Goal: Task Accomplishment & Management: Use online tool/utility

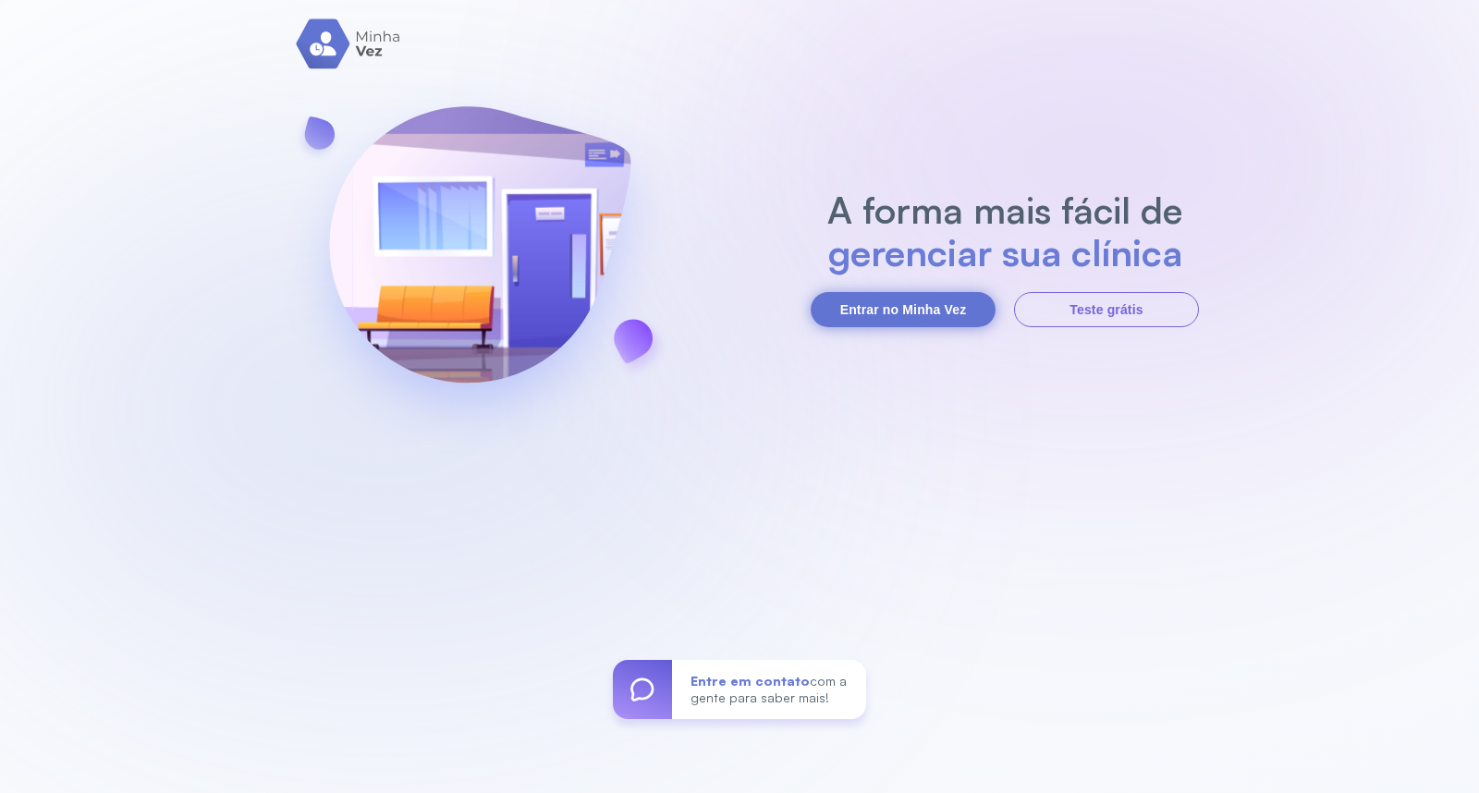
click at [915, 321] on button "Entrar no Minha Vez" at bounding box center [903, 309] width 185 height 35
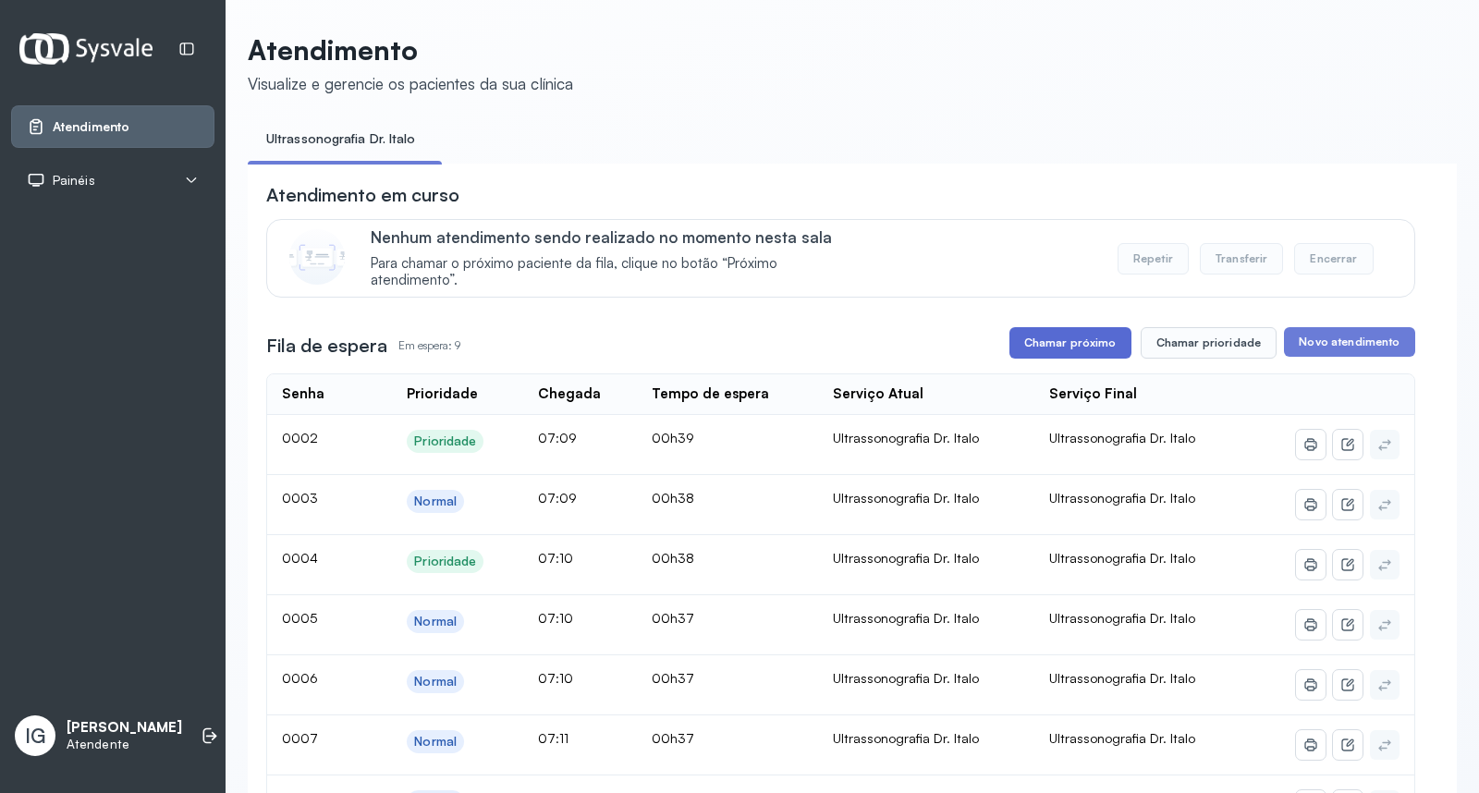
click at [1061, 359] on button "Chamar próximo" at bounding box center [1070, 342] width 122 height 31
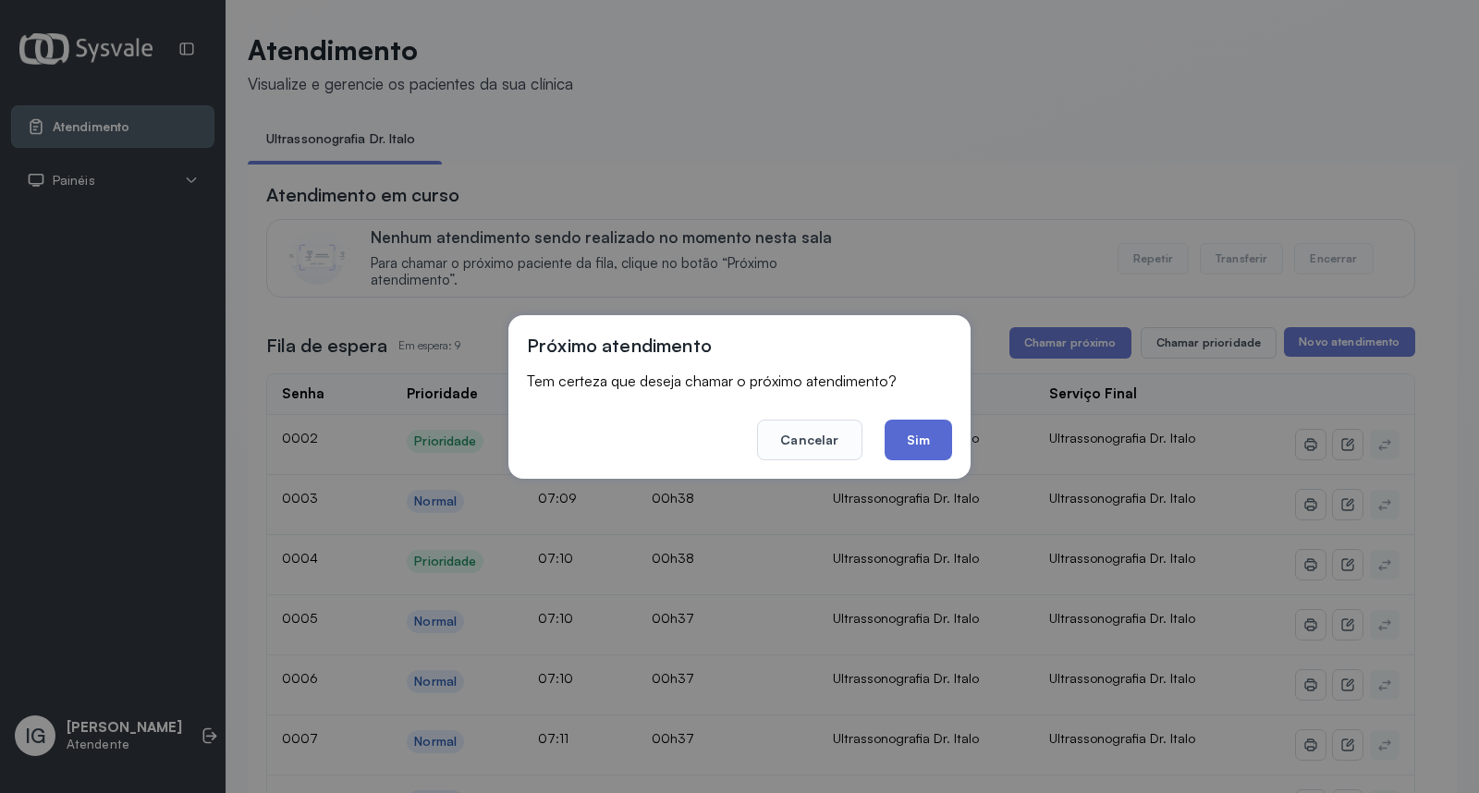
click at [897, 436] on button "Sim" at bounding box center [917, 440] width 67 height 41
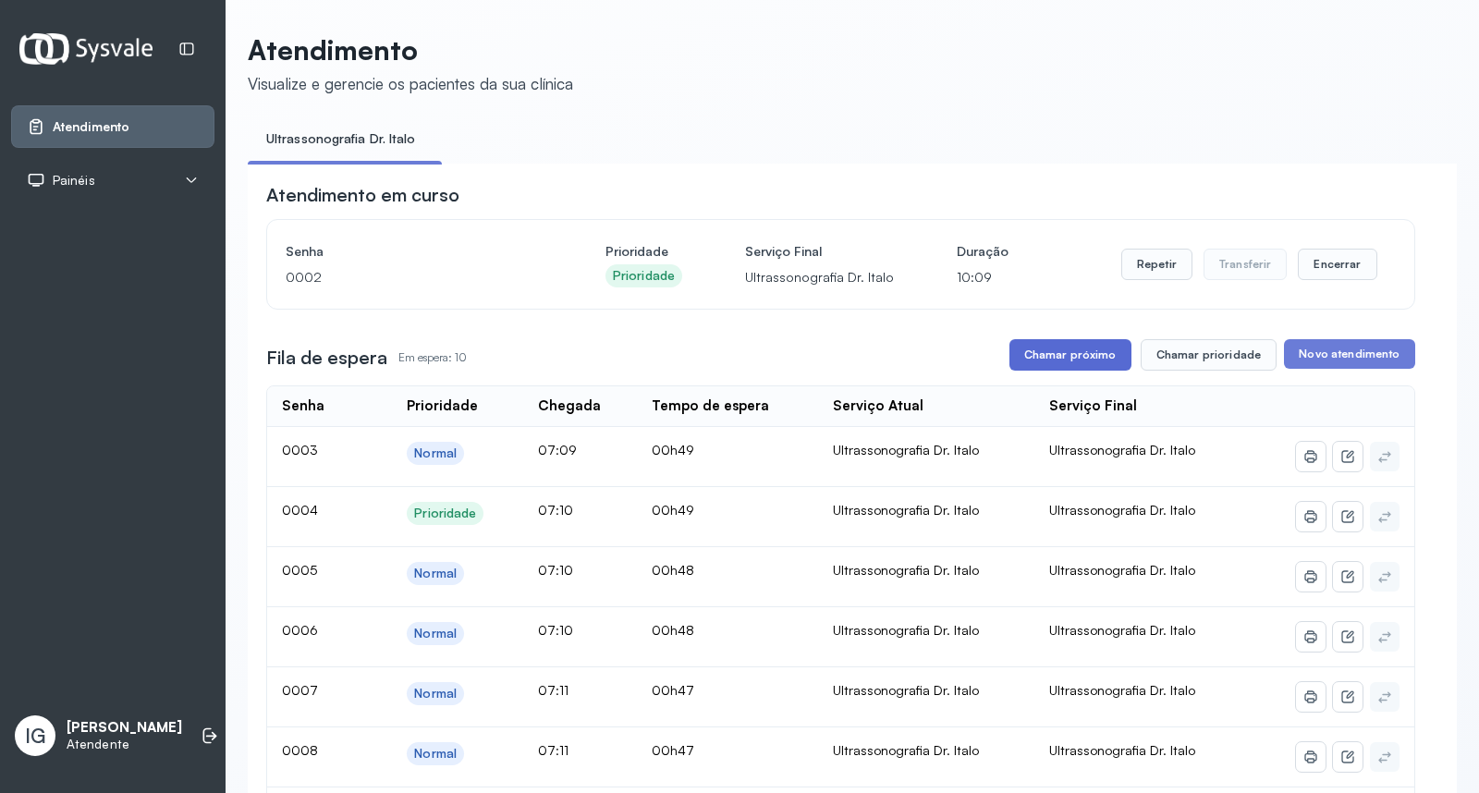
click at [1055, 358] on button "Chamar próximo" at bounding box center [1070, 354] width 122 height 31
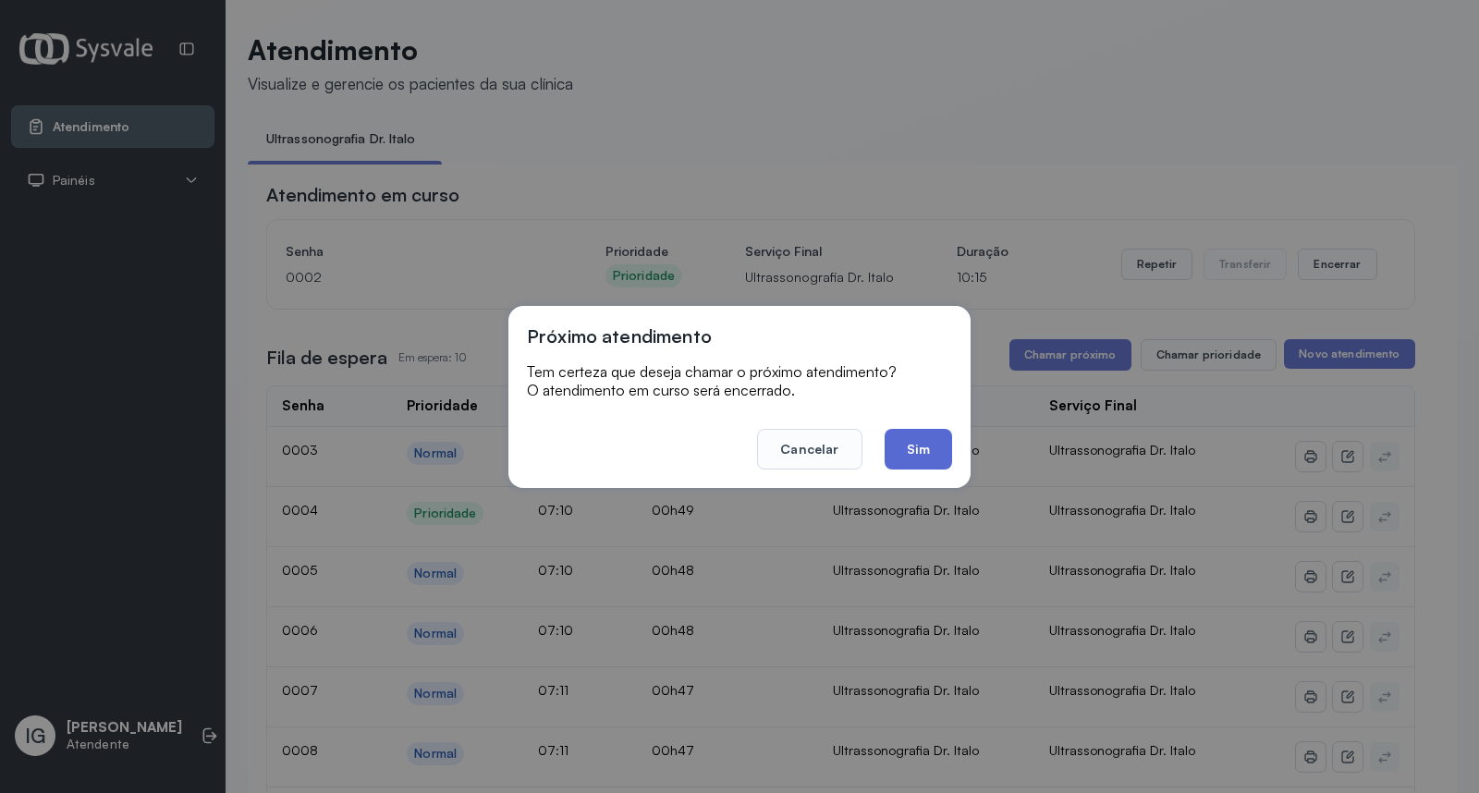
click at [917, 442] on button "Sim" at bounding box center [917, 449] width 67 height 41
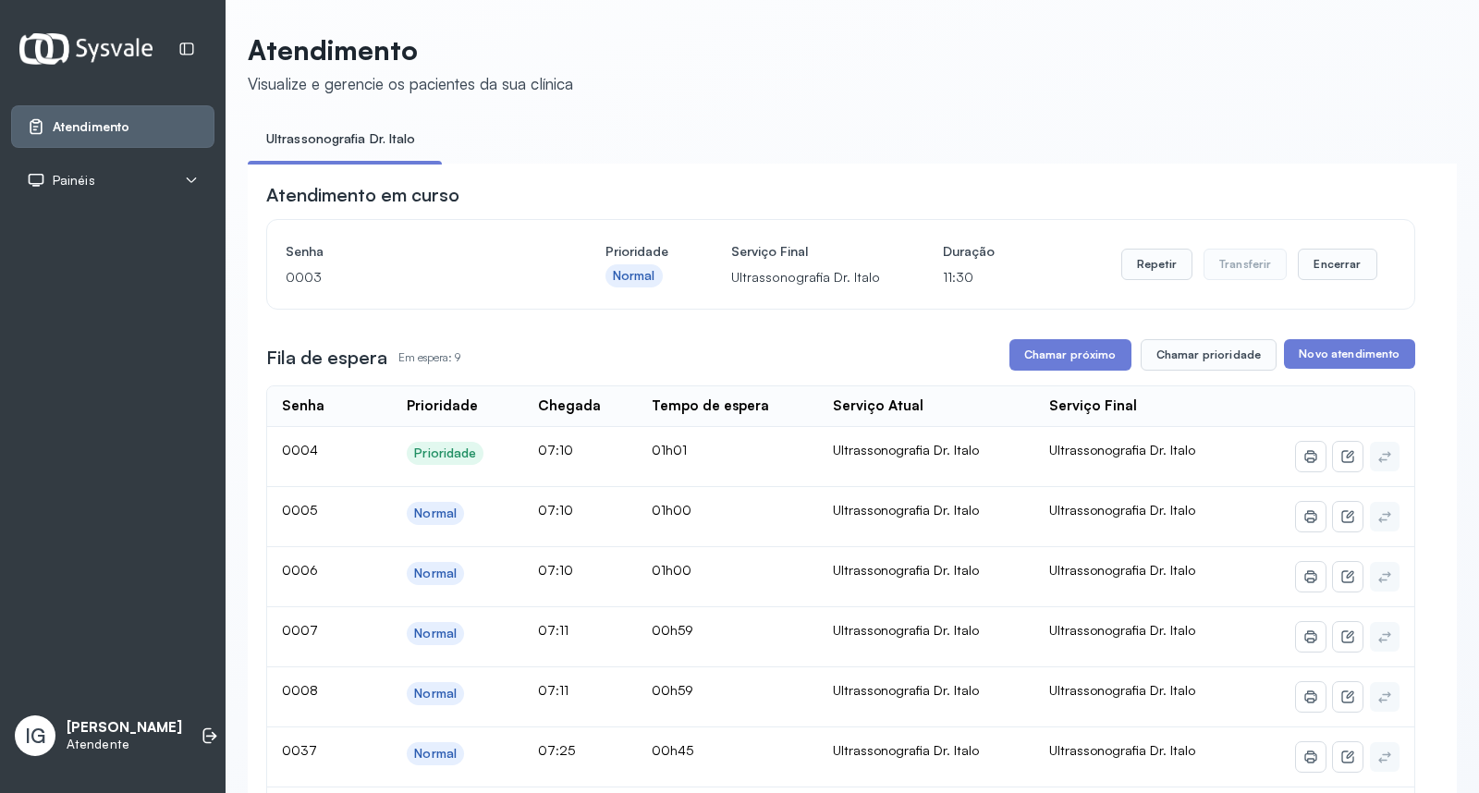
click at [917, 442] on td "Ultrassonografia Dr. Italo" at bounding box center [926, 457] width 216 height 60
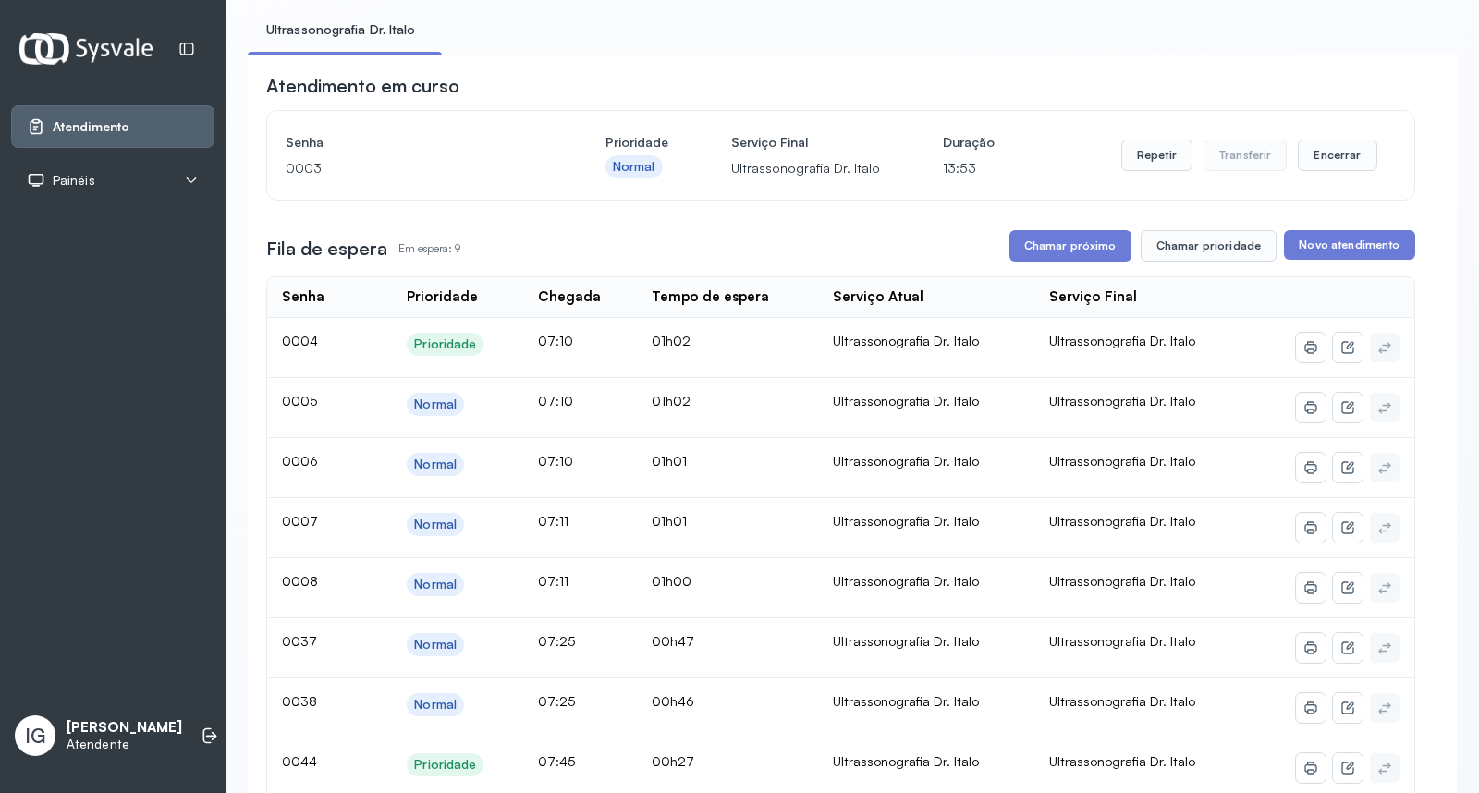
scroll to position [103, 0]
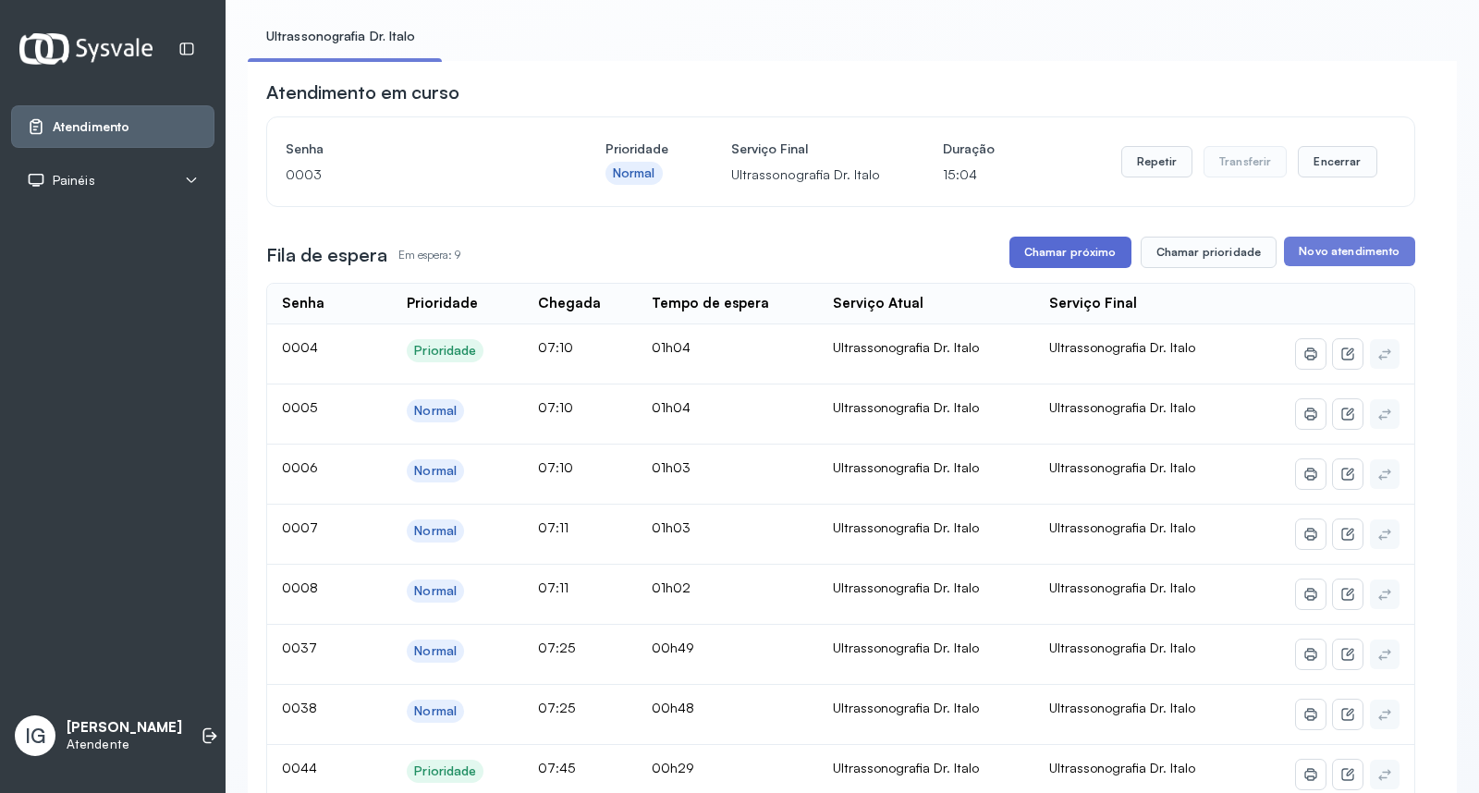
click at [1032, 268] on button "Chamar próximo" at bounding box center [1070, 252] width 122 height 31
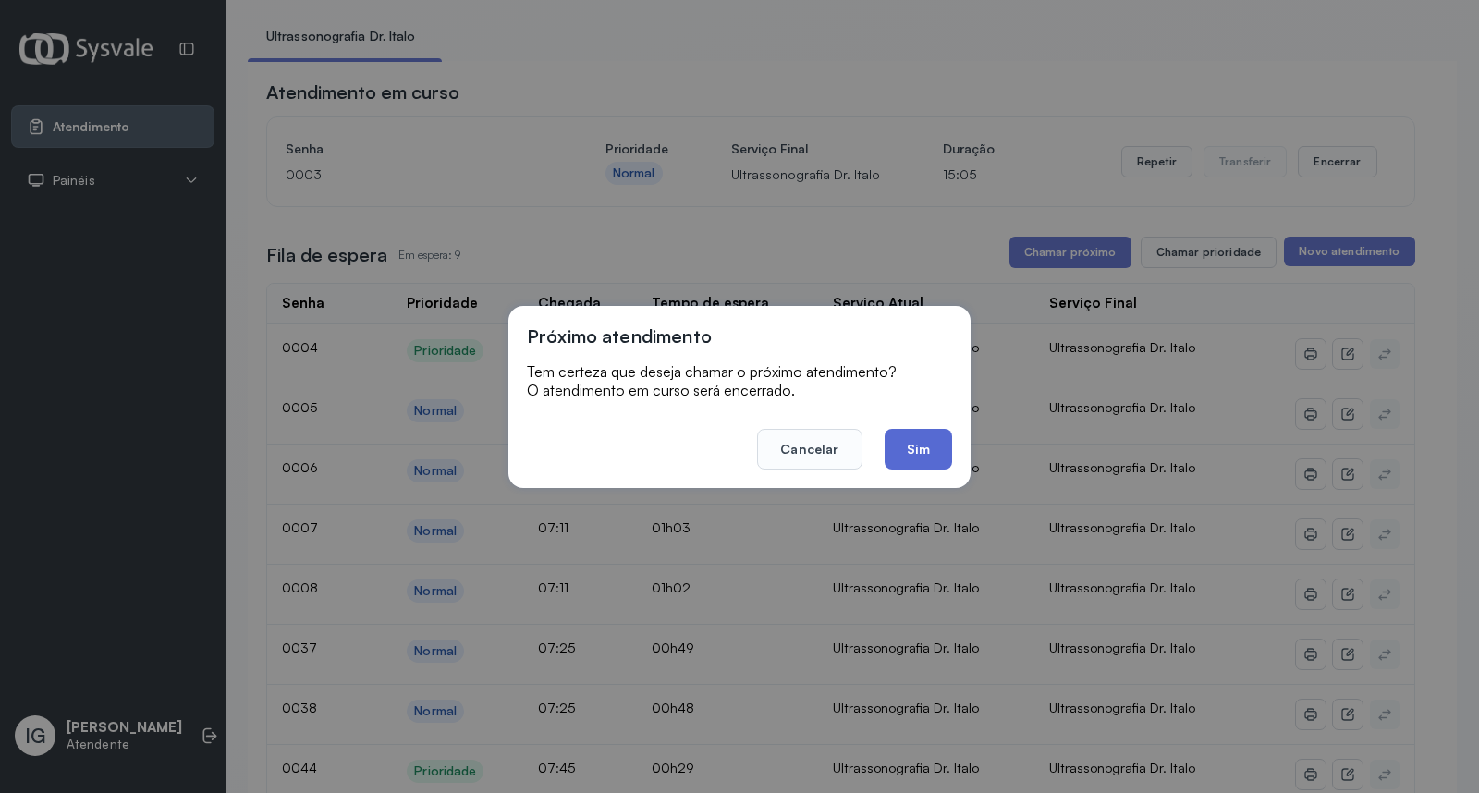
click at [917, 455] on button "Sim" at bounding box center [917, 449] width 67 height 41
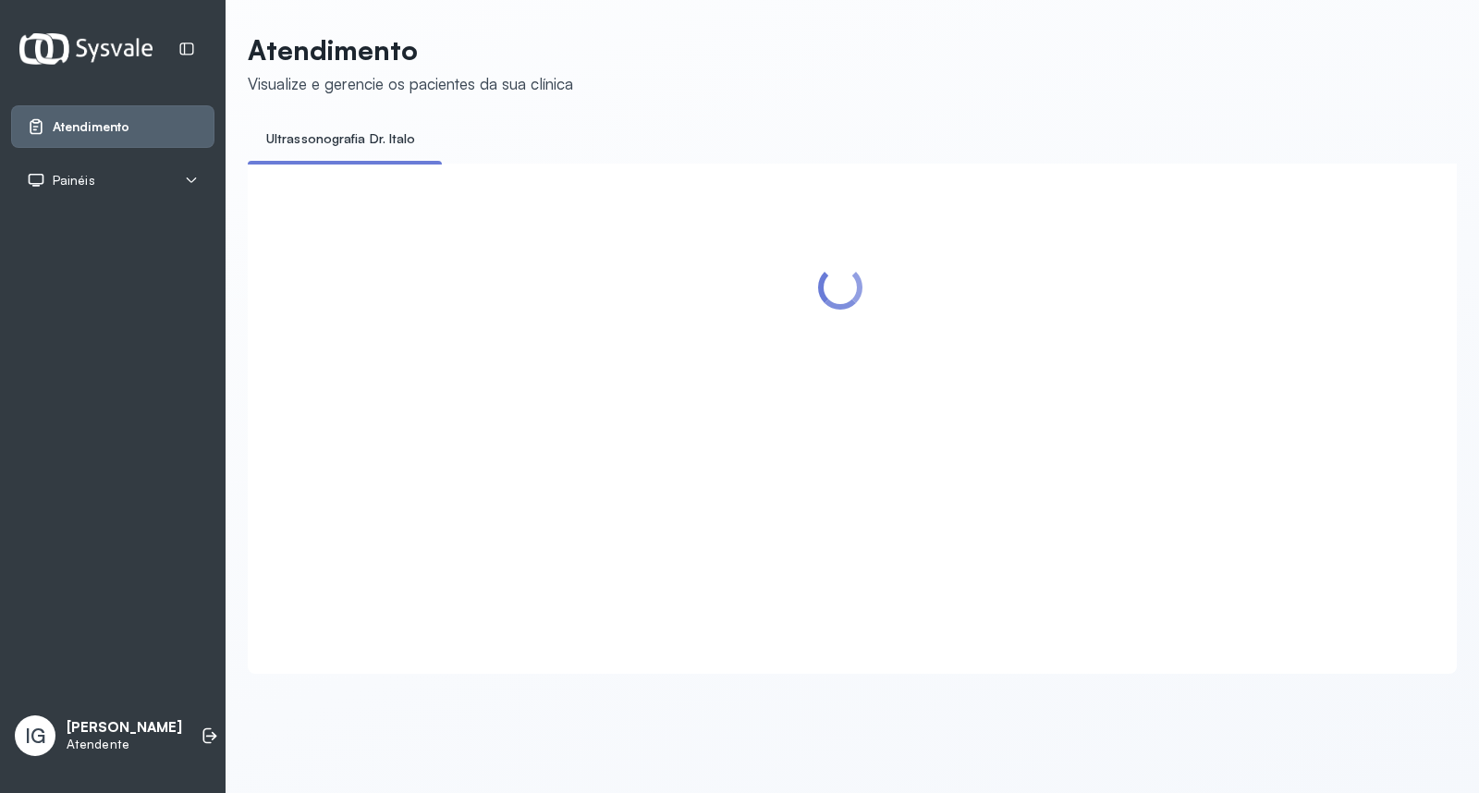
scroll to position [0, 0]
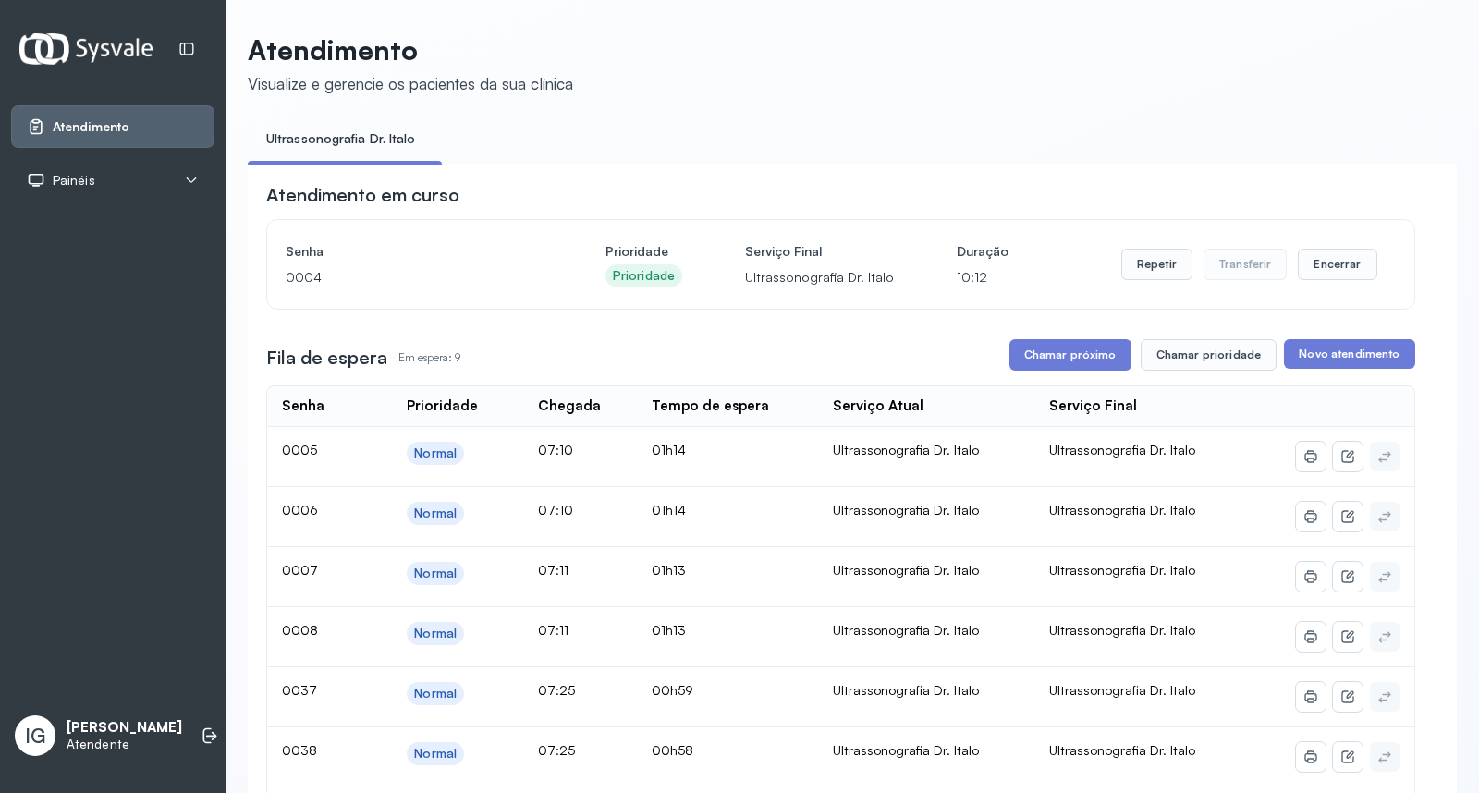
click at [917, 455] on div "Ultrassonografia Dr. Italo" at bounding box center [926, 450] width 187 height 17
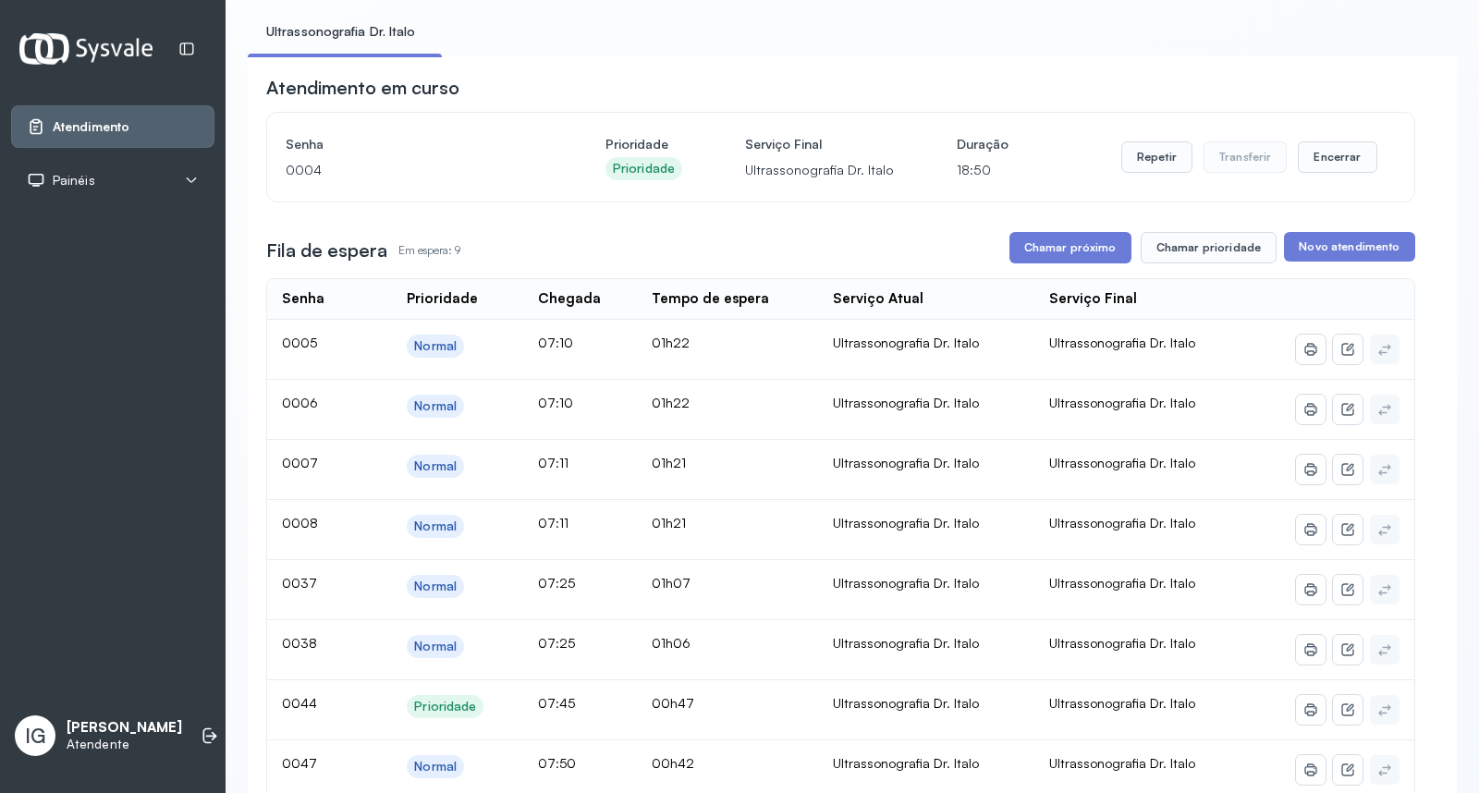
scroll to position [80, 0]
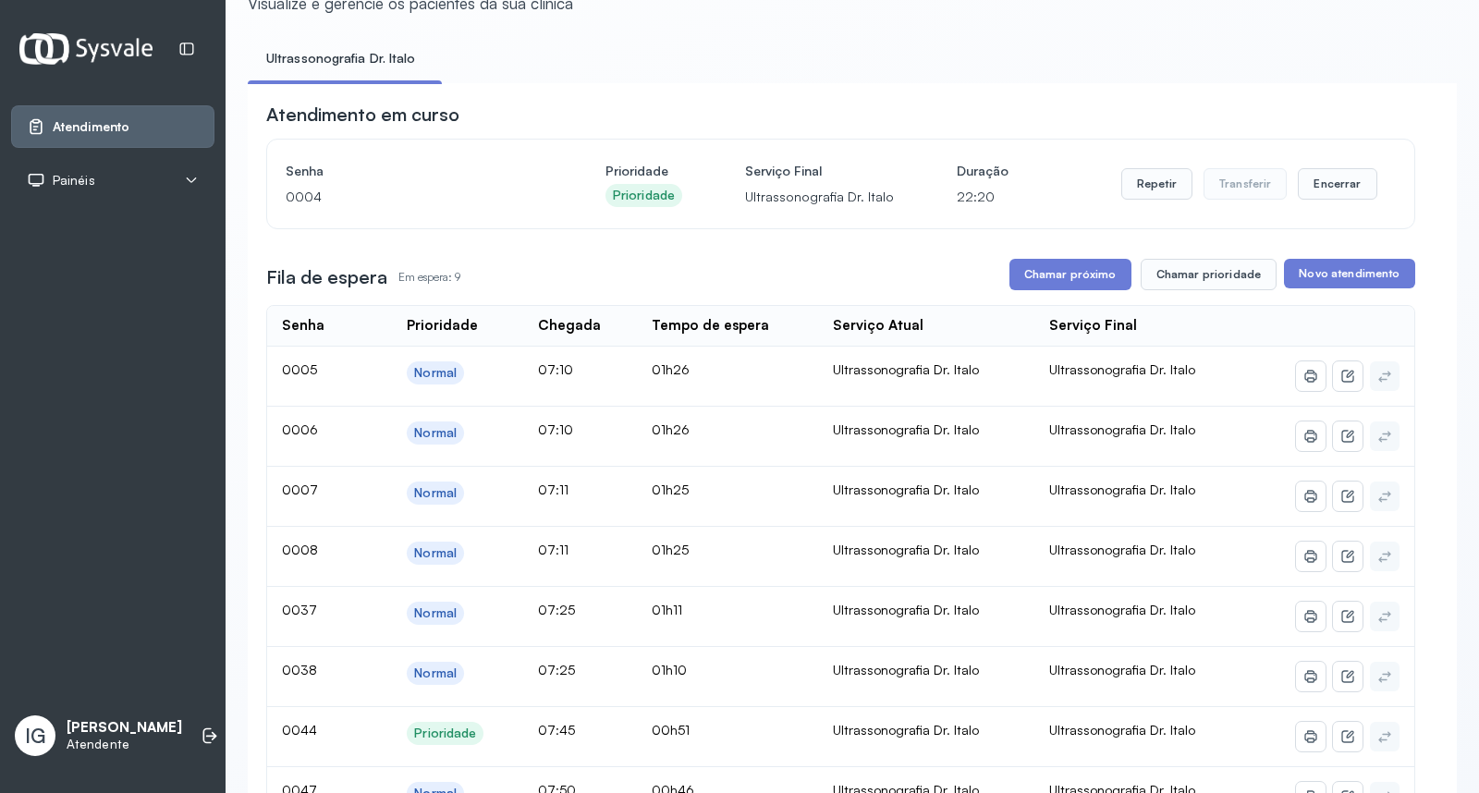
click at [903, 32] on div "Atendimento Visualize e gerencie os pacientes da sua clínica Ultrassonografia D…" at bounding box center [852, 593] width 1209 height 1281
click at [1047, 282] on button "Chamar próximo" at bounding box center [1070, 274] width 122 height 31
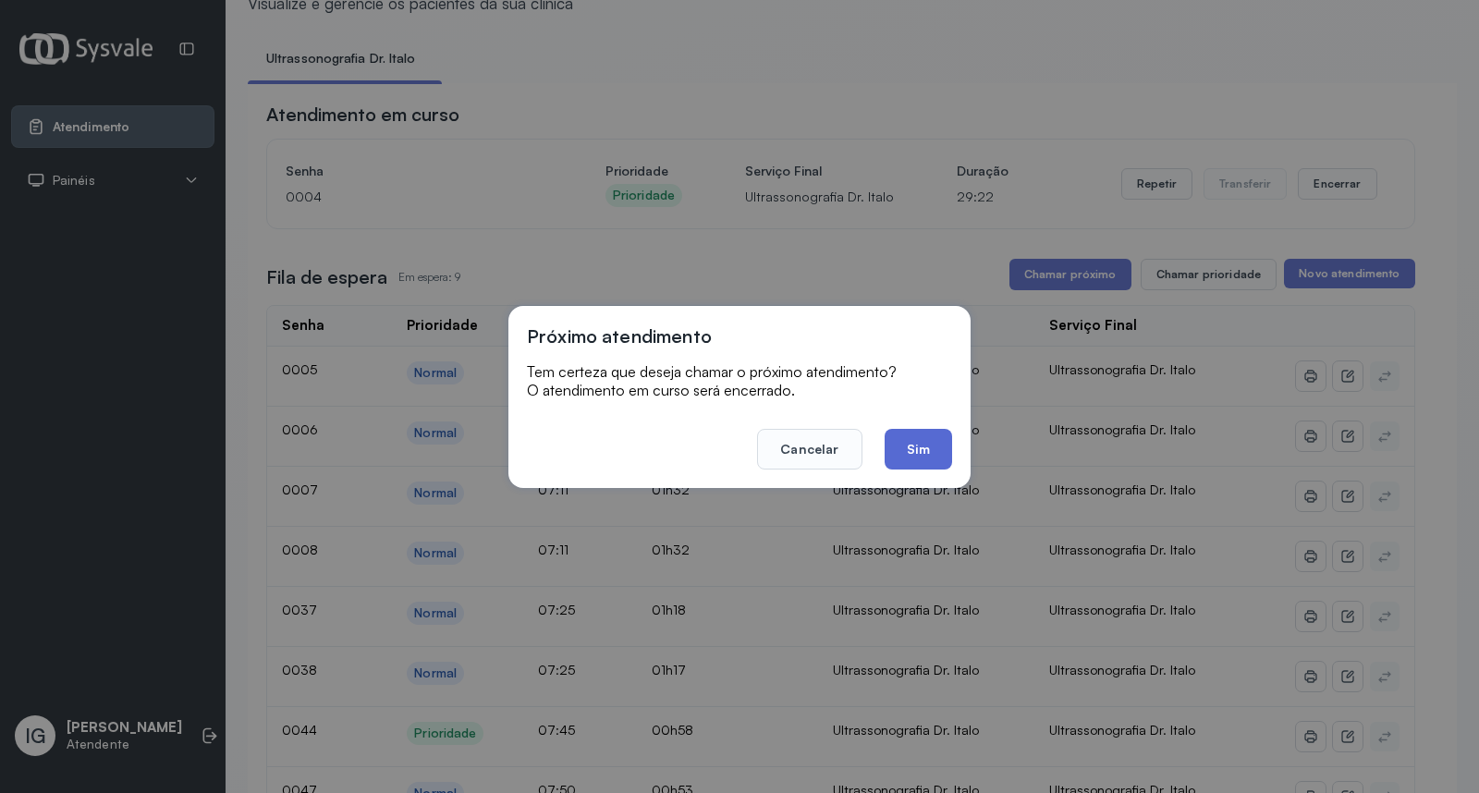
click at [936, 449] on button "Sim" at bounding box center [917, 449] width 67 height 41
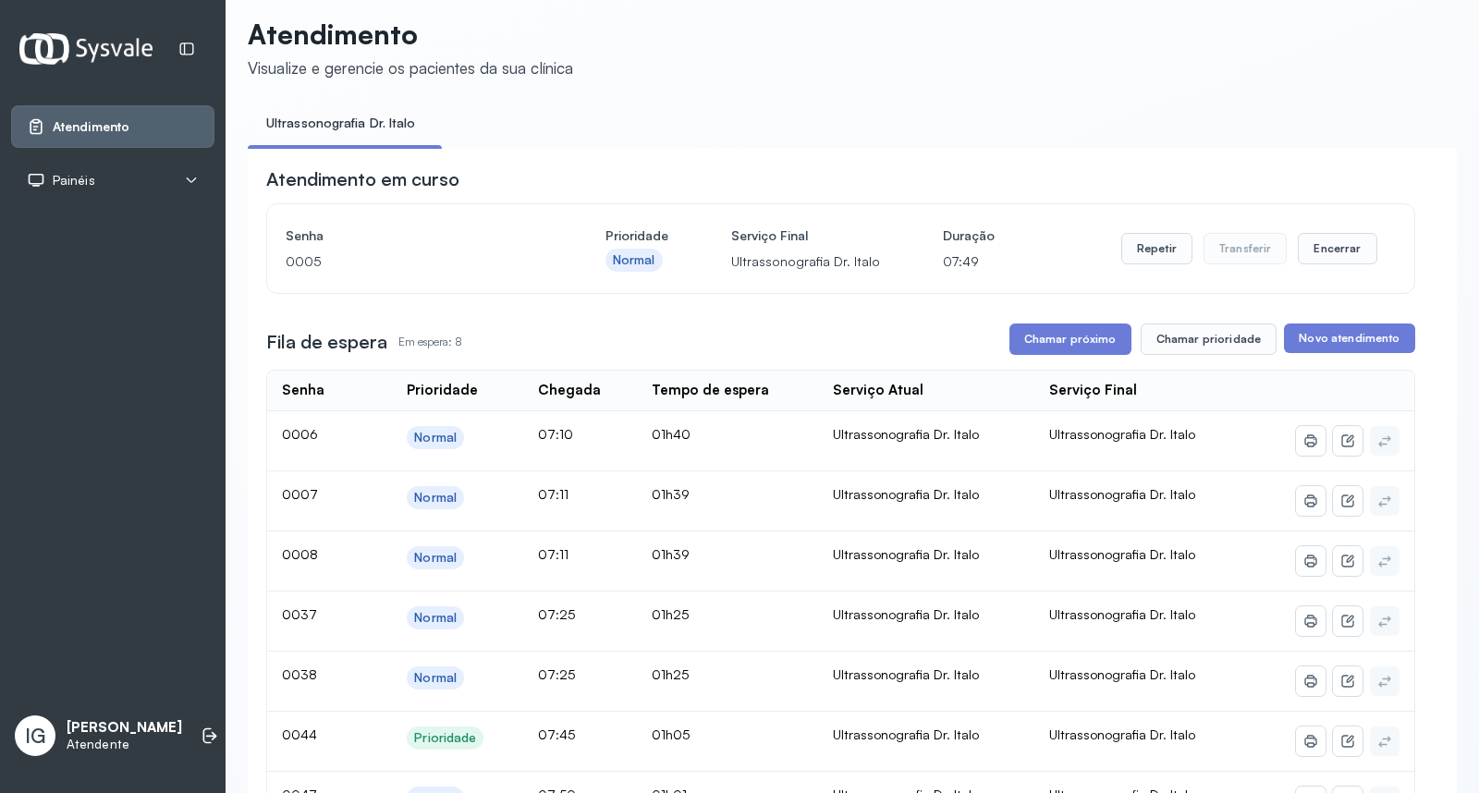
scroll to position [0, 0]
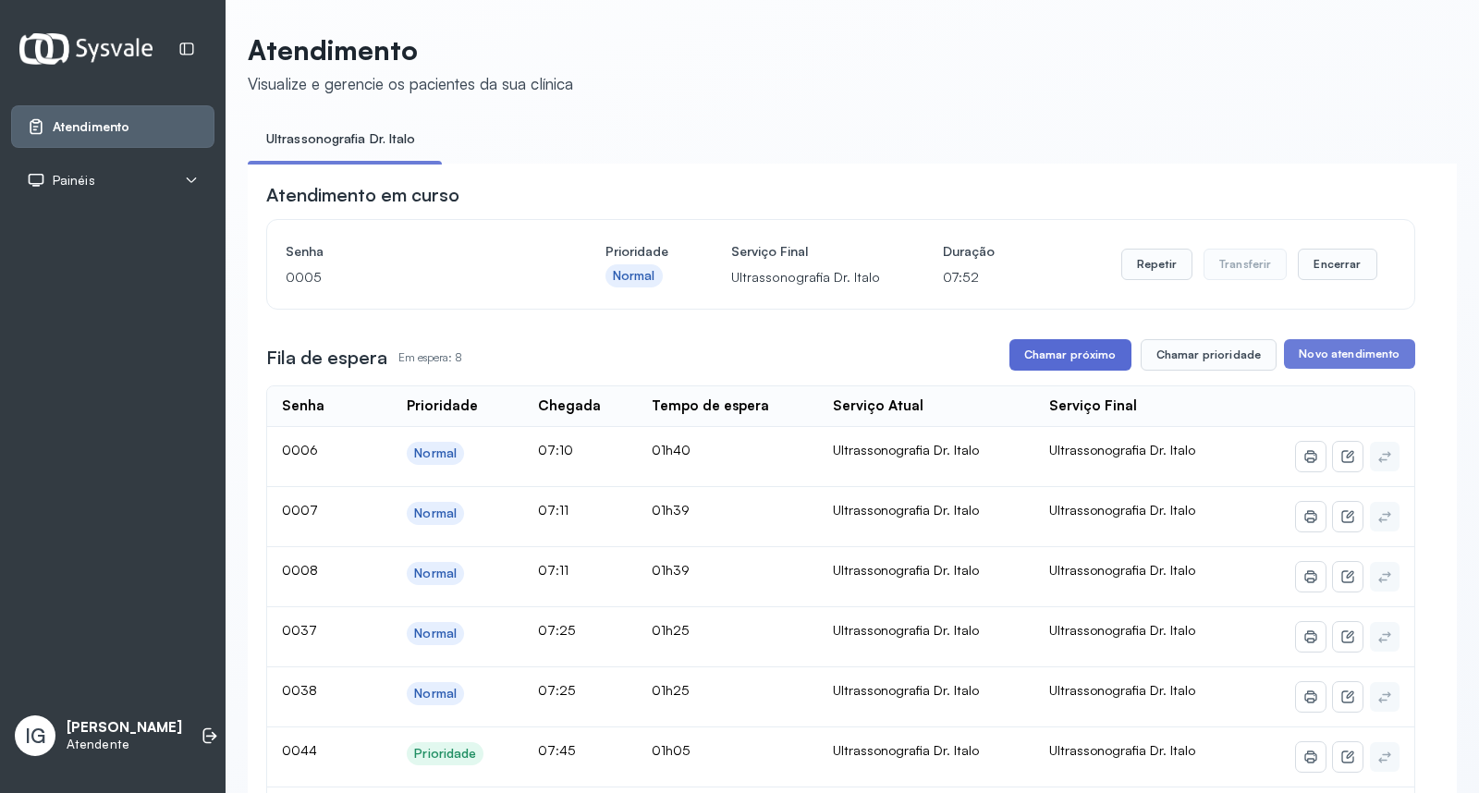
click at [1075, 359] on button "Chamar próximo" at bounding box center [1070, 354] width 122 height 31
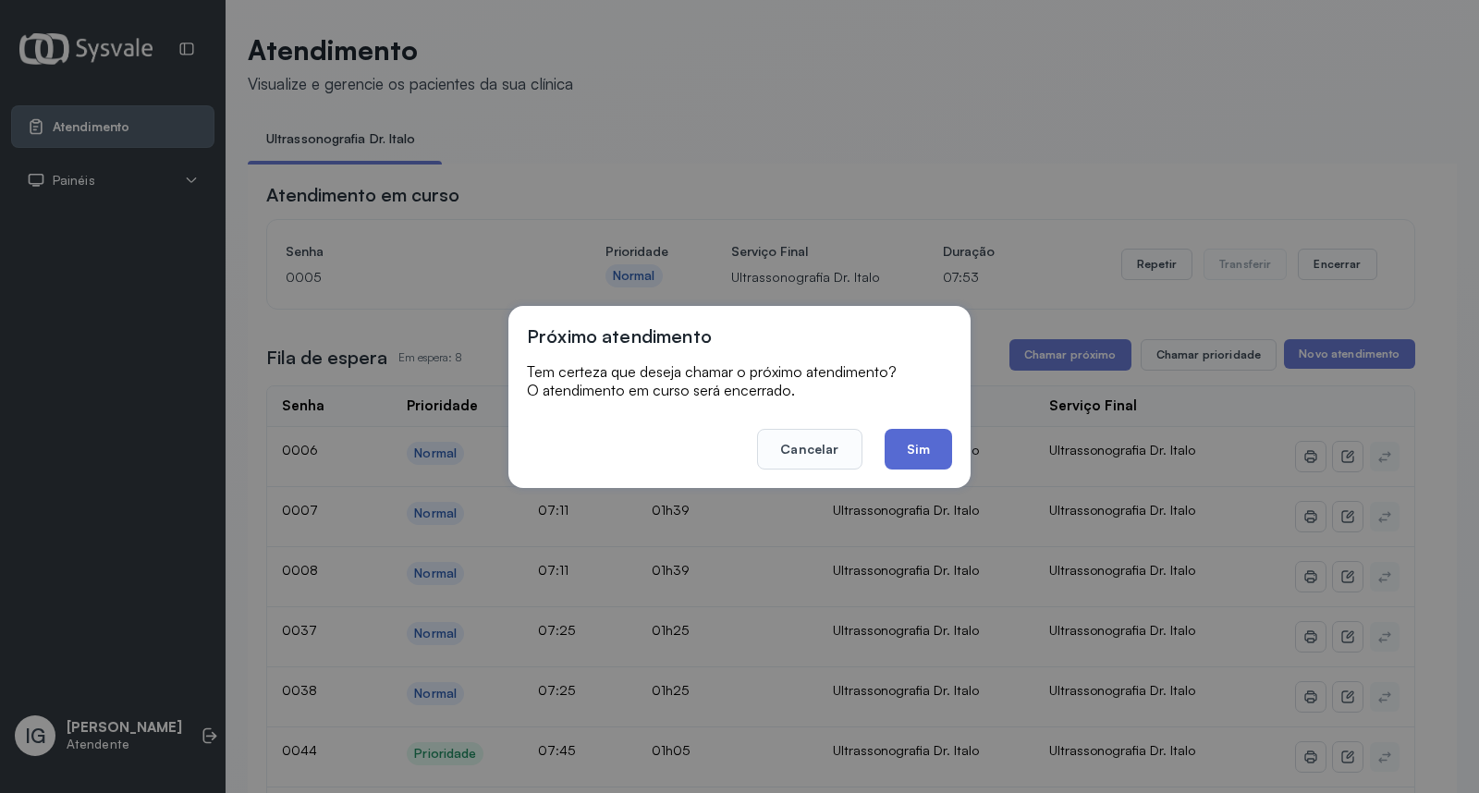
click at [925, 446] on button "Sim" at bounding box center [917, 449] width 67 height 41
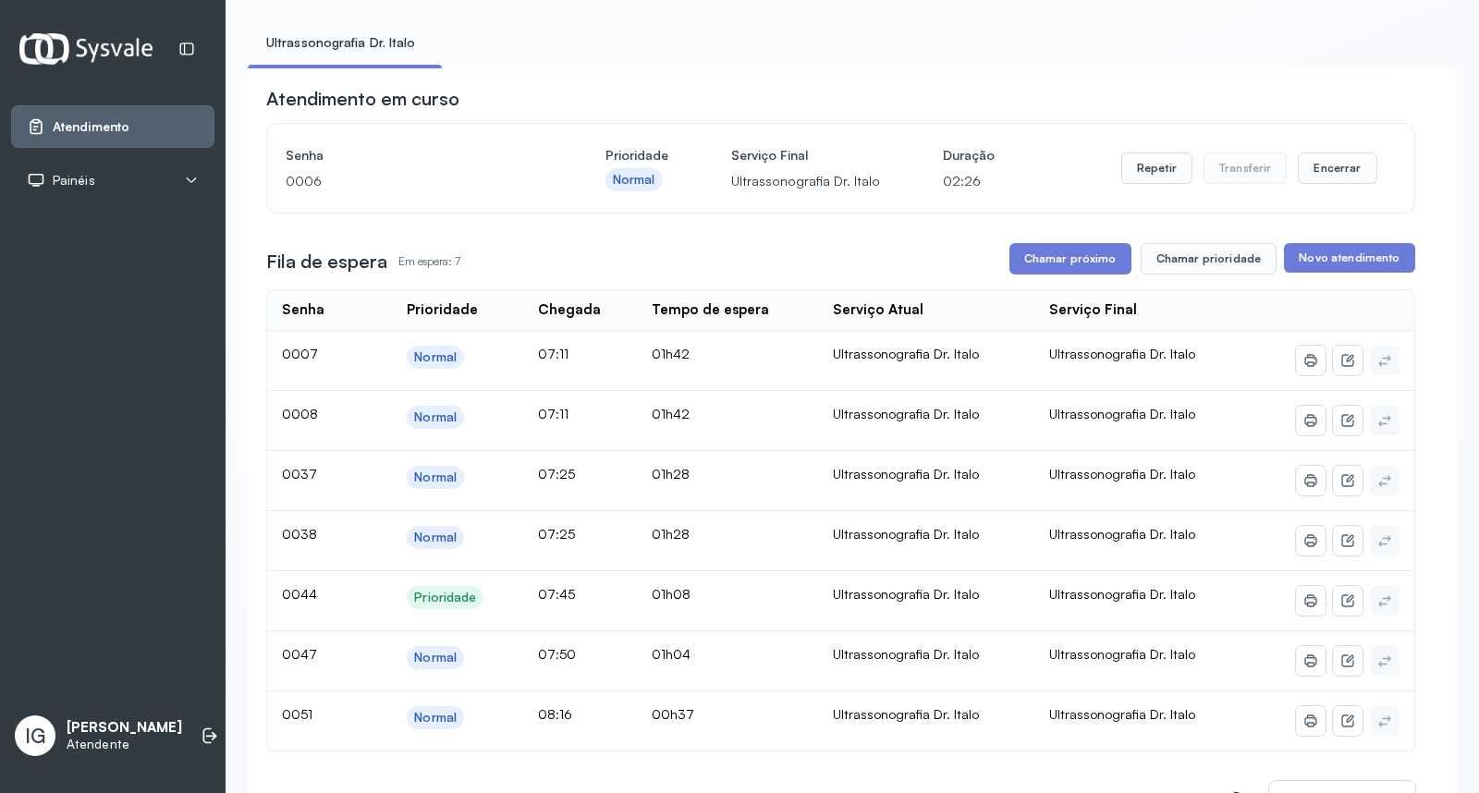
scroll to position [67, 0]
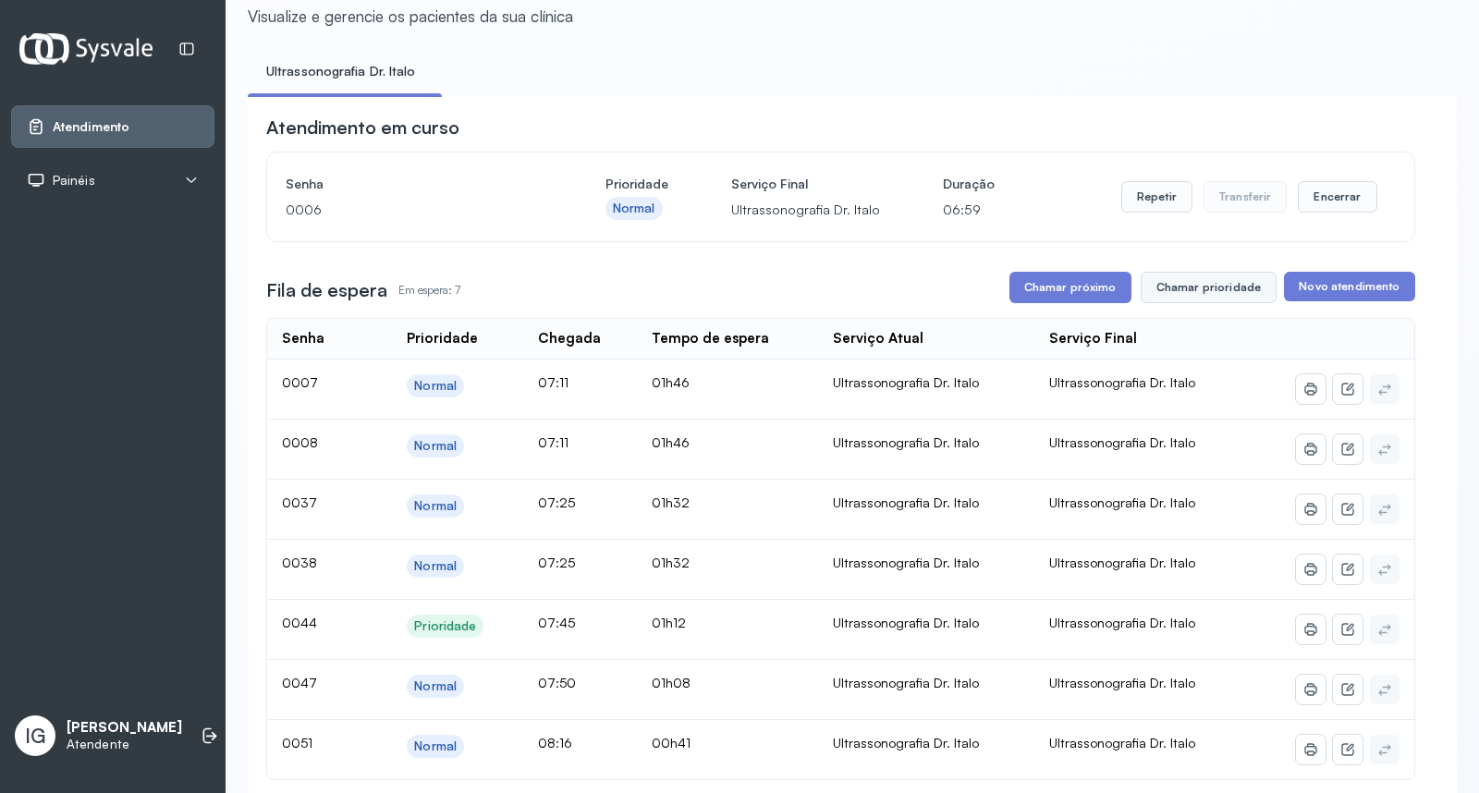
click at [1200, 299] on button "Chamar prioridade" at bounding box center [1208, 287] width 137 height 31
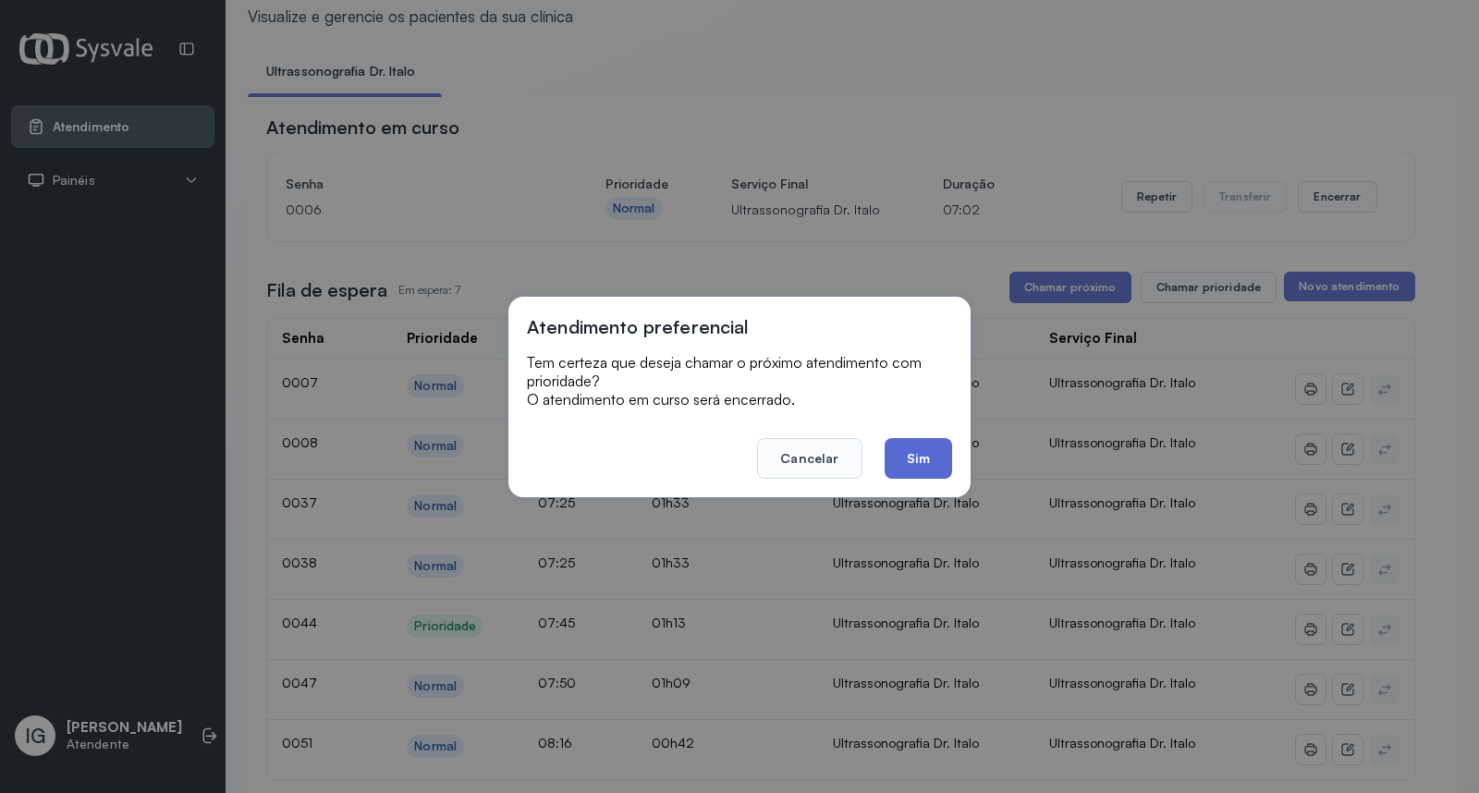
click at [913, 460] on button "Sim" at bounding box center [917, 458] width 67 height 41
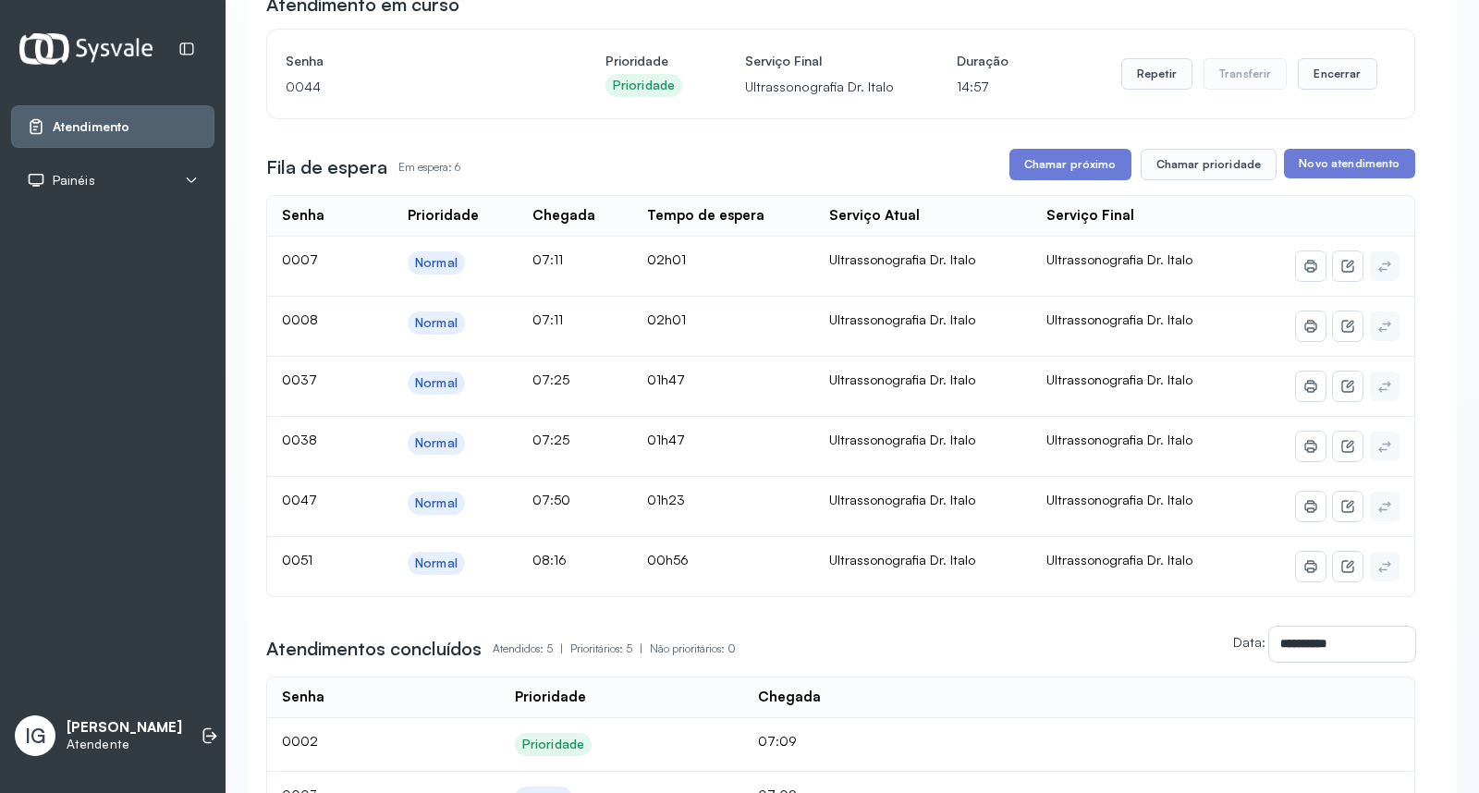
scroll to position [0, 0]
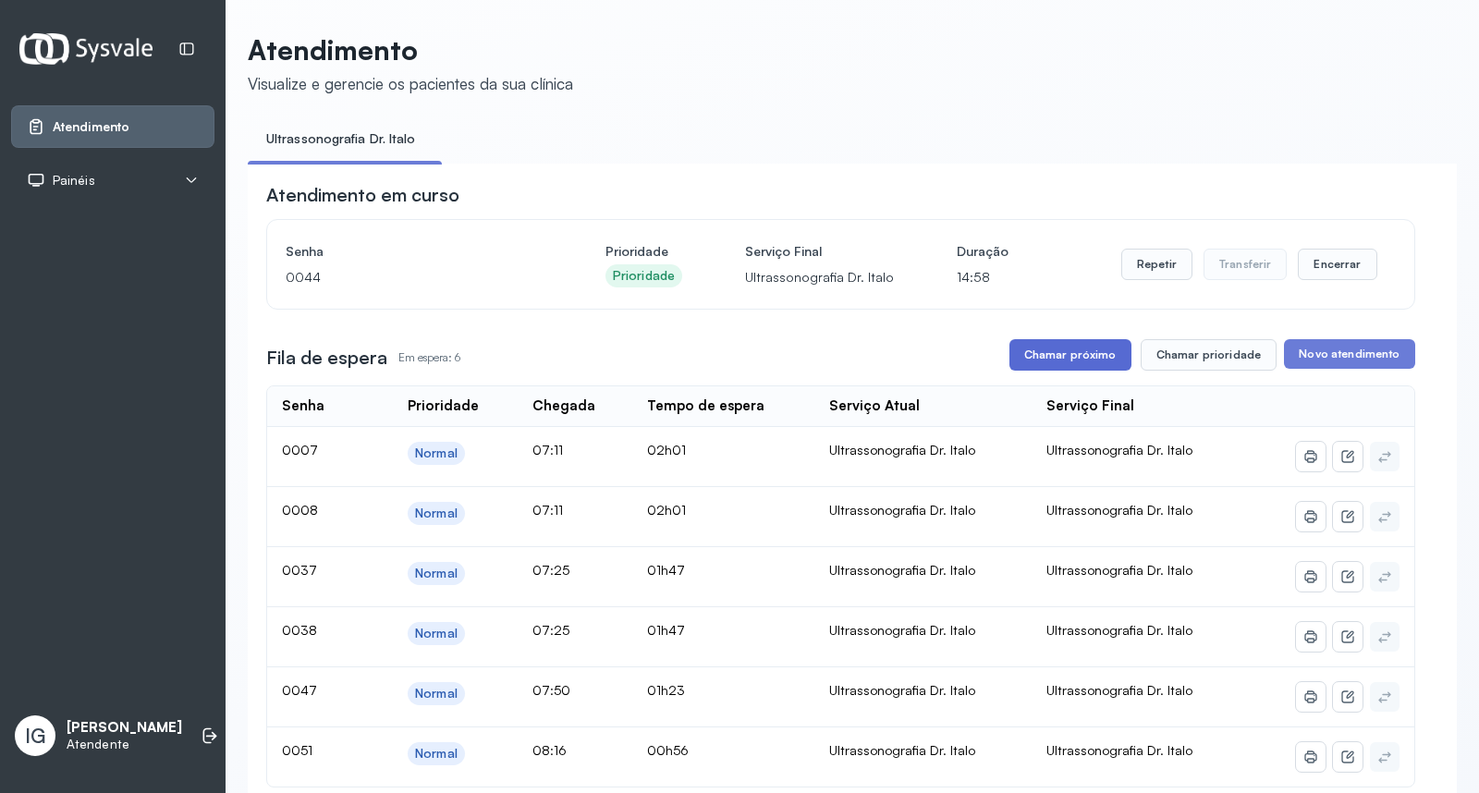
click at [1057, 347] on button "Chamar próximo" at bounding box center [1070, 354] width 122 height 31
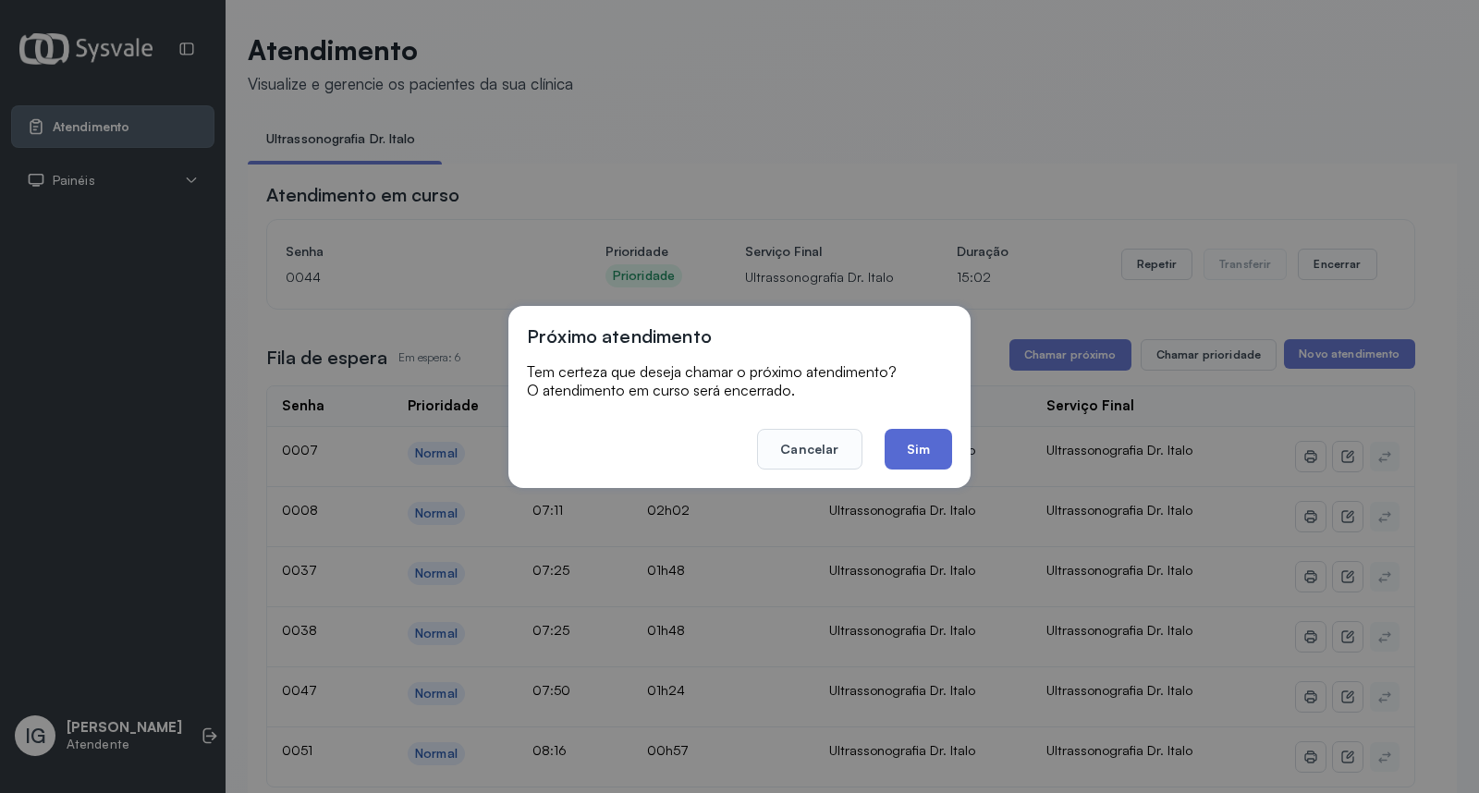
click at [911, 440] on button "Sim" at bounding box center [917, 449] width 67 height 41
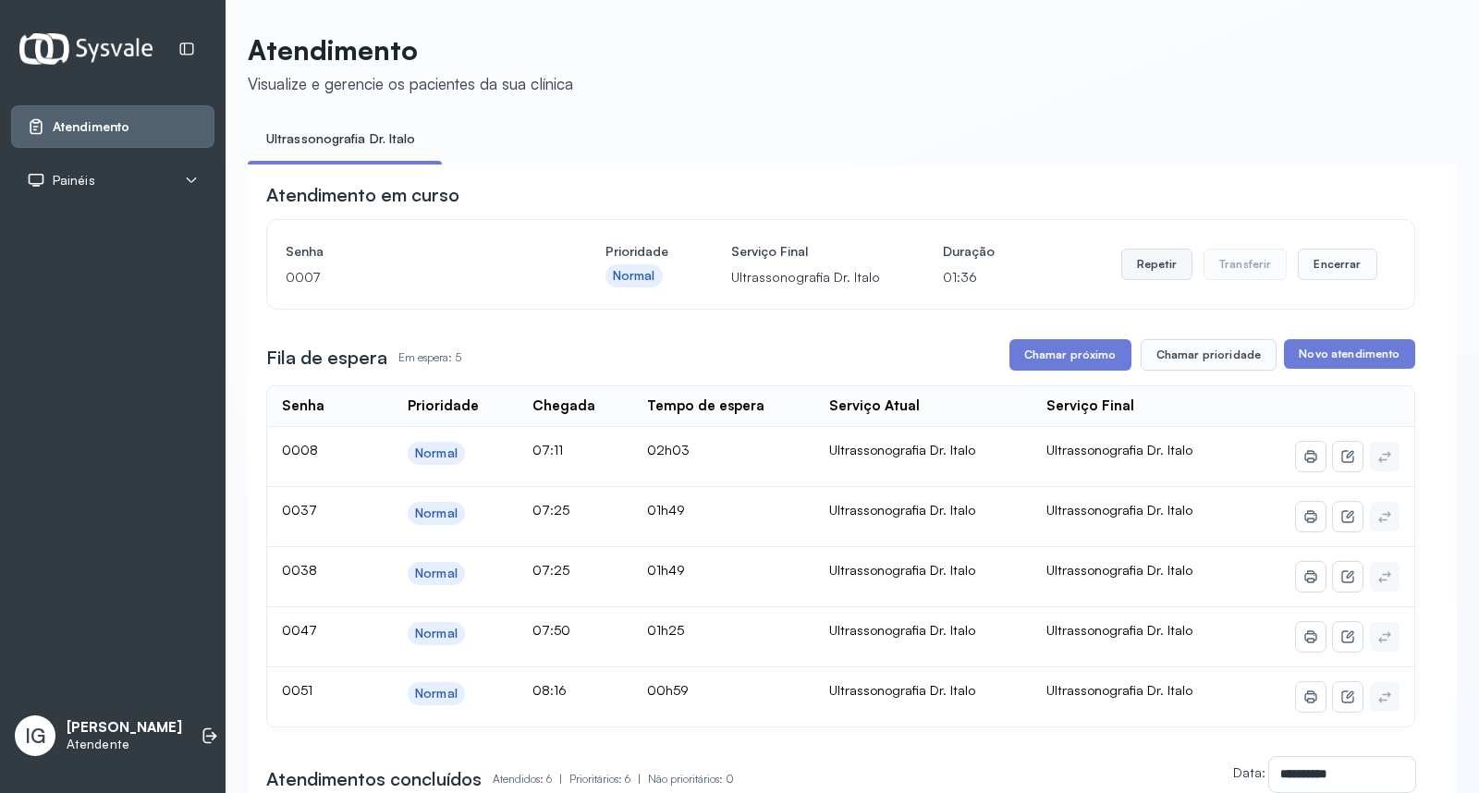
click at [1161, 271] on button "Repetir" at bounding box center [1156, 264] width 71 height 31
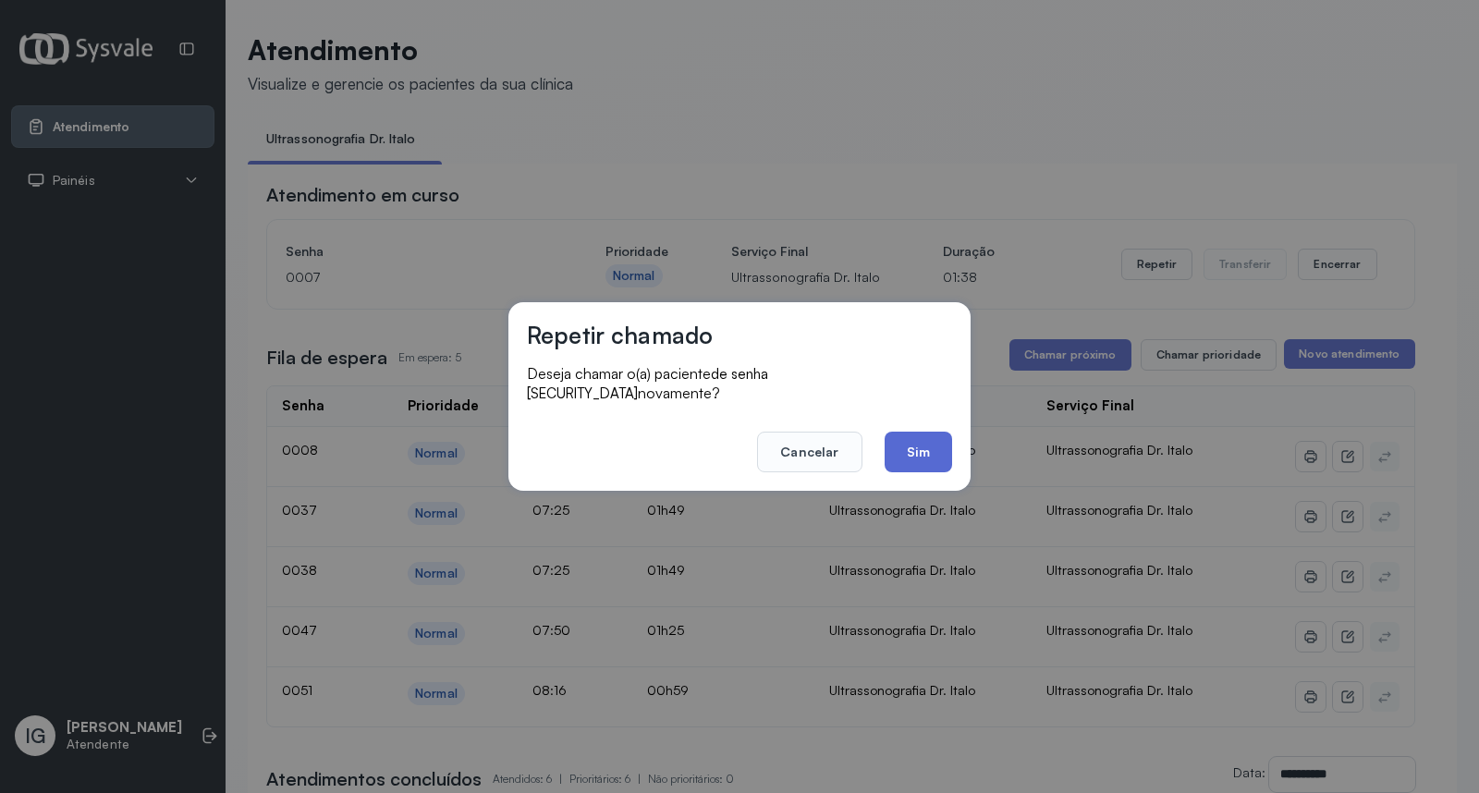
click at [920, 439] on button "Sim" at bounding box center [917, 452] width 67 height 41
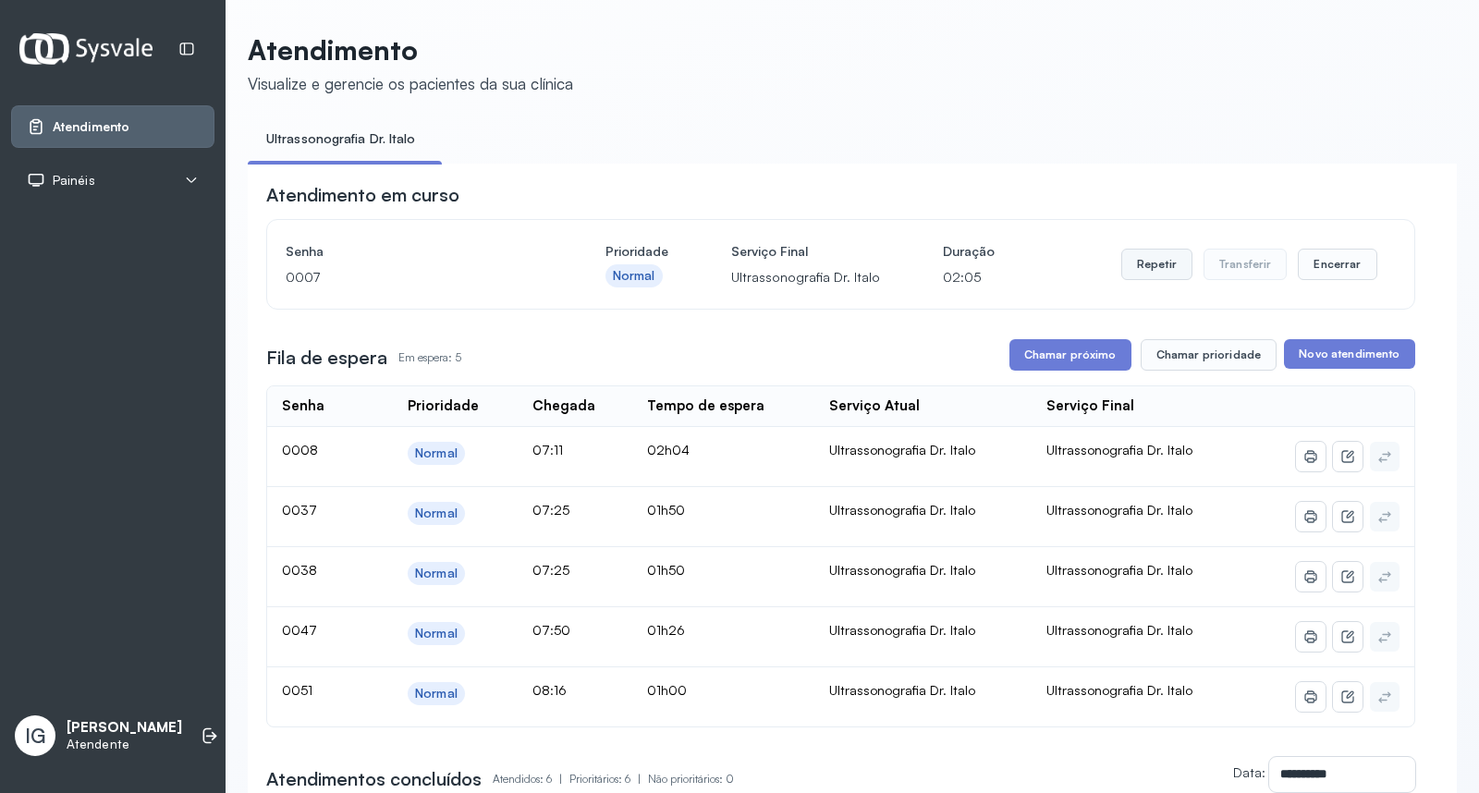
click at [1123, 266] on button "Repetir" at bounding box center [1156, 264] width 71 height 31
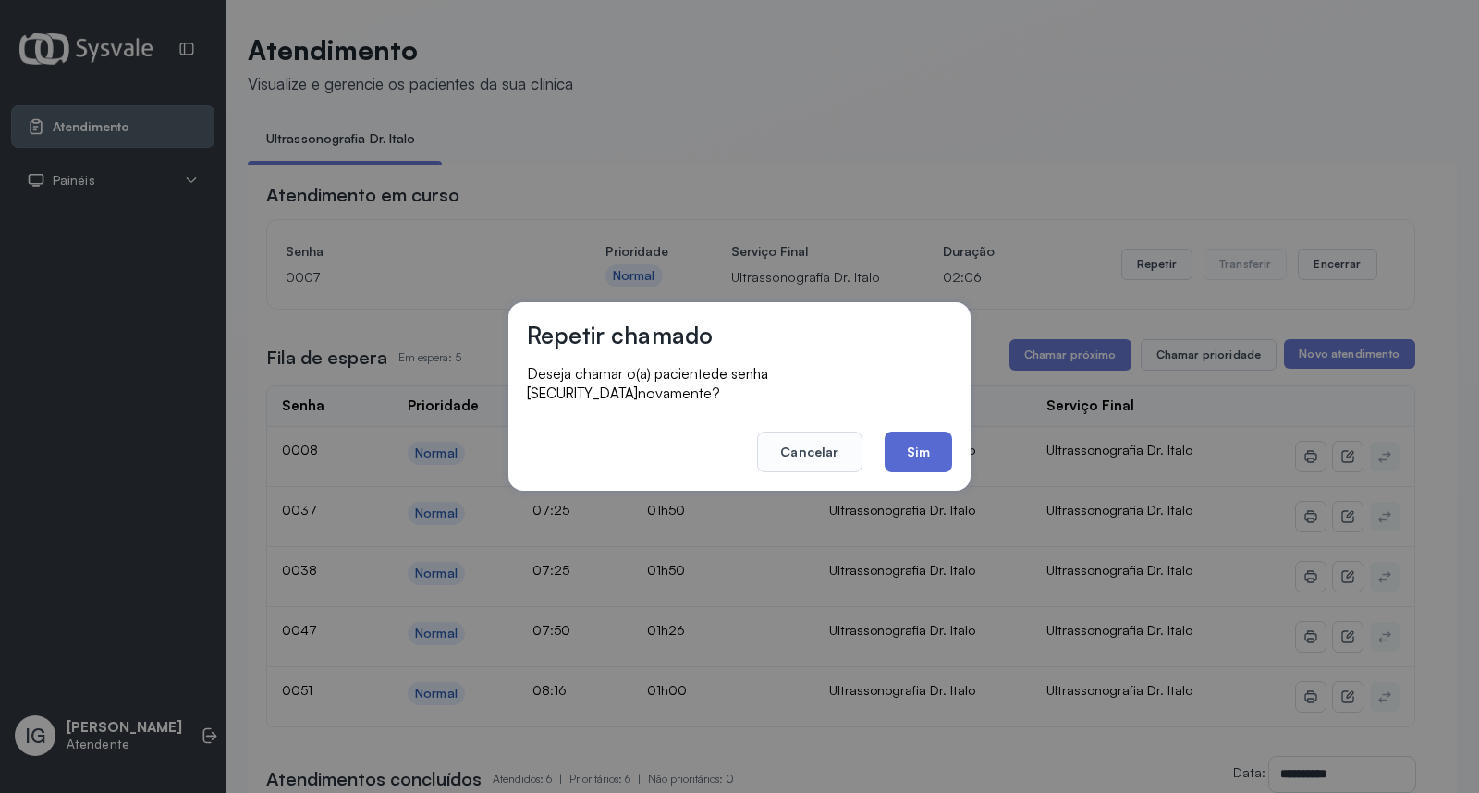
click at [921, 432] on button "Sim" at bounding box center [917, 452] width 67 height 41
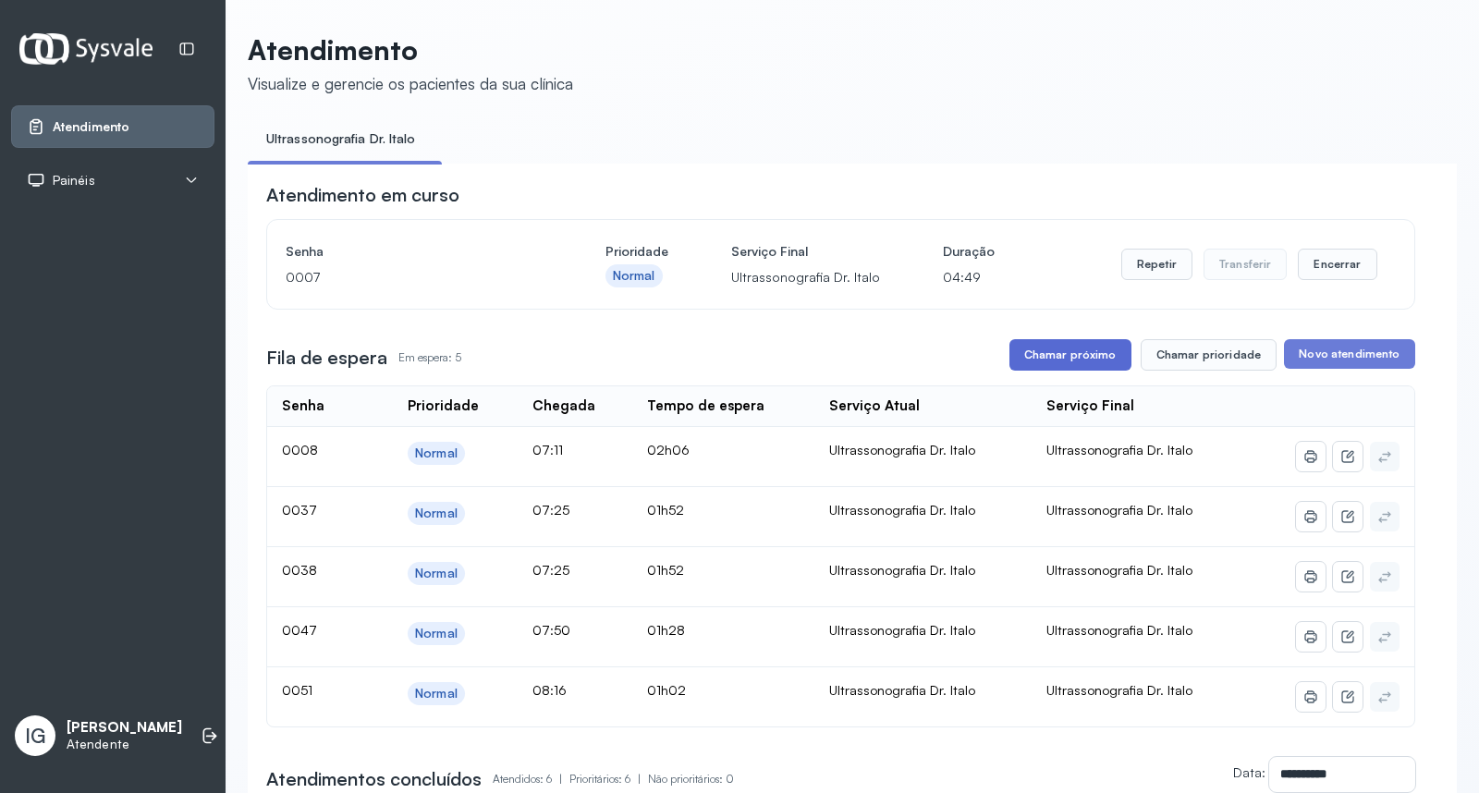
click at [1031, 356] on button "Chamar próximo" at bounding box center [1070, 354] width 122 height 31
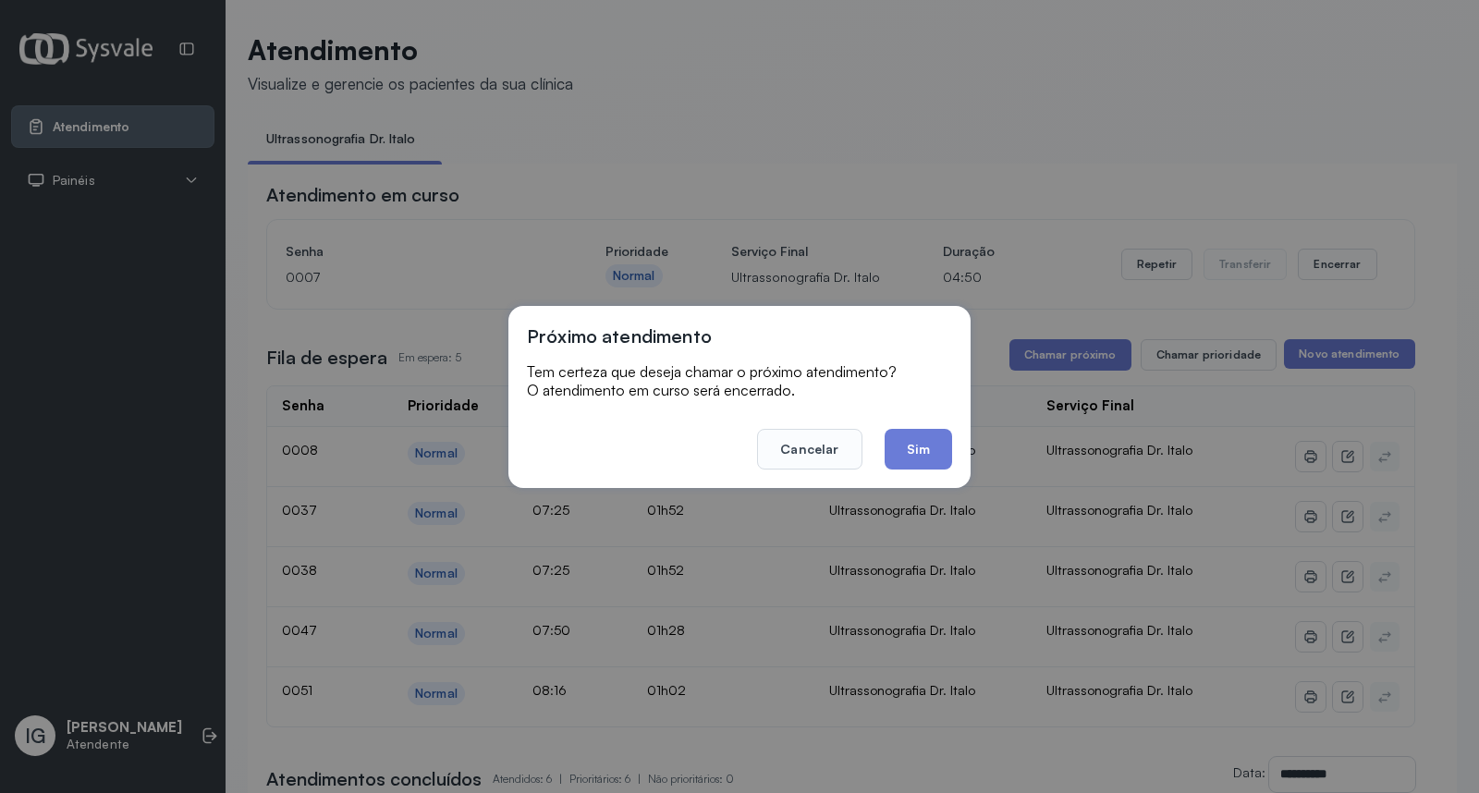
click at [926, 473] on div "Próximo atendimento Tem certeza que deseja chamar o próximo atendimento? O aten…" at bounding box center [739, 397] width 462 height 182
click at [926, 447] on button "Sim" at bounding box center [917, 449] width 67 height 41
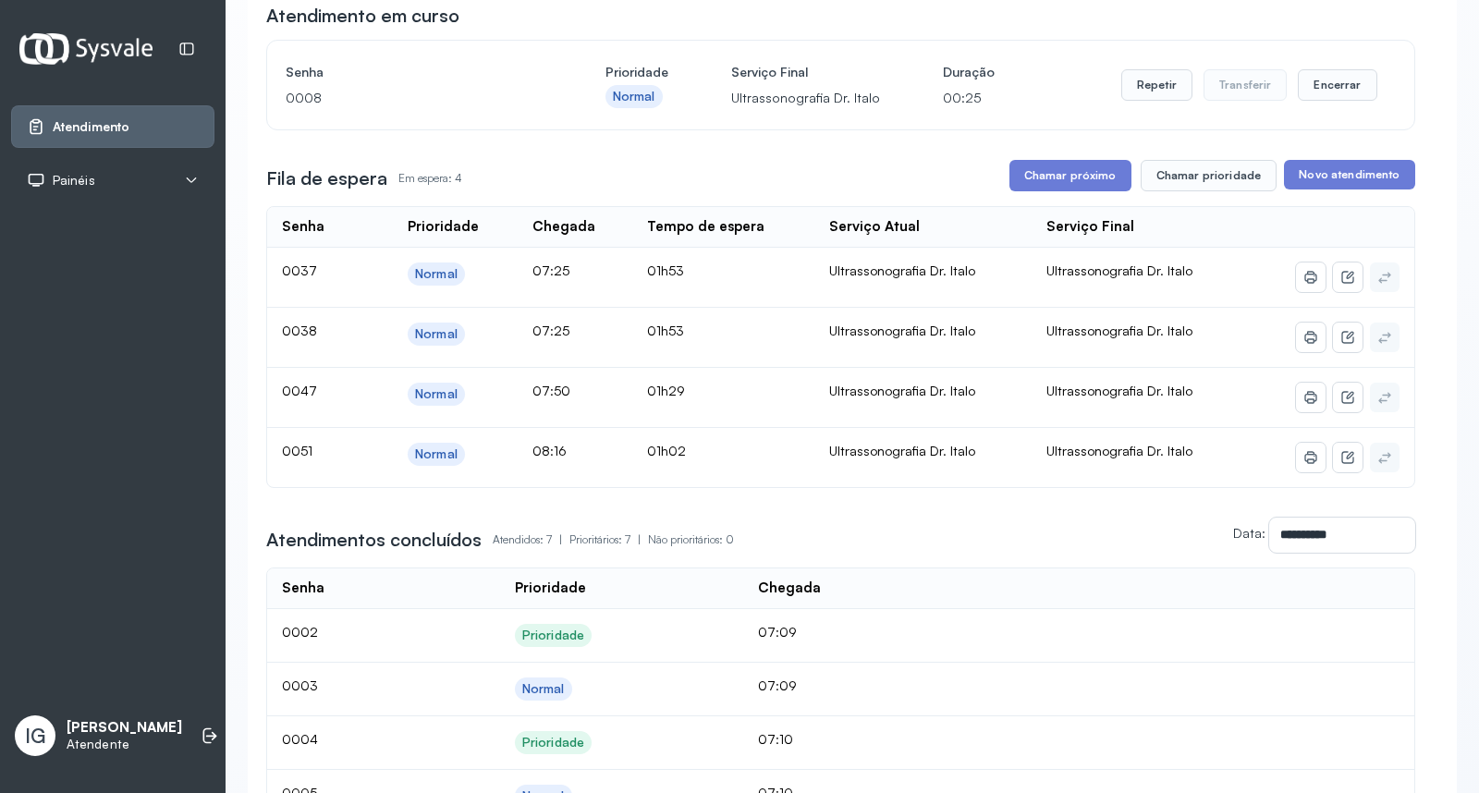
scroll to position [48, 0]
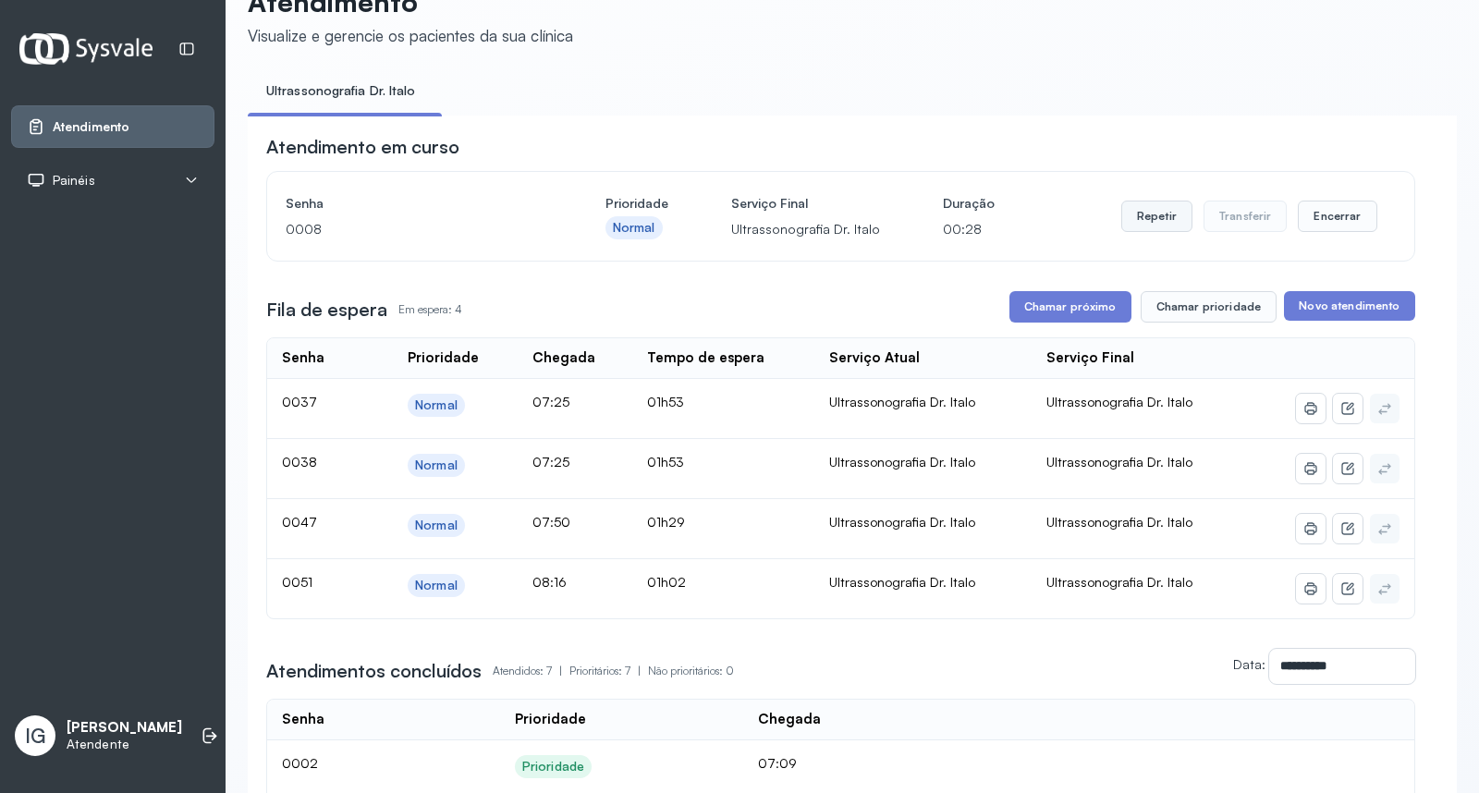
click at [1121, 219] on button "Repetir" at bounding box center [1156, 216] width 71 height 31
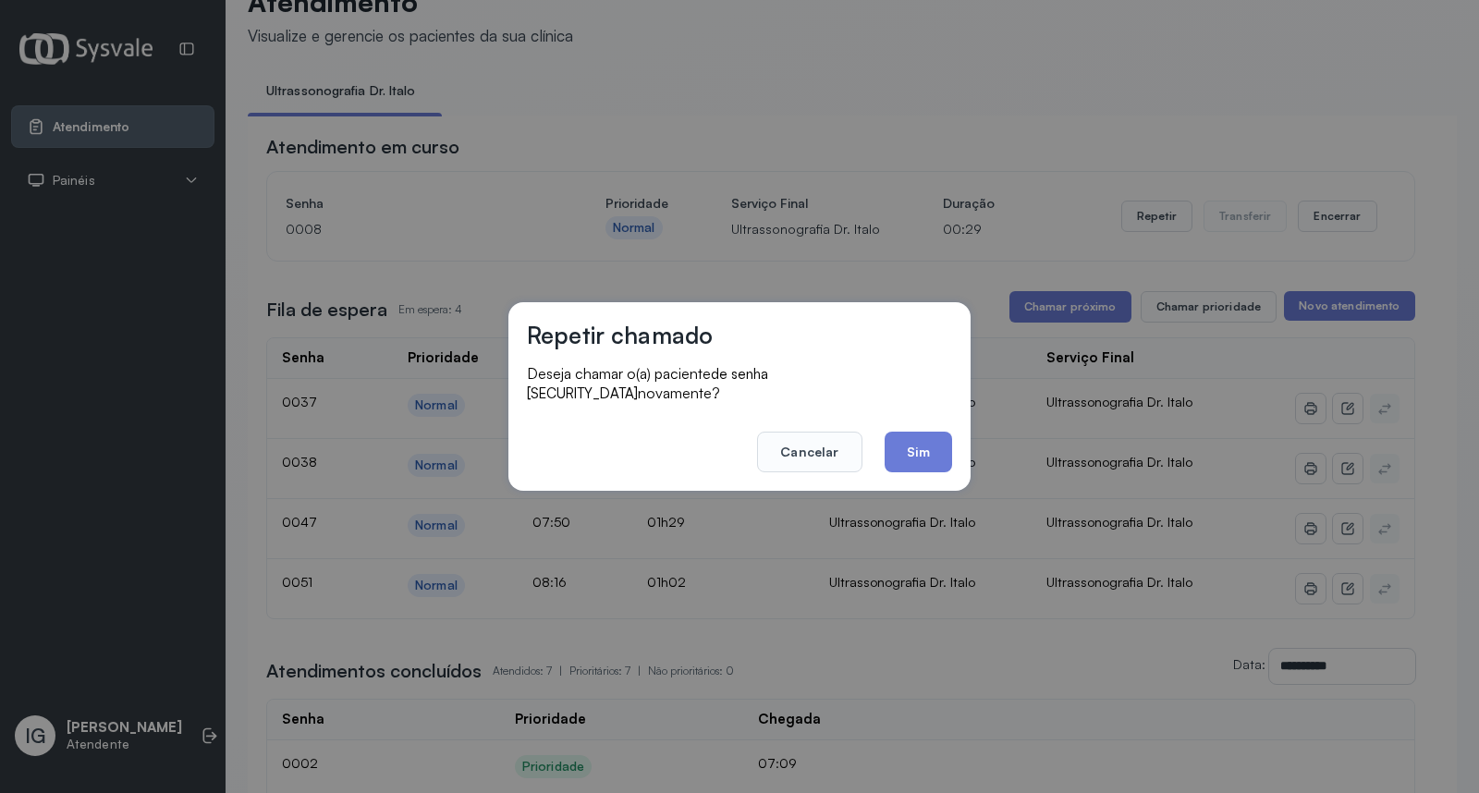
drag, startPoint x: 902, startPoint y: 434, endPoint x: 928, endPoint y: 436, distance: 25.9
click at [911, 440] on button "Sim" at bounding box center [917, 452] width 67 height 41
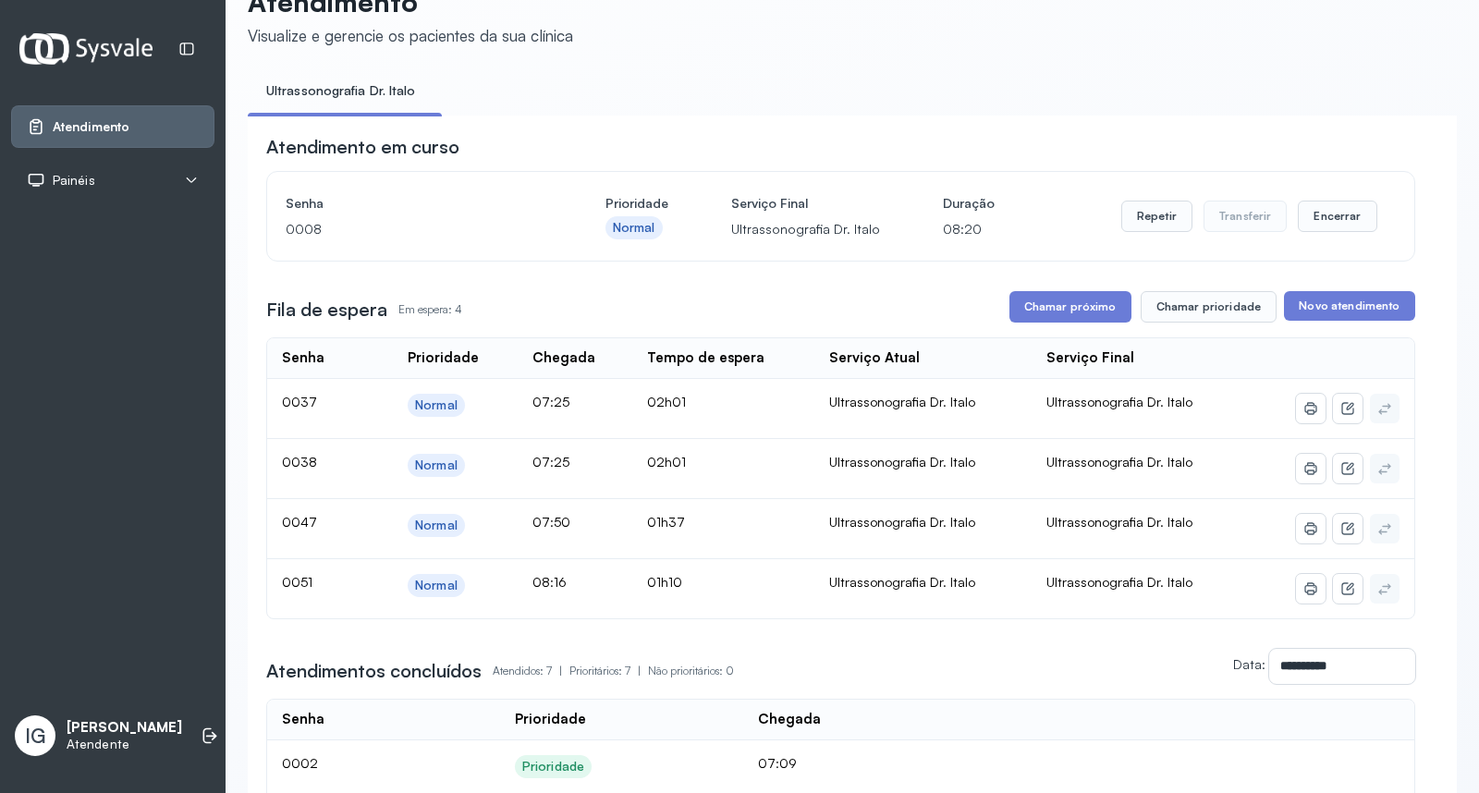
scroll to position [0, 0]
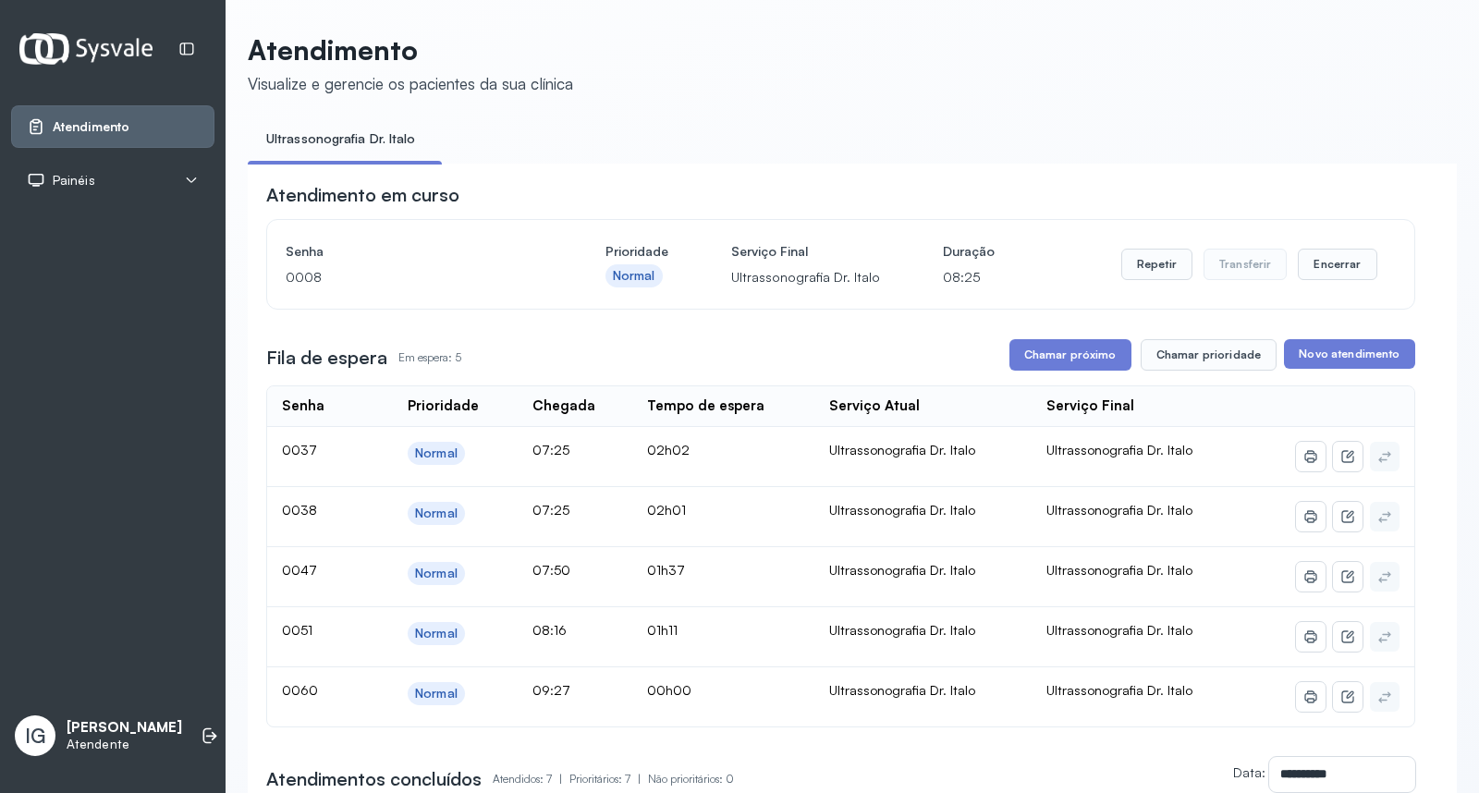
click at [1056, 141] on ul "Ultrassonografia Dr. Italo" at bounding box center [852, 145] width 1209 height 42
click at [1045, 143] on ul "Ultrassonografia Dr. Italo" at bounding box center [852, 145] width 1209 height 42
click at [1086, 348] on button "Chamar próximo" at bounding box center [1070, 354] width 122 height 31
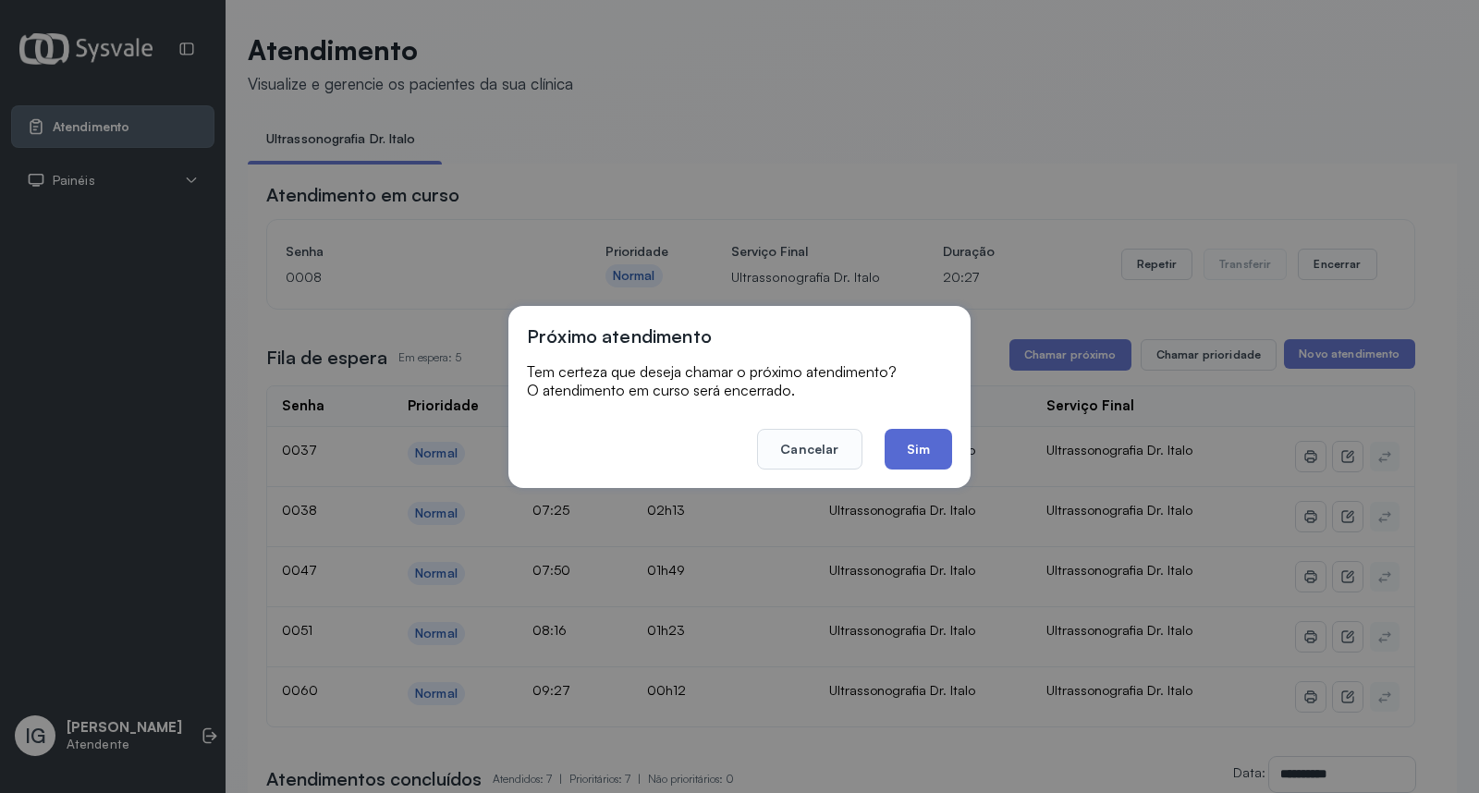
click at [904, 436] on button "Sim" at bounding box center [917, 449] width 67 height 41
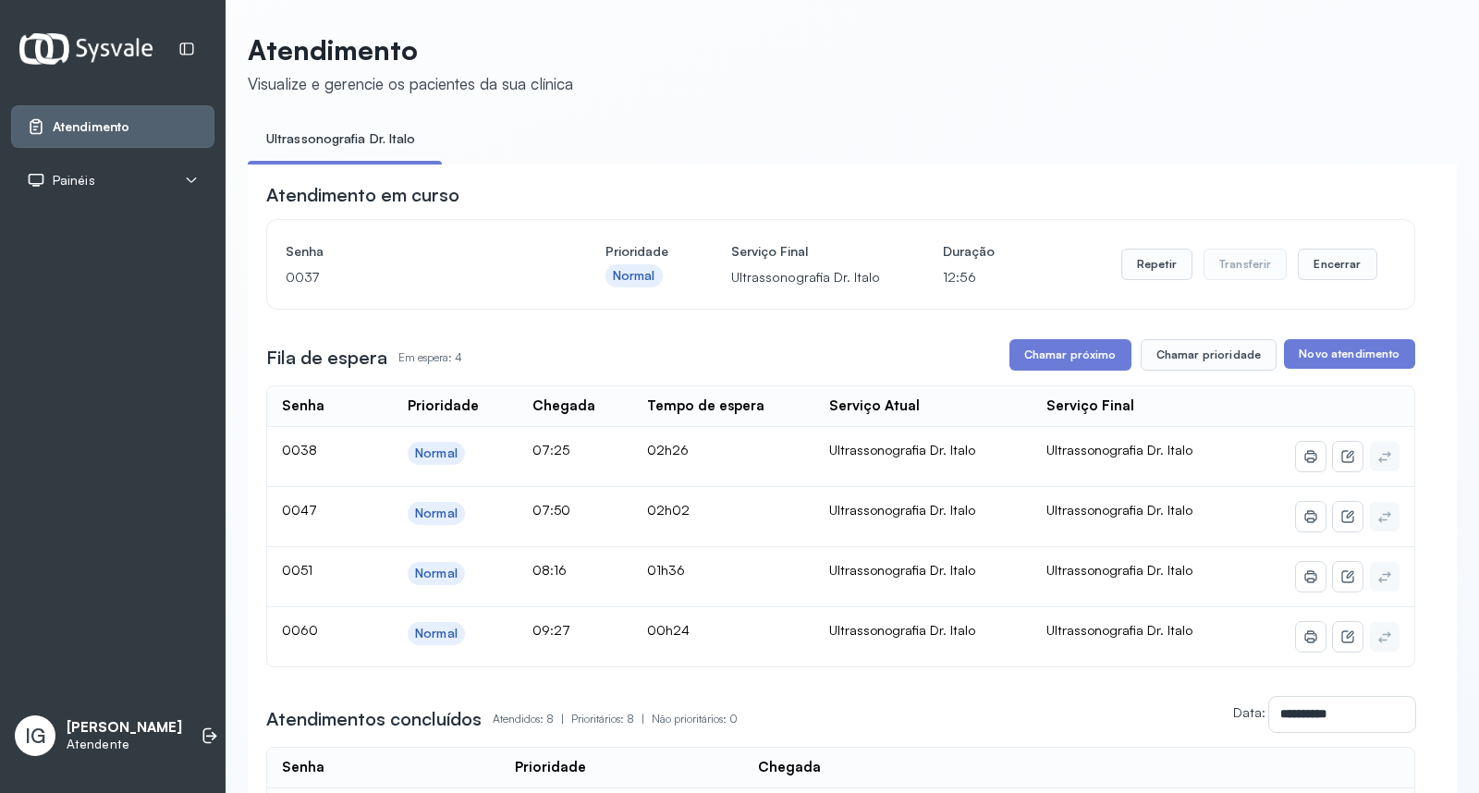
drag, startPoint x: 933, startPoint y: 390, endPoint x: 1064, endPoint y: 285, distance: 167.6
click at [944, 379] on div "**********" at bounding box center [840, 699] width 1149 height 1034
click at [1024, 355] on button "Chamar próximo" at bounding box center [1070, 354] width 122 height 31
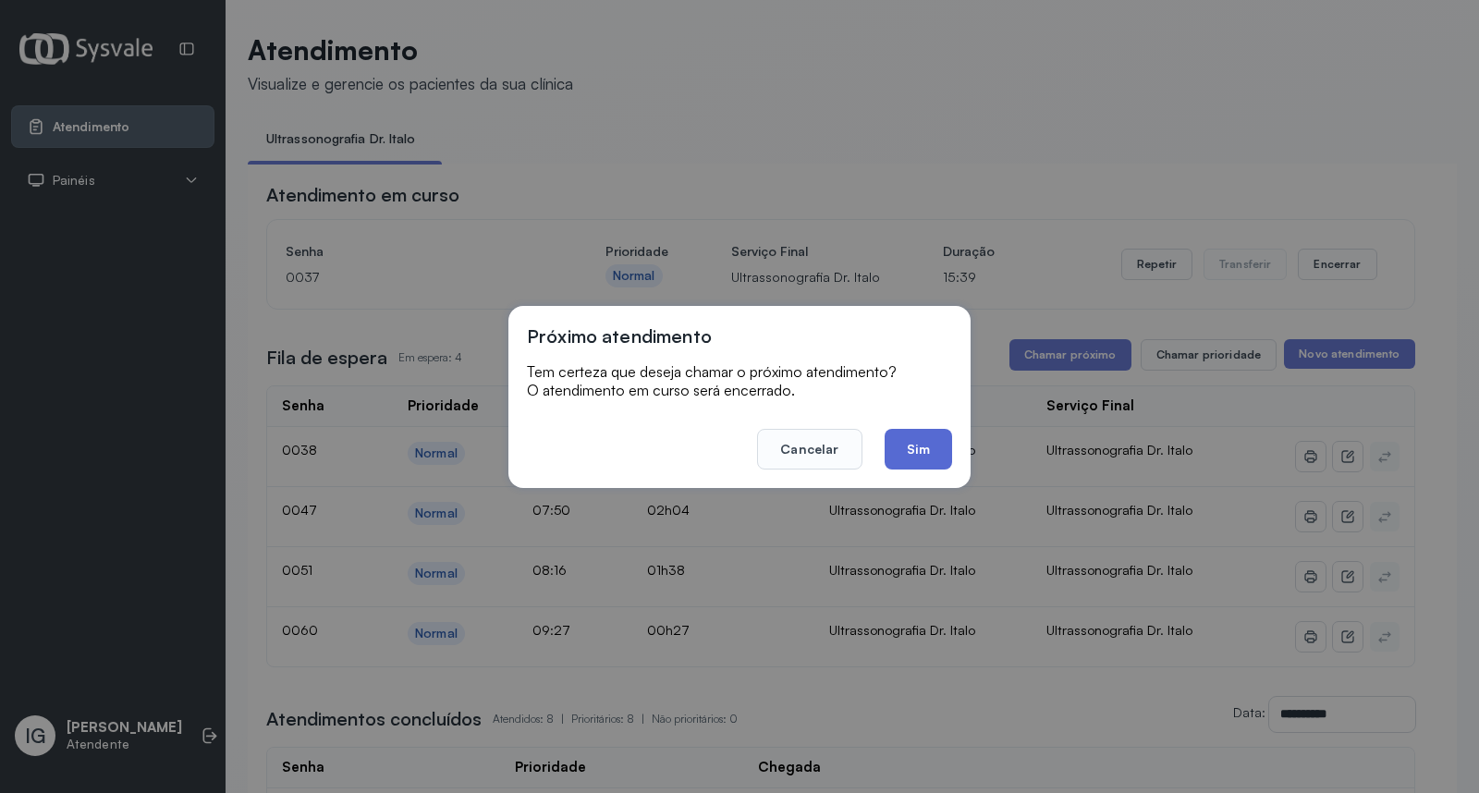
click at [927, 450] on button "Sim" at bounding box center [917, 449] width 67 height 41
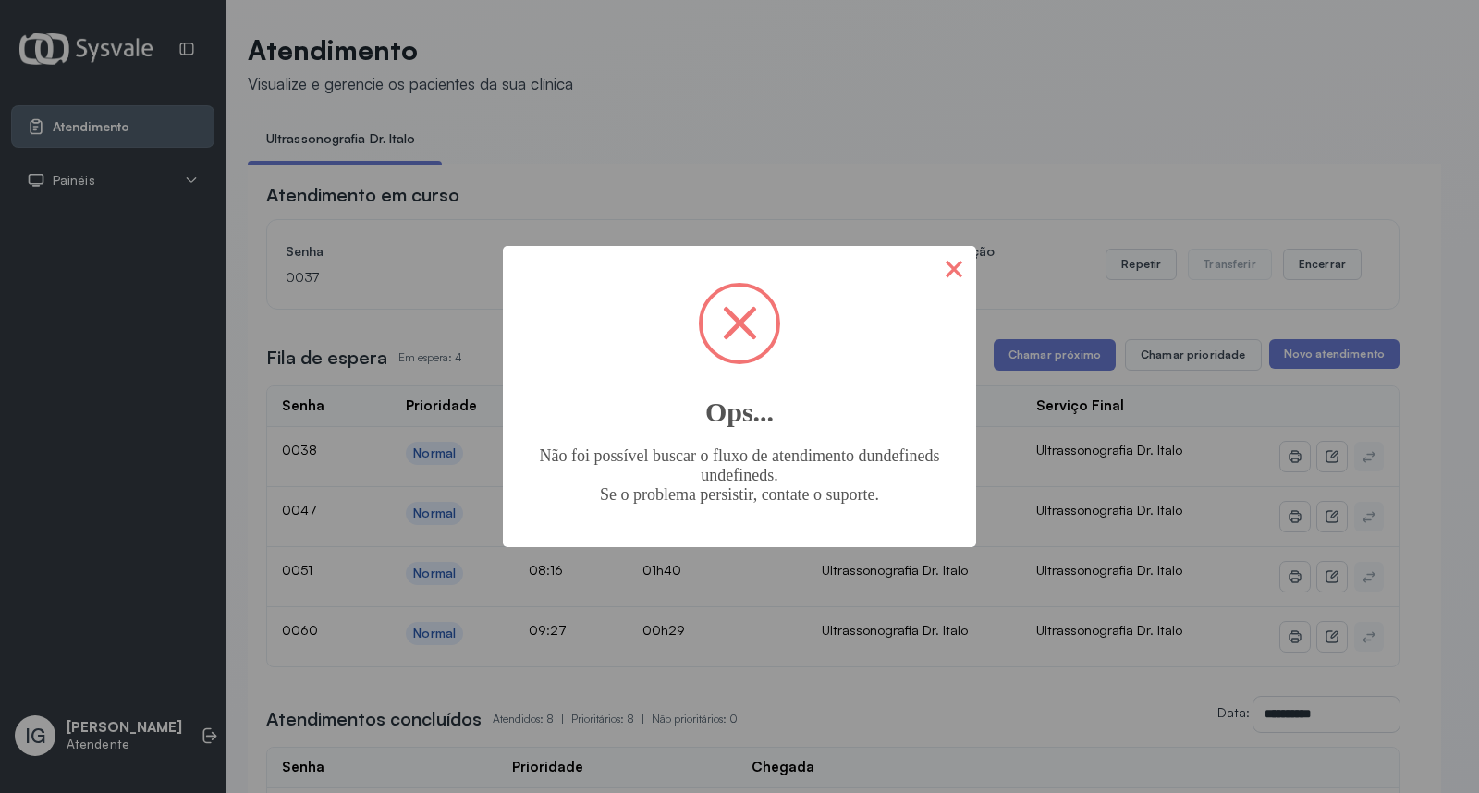
click at [966, 268] on button "×" at bounding box center [954, 268] width 44 height 44
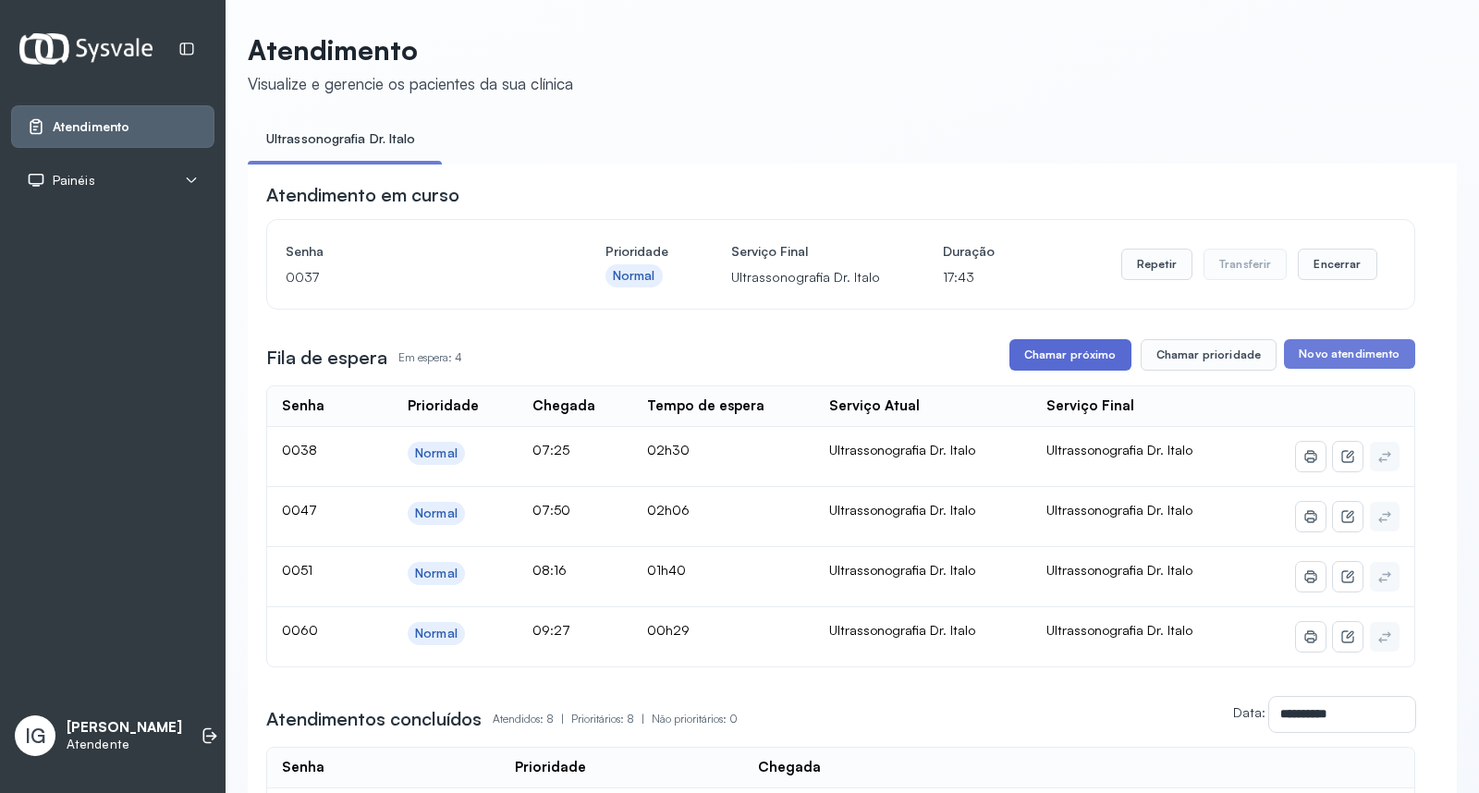
click at [1065, 360] on button "Chamar próximo" at bounding box center [1070, 354] width 122 height 31
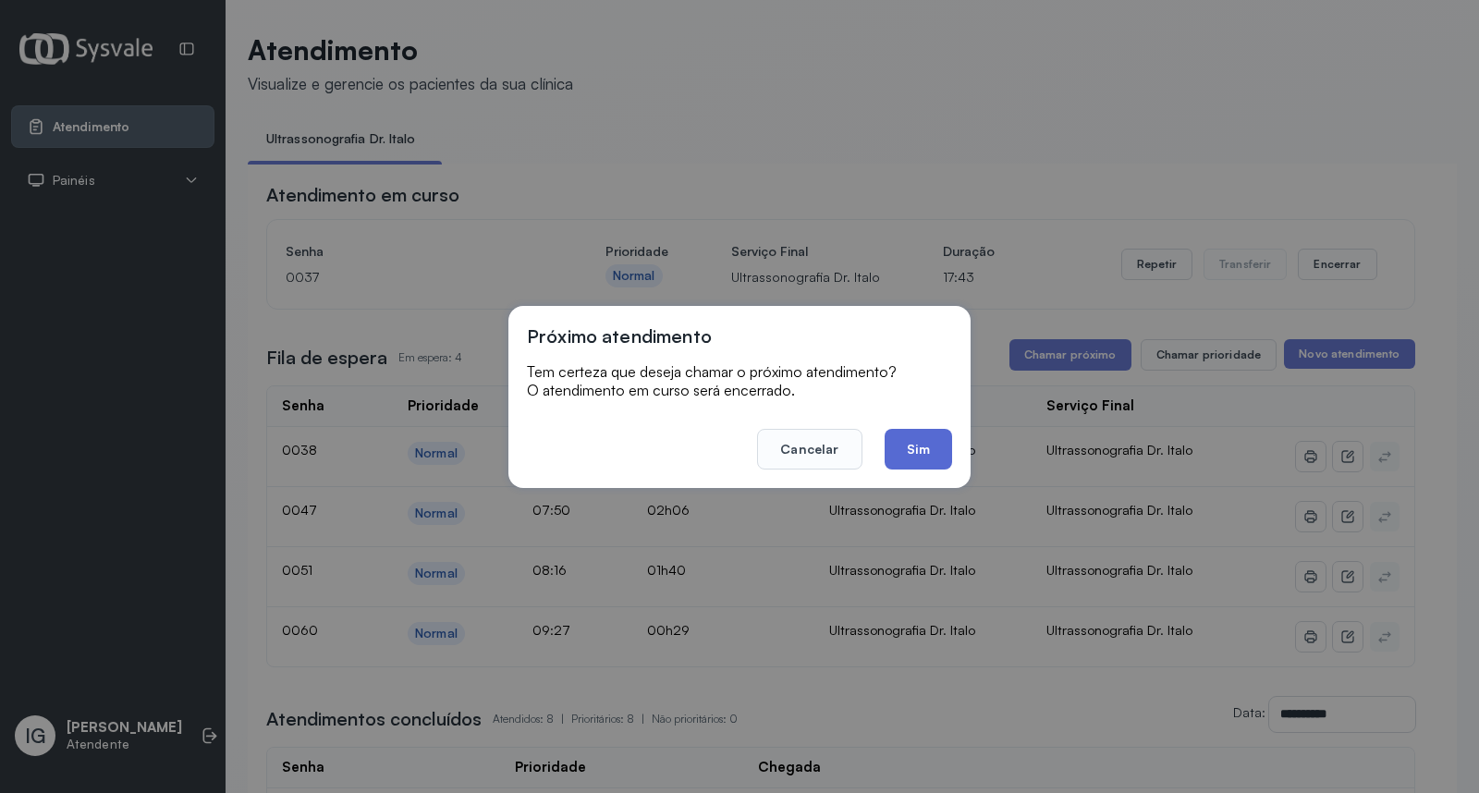
click at [915, 458] on button "Sim" at bounding box center [917, 449] width 67 height 41
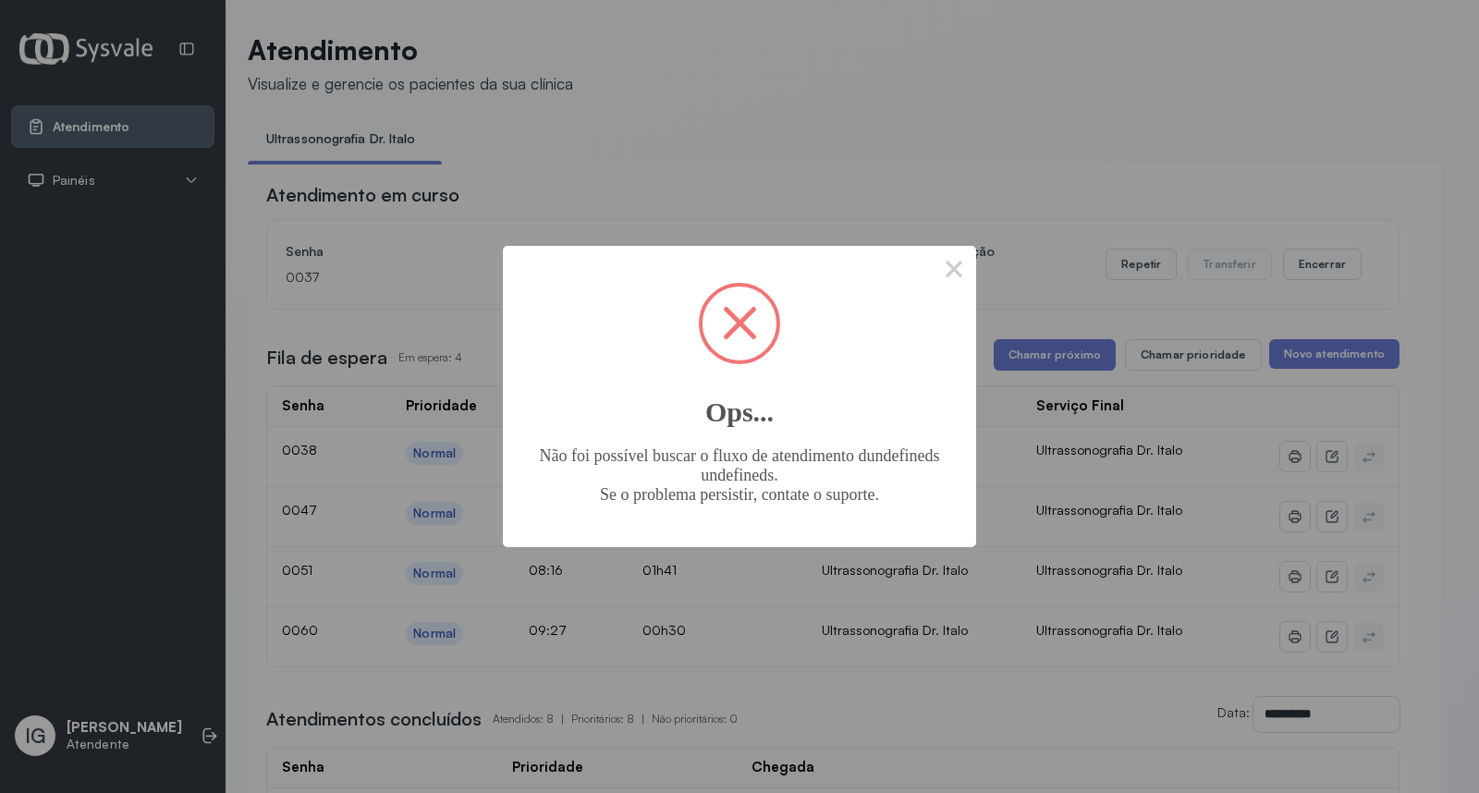
click at [762, 314] on span at bounding box center [739, 323] width 74 height 74
click at [955, 273] on button "×" at bounding box center [954, 268] width 44 height 44
click at [938, 268] on button "×" at bounding box center [954, 268] width 44 height 44
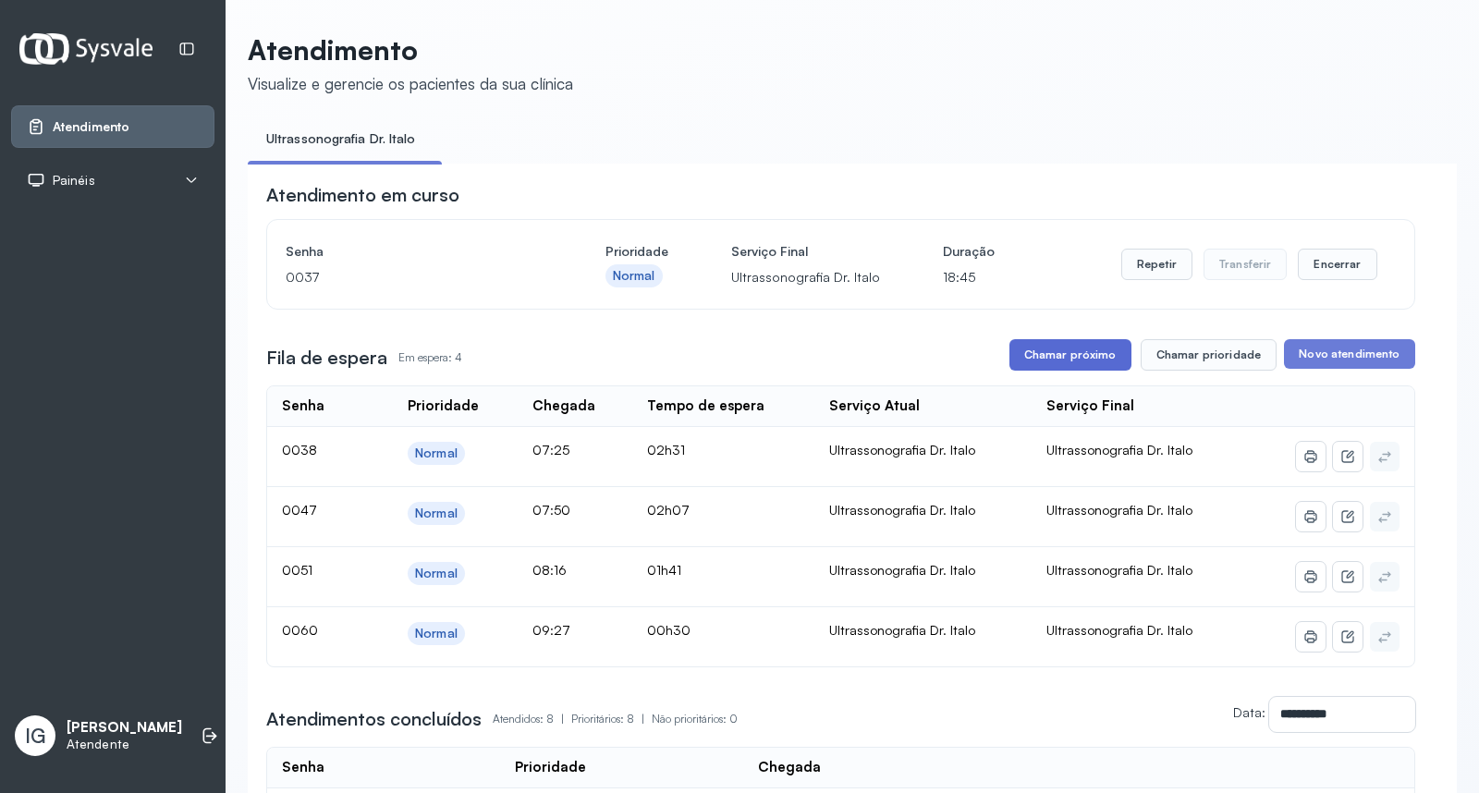
click at [1037, 371] on button "Chamar próximo" at bounding box center [1070, 354] width 122 height 31
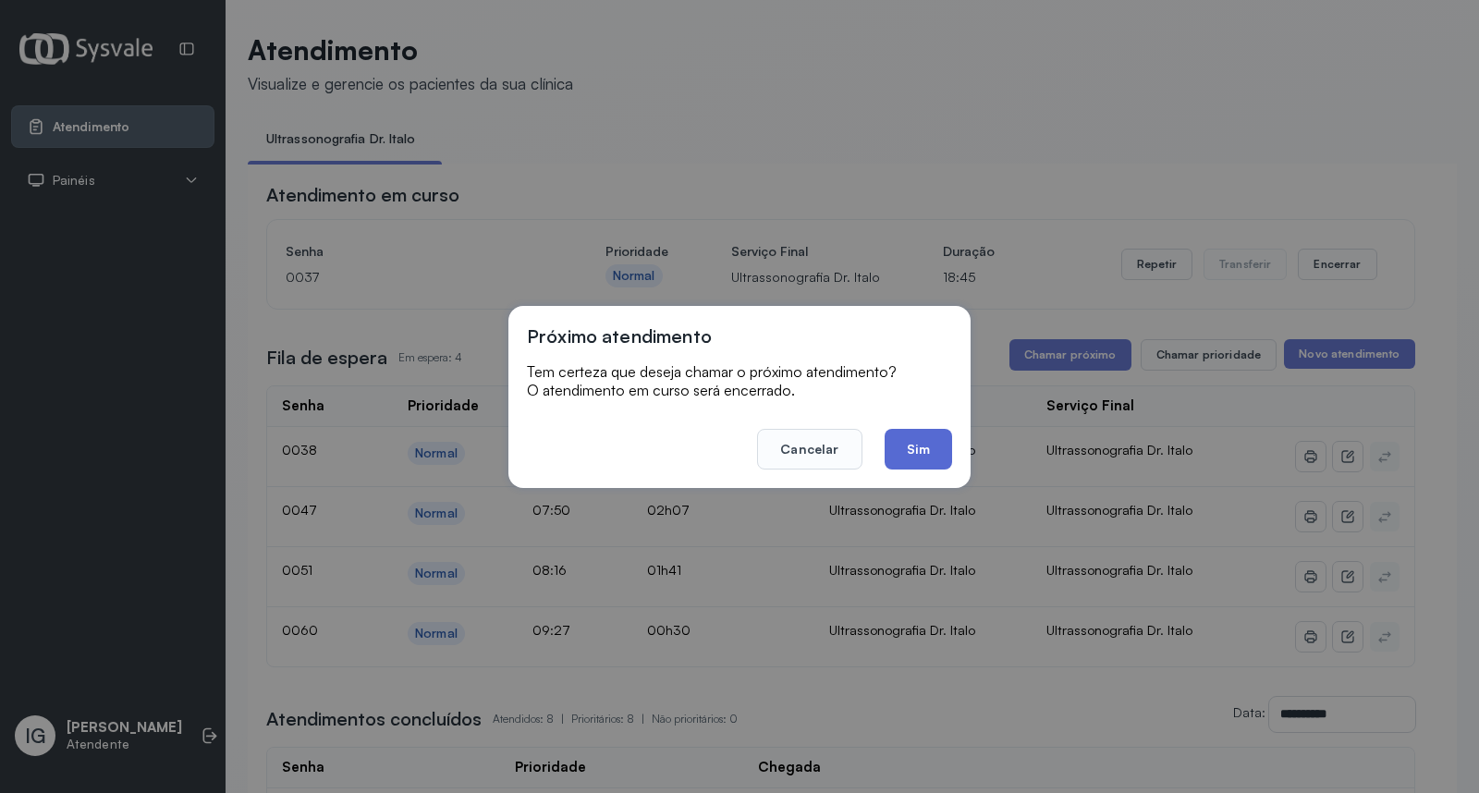
click at [906, 445] on button "Sim" at bounding box center [917, 449] width 67 height 41
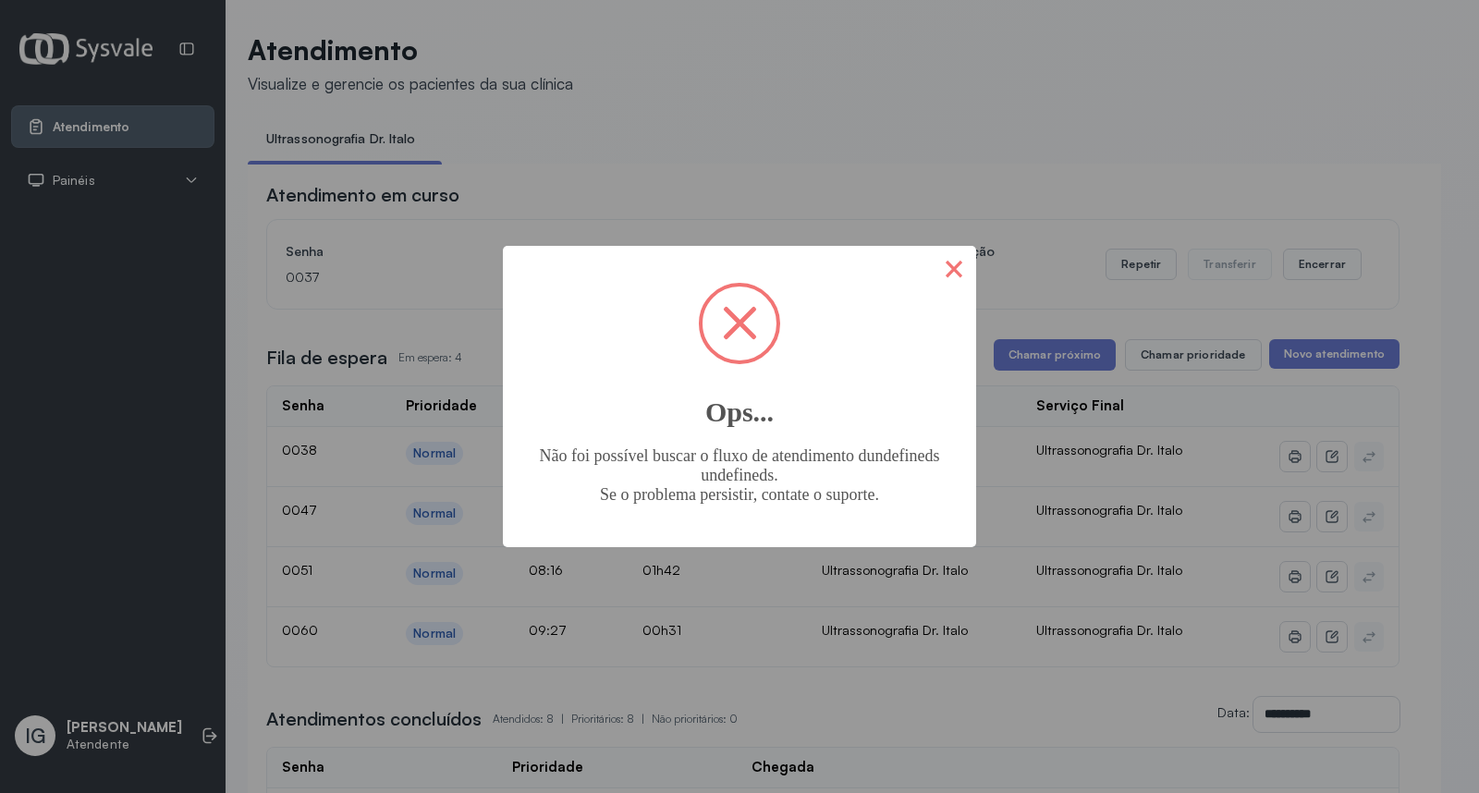
click at [961, 281] on button "×" at bounding box center [954, 268] width 44 height 44
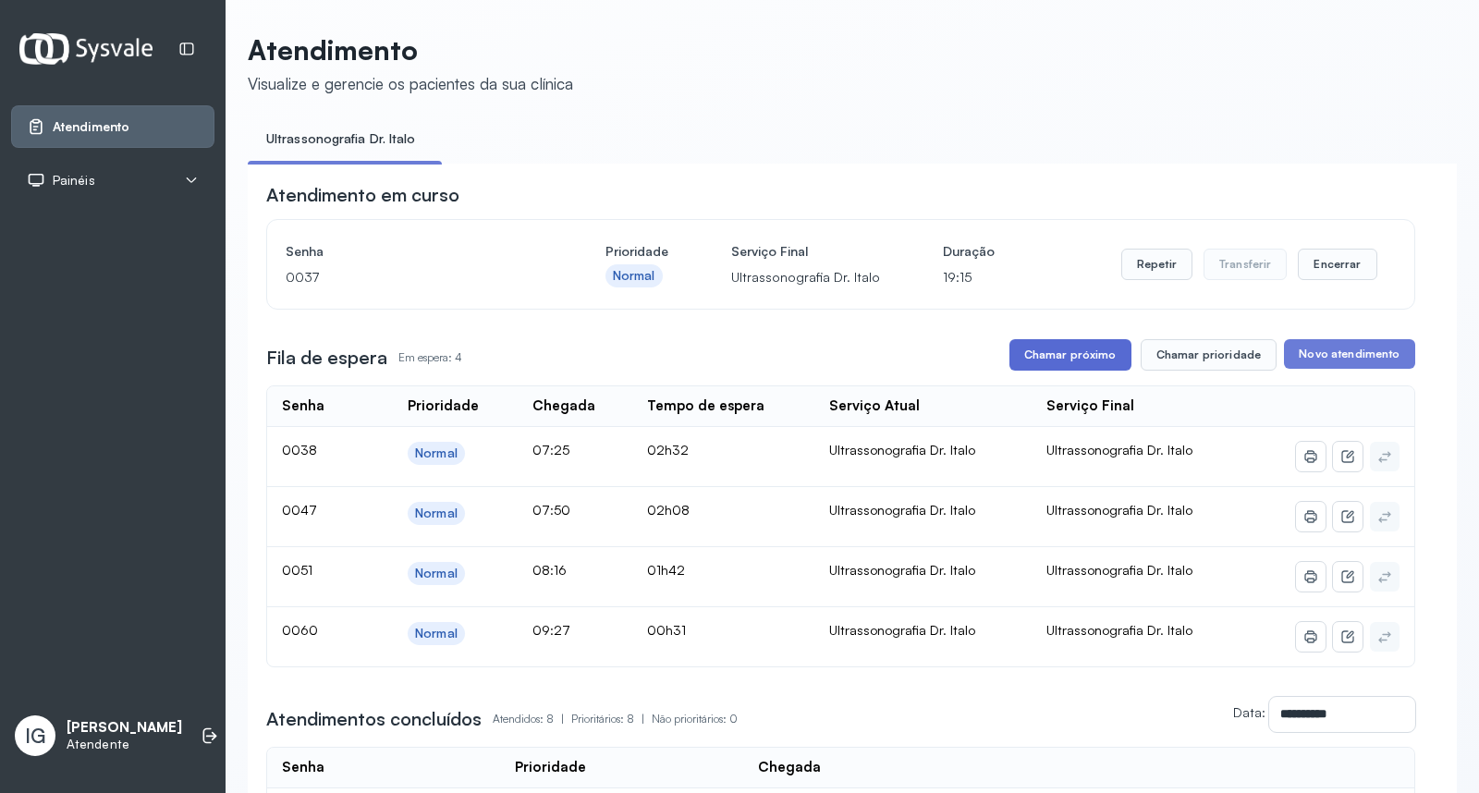
click at [1076, 362] on button "Chamar próximo" at bounding box center [1070, 354] width 122 height 31
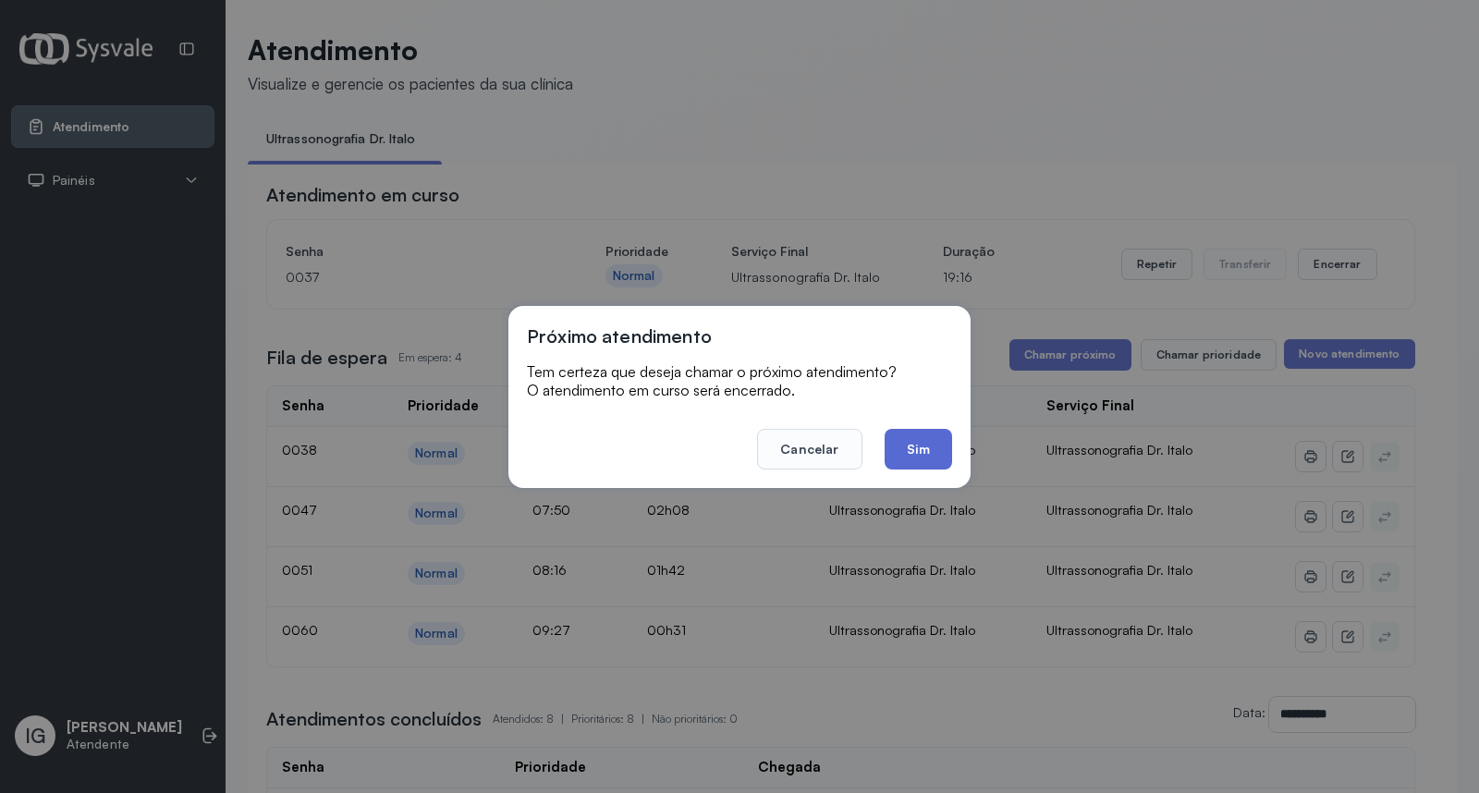
click at [908, 453] on button "Sim" at bounding box center [917, 449] width 67 height 41
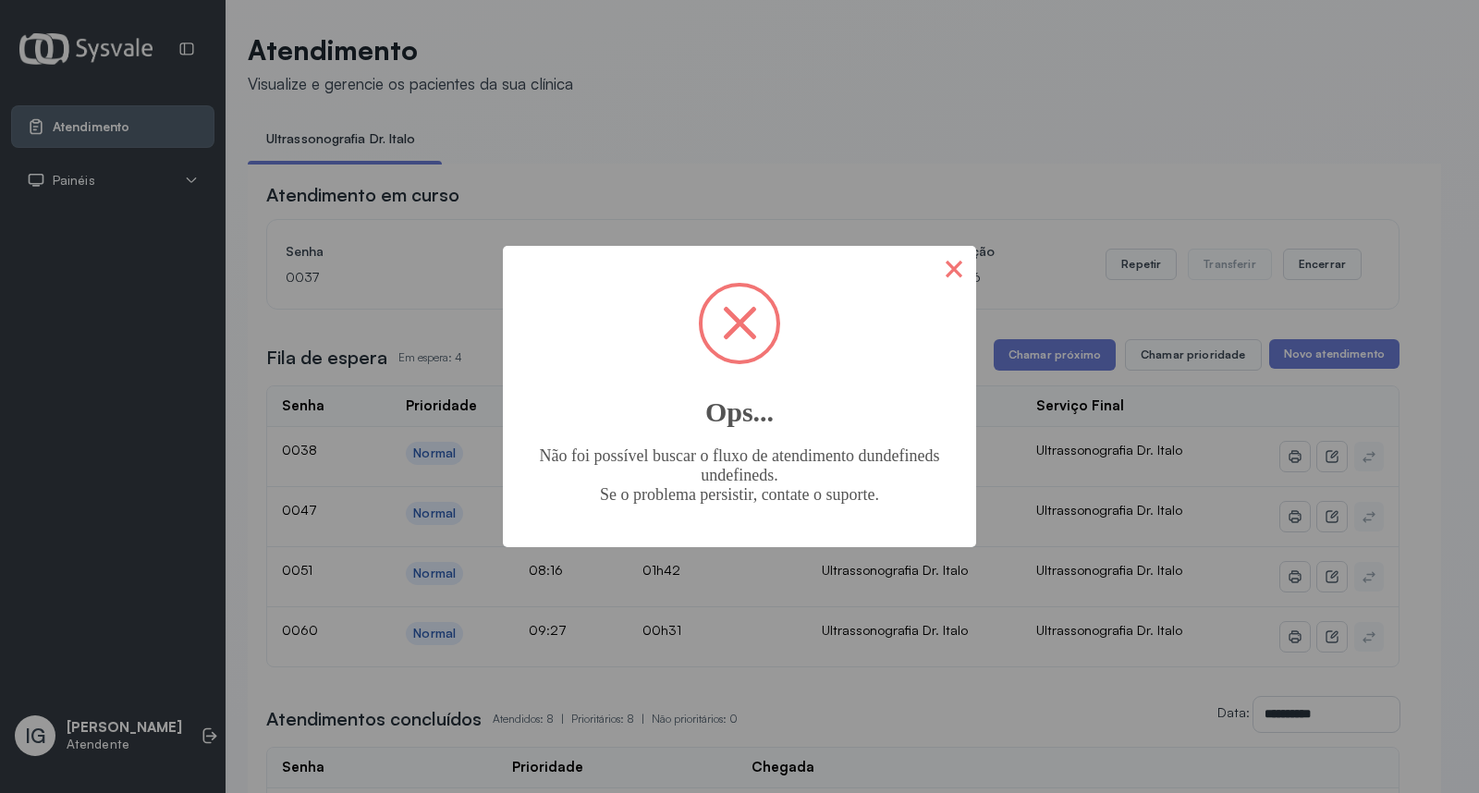
click at [953, 250] on button "×" at bounding box center [954, 268] width 44 height 44
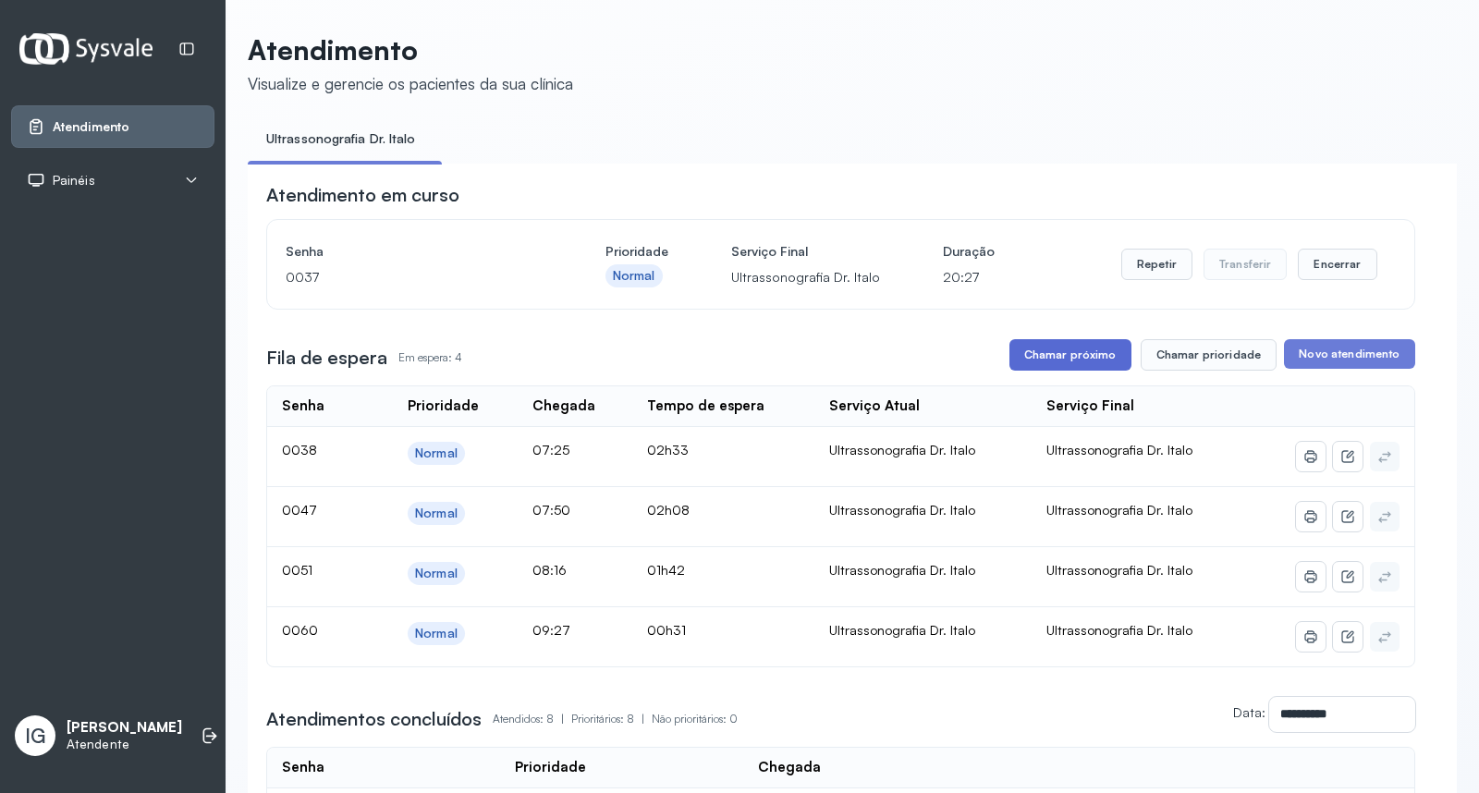
click at [1107, 365] on button "Chamar próximo" at bounding box center [1070, 354] width 122 height 31
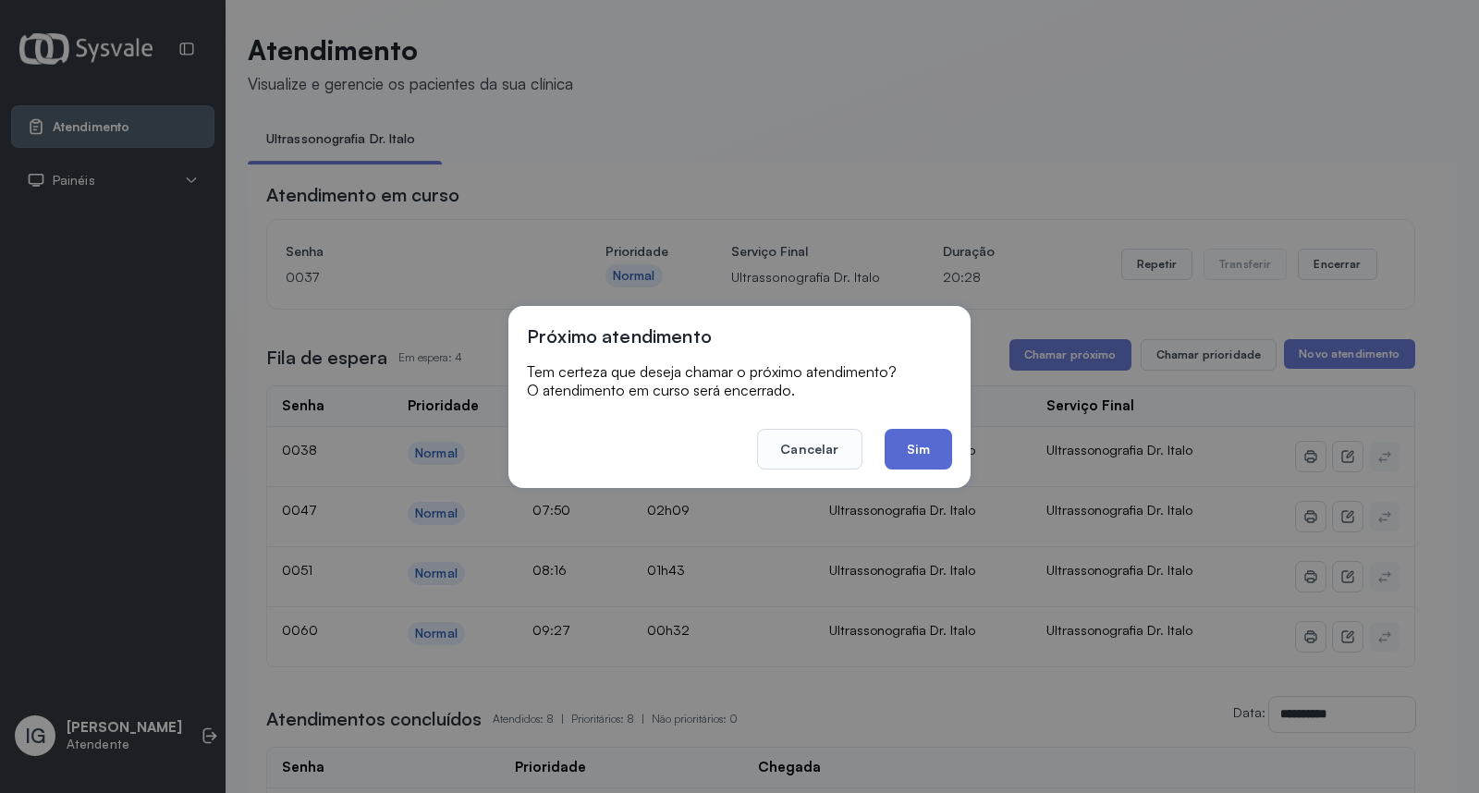
click at [930, 450] on button "Sim" at bounding box center [917, 449] width 67 height 41
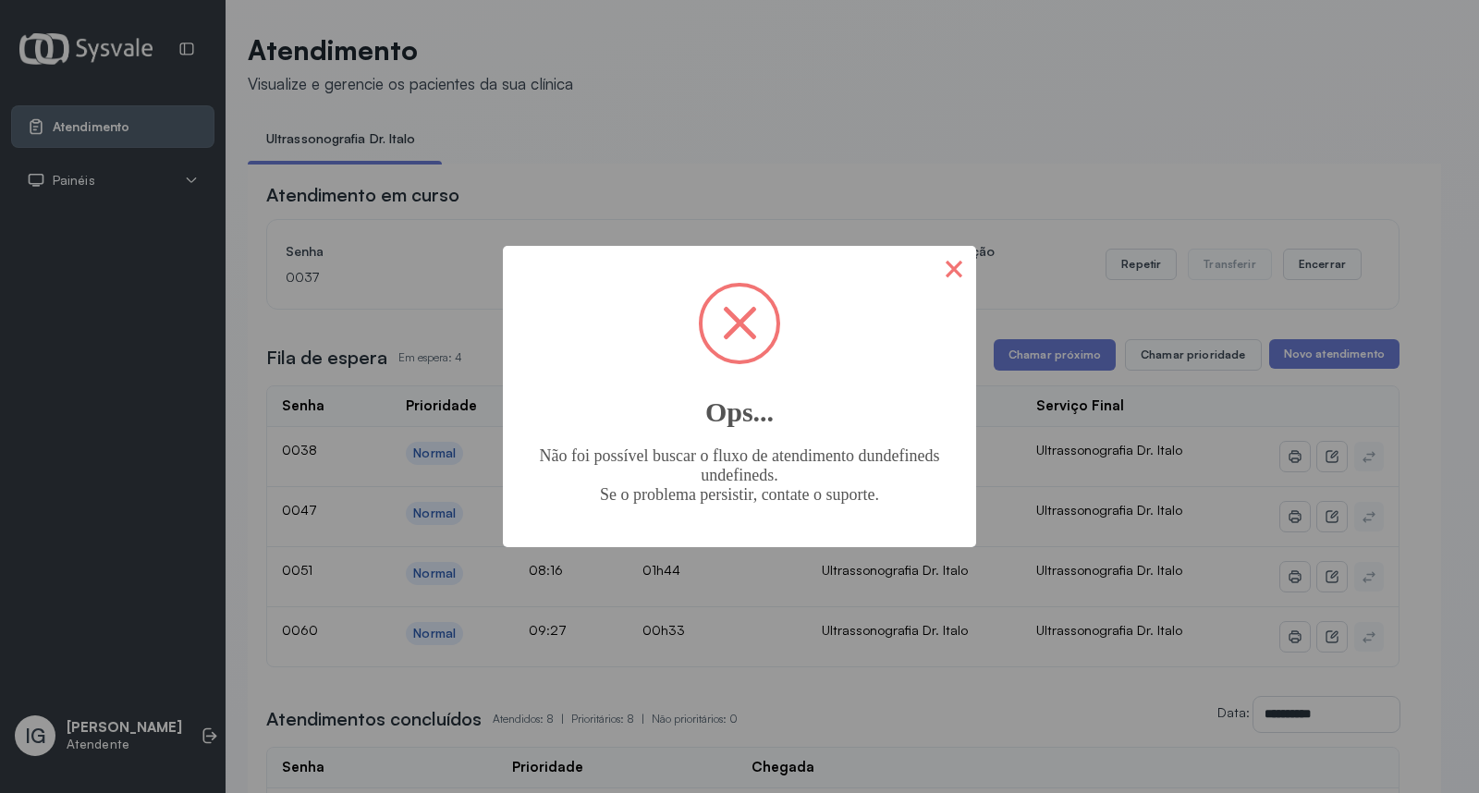
click at [962, 270] on button "×" at bounding box center [954, 268] width 44 height 44
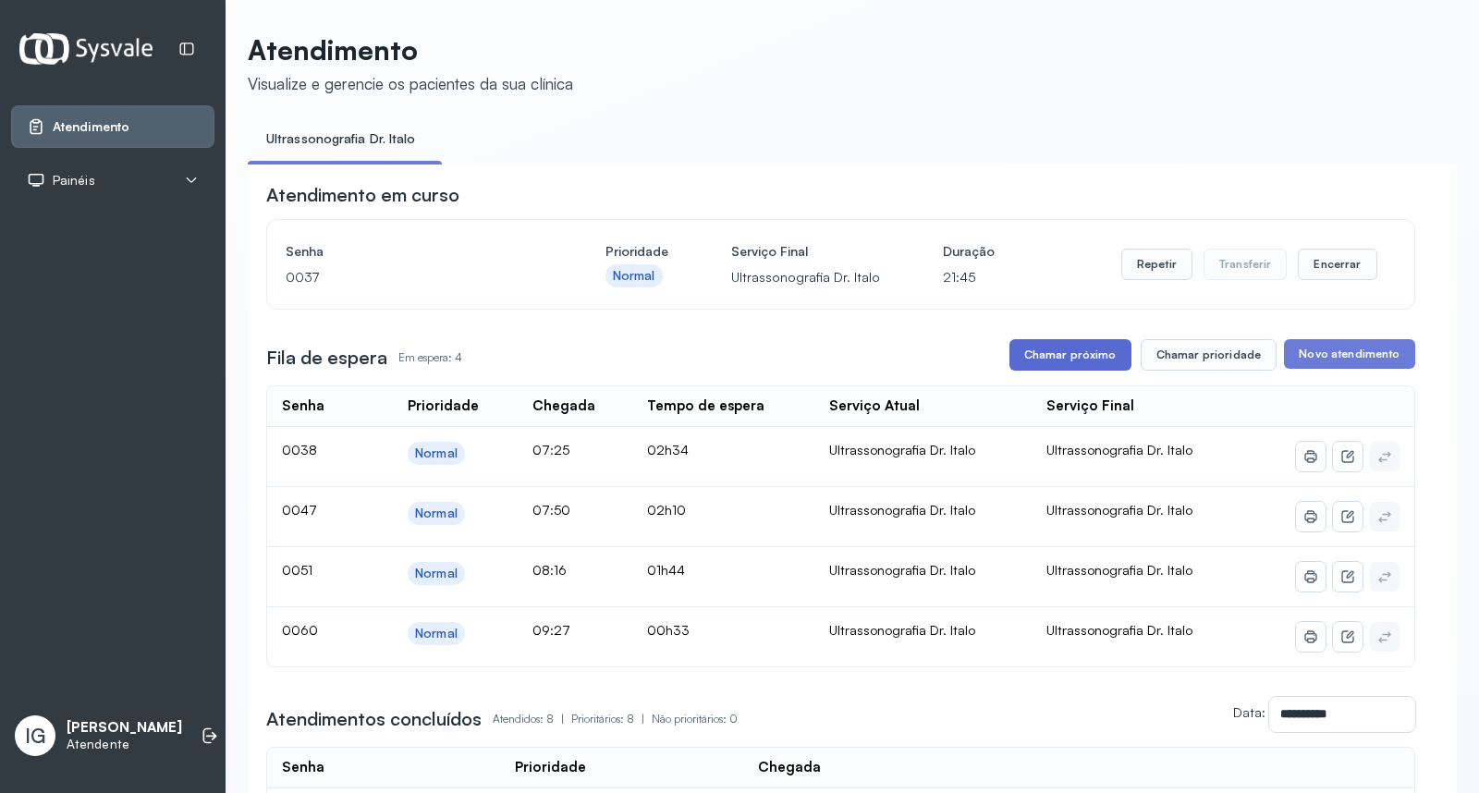
click at [1037, 361] on button "Chamar próximo" at bounding box center [1070, 354] width 122 height 31
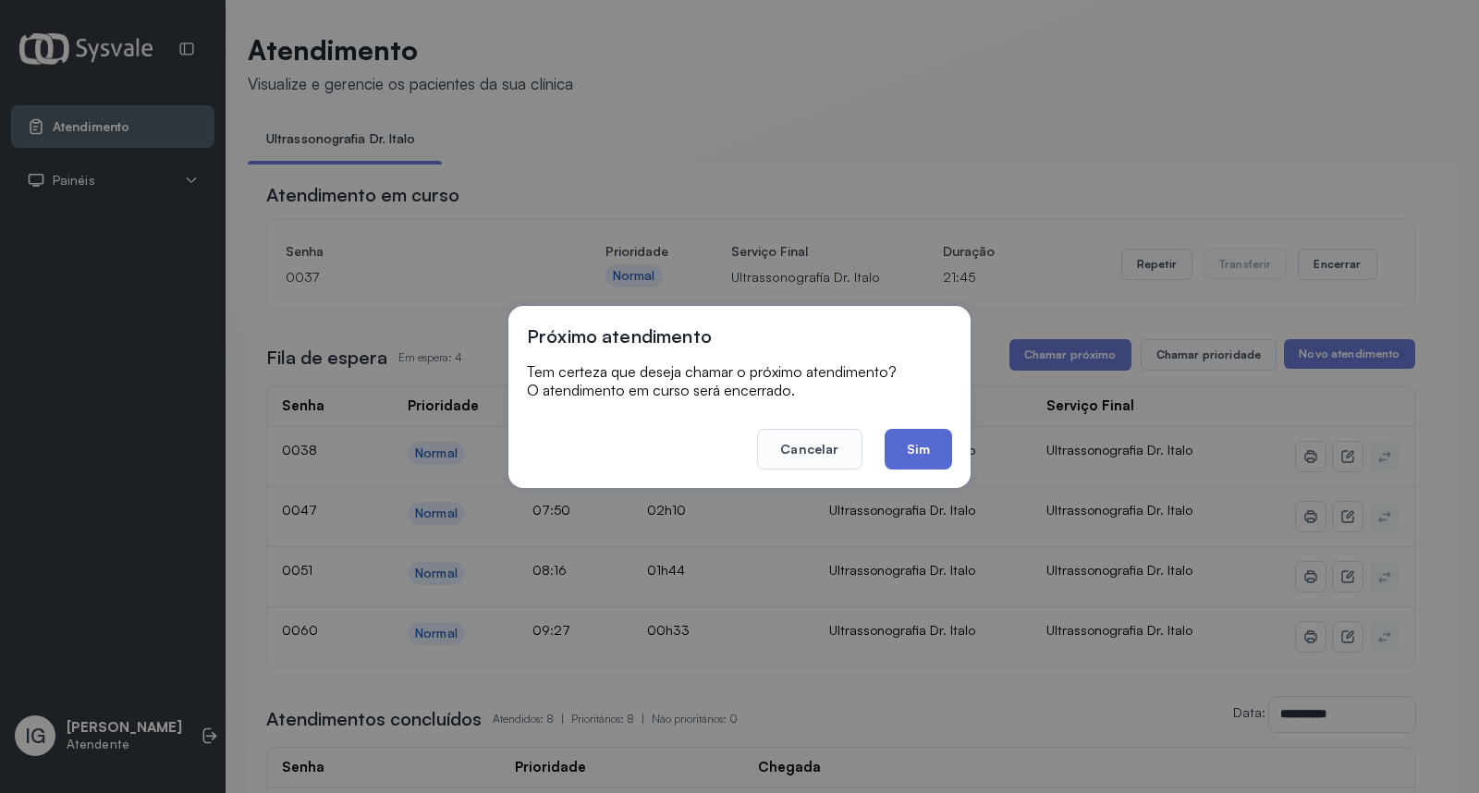
click at [915, 456] on button "Sim" at bounding box center [917, 449] width 67 height 41
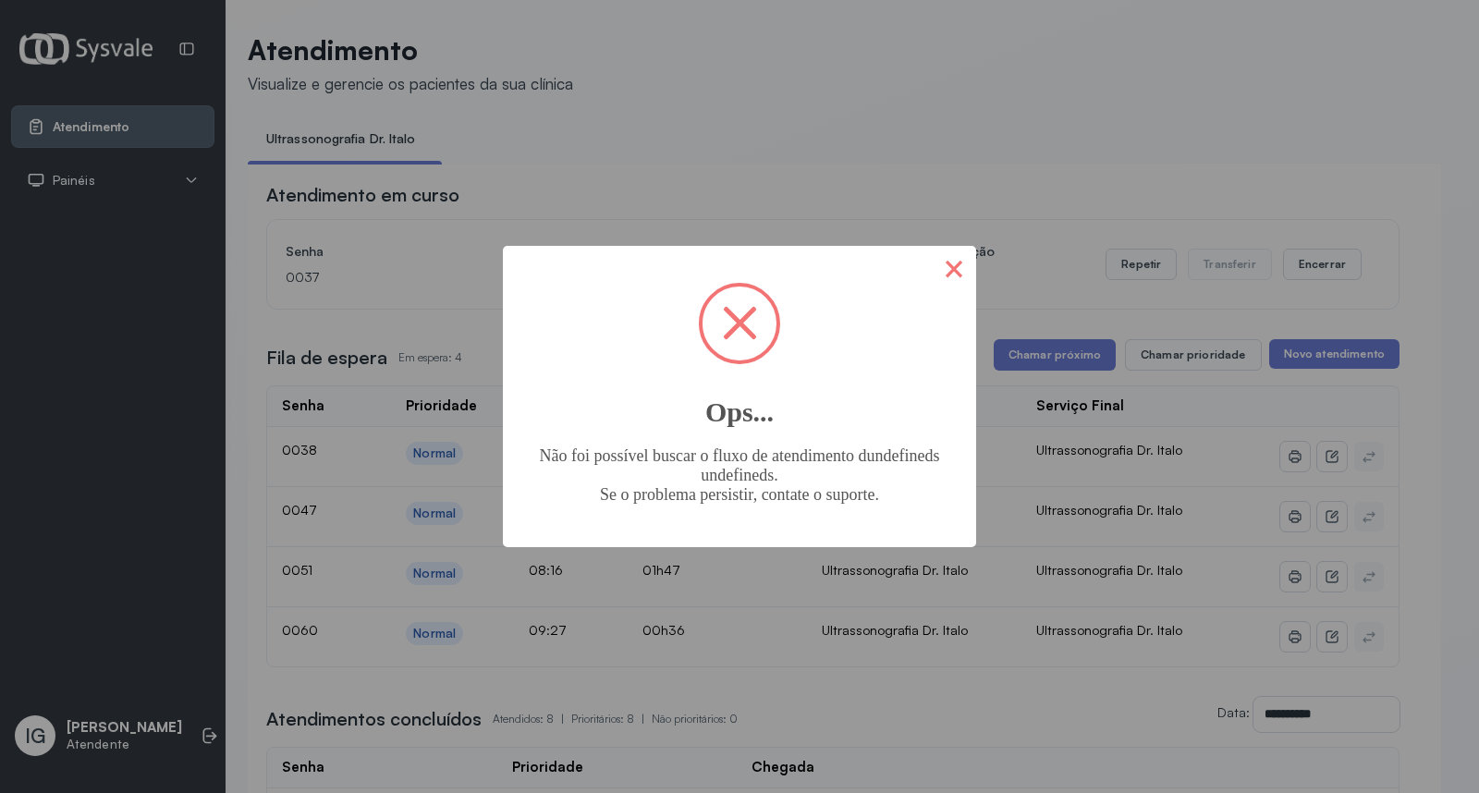
click at [938, 279] on button "×" at bounding box center [954, 268] width 44 height 44
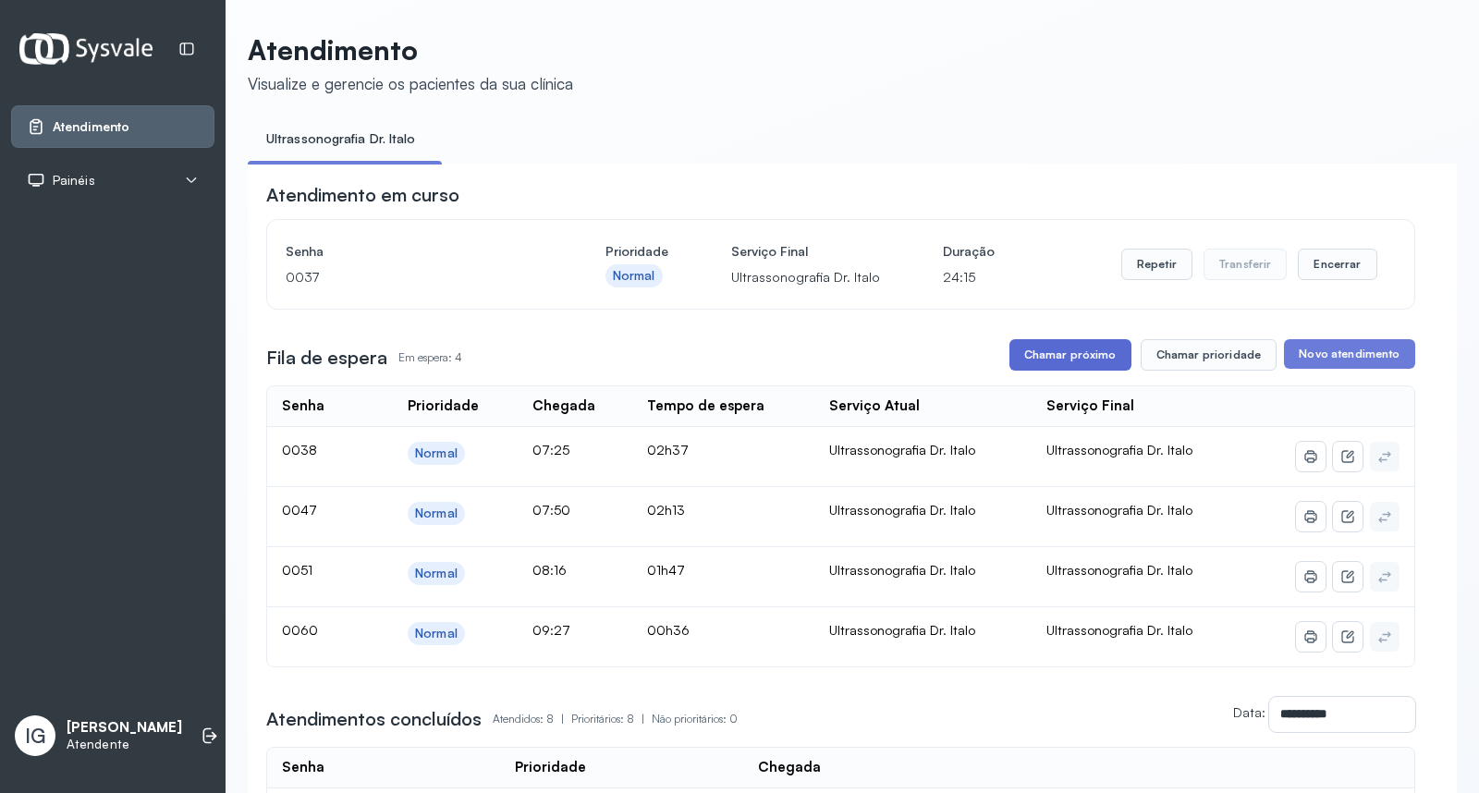
click at [1060, 351] on button "Chamar próximo" at bounding box center [1070, 354] width 122 height 31
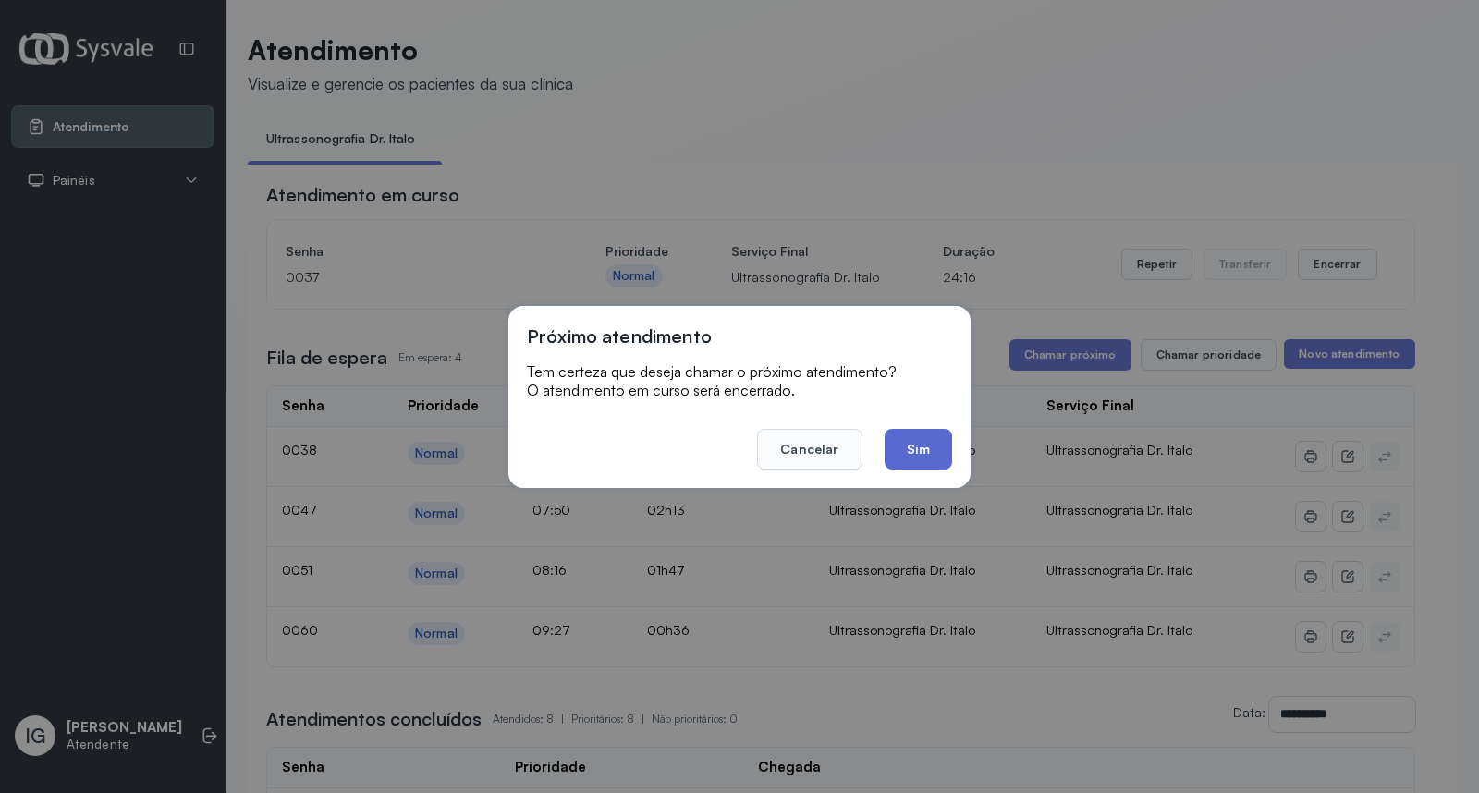
click at [940, 460] on button "Sim" at bounding box center [917, 449] width 67 height 41
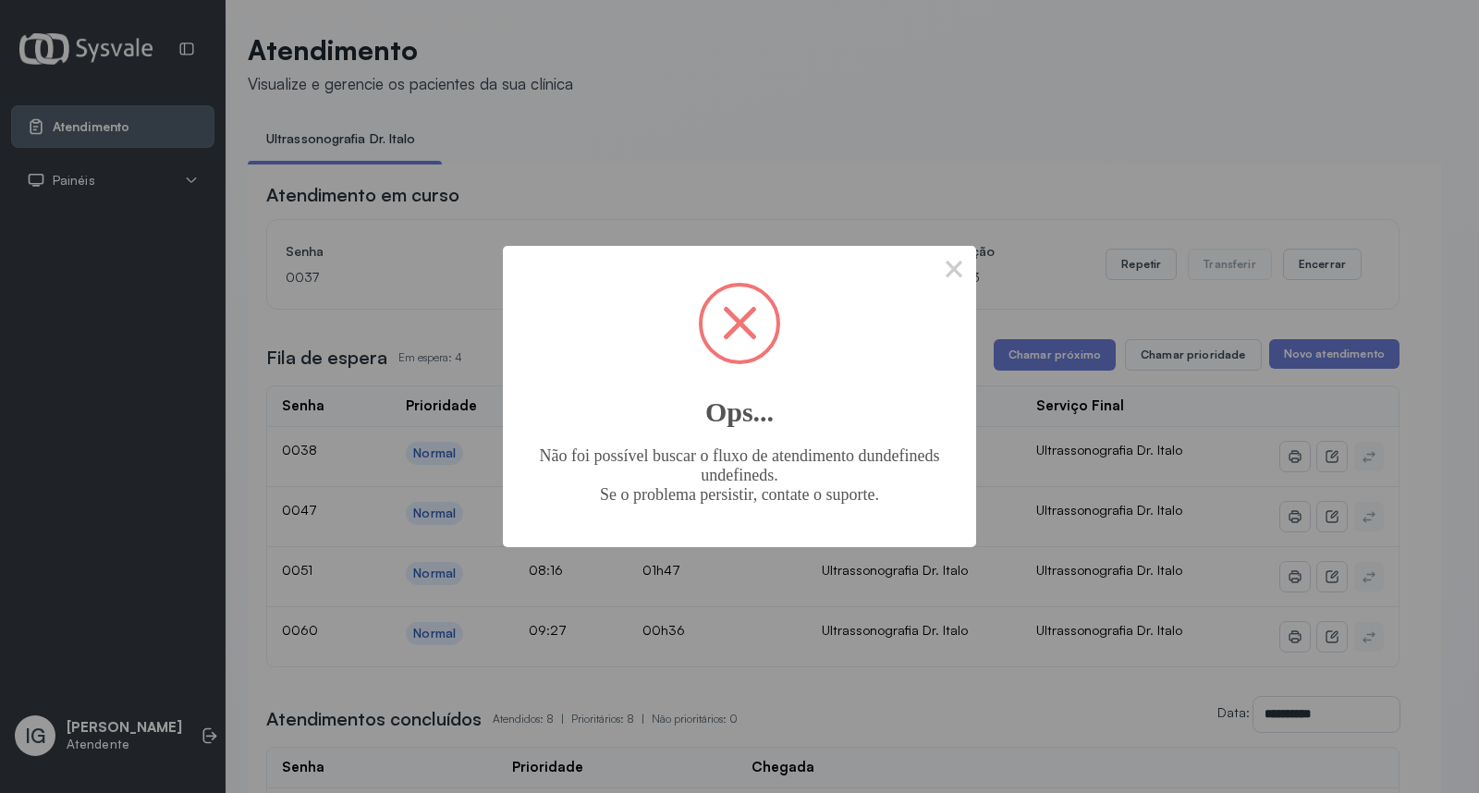
click at [913, 254] on div "× Ops... Não foi possível buscar o fluxo de atendimento dundefineds undefineds.…" at bounding box center [739, 396] width 473 height 301
click at [946, 271] on button "×" at bounding box center [954, 268] width 44 height 44
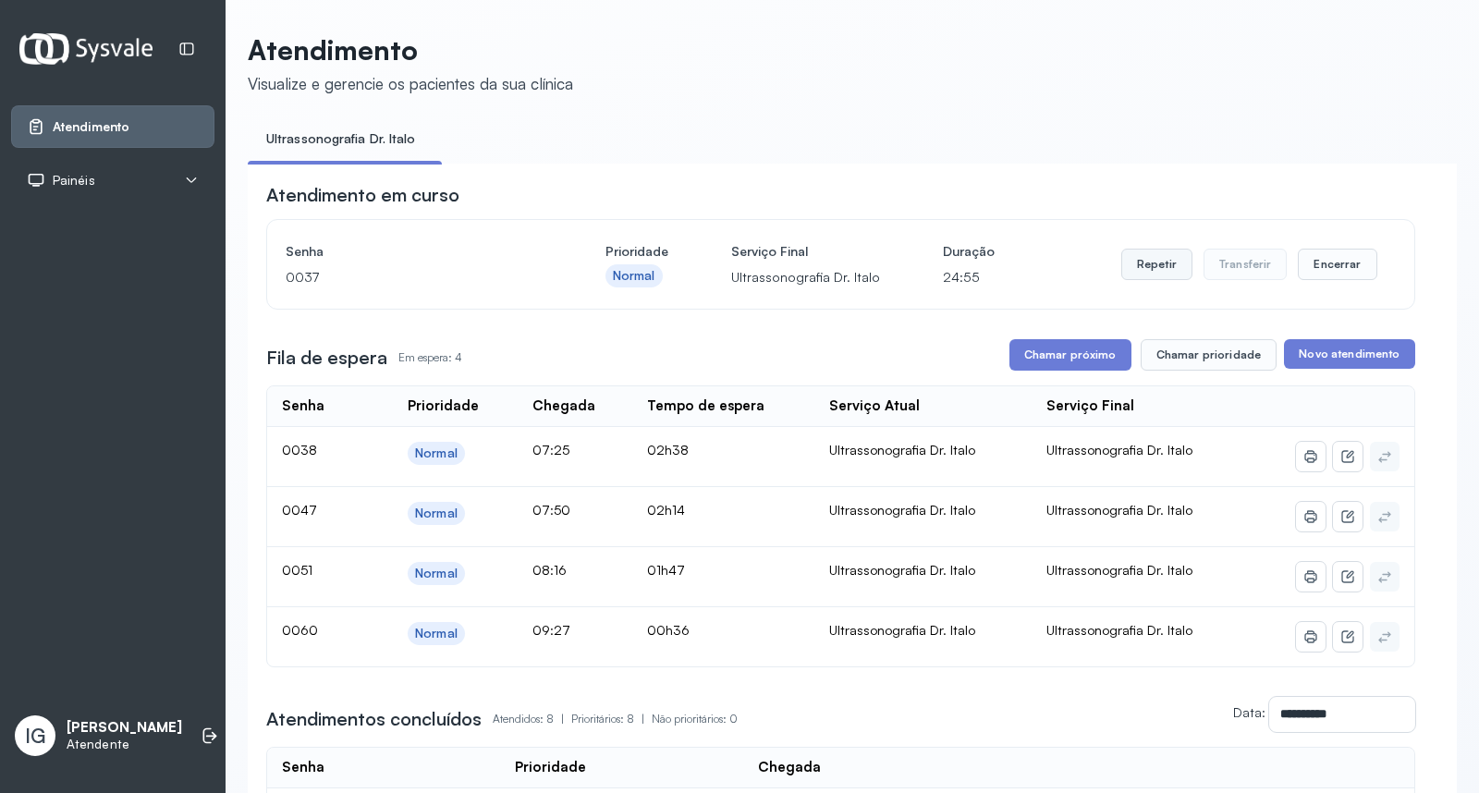
click at [1150, 266] on button "Repetir" at bounding box center [1156, 264] width 71 height 31
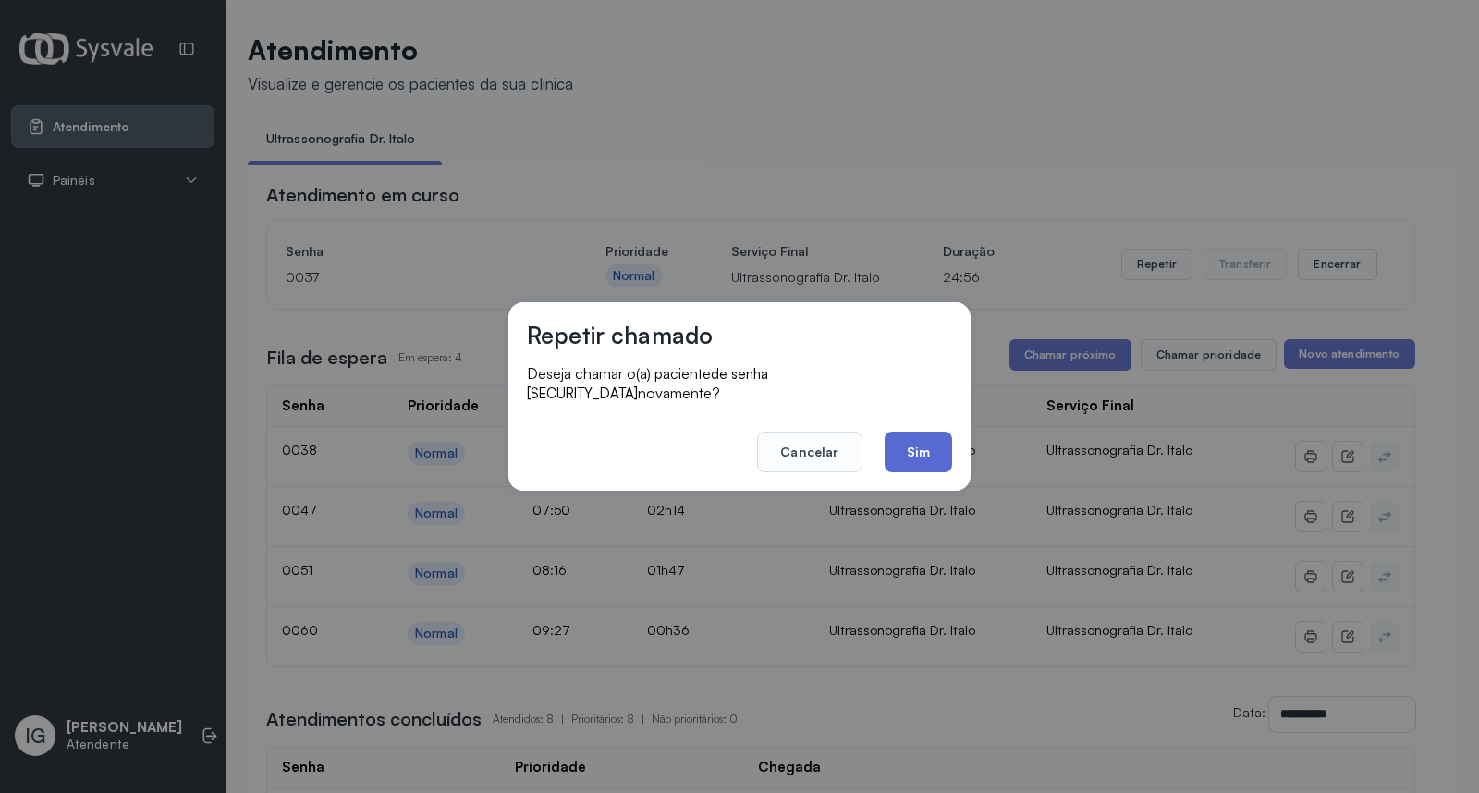
click at [911, 432] on button "Sim" at bounding box center [917, 452] width 67 height 41
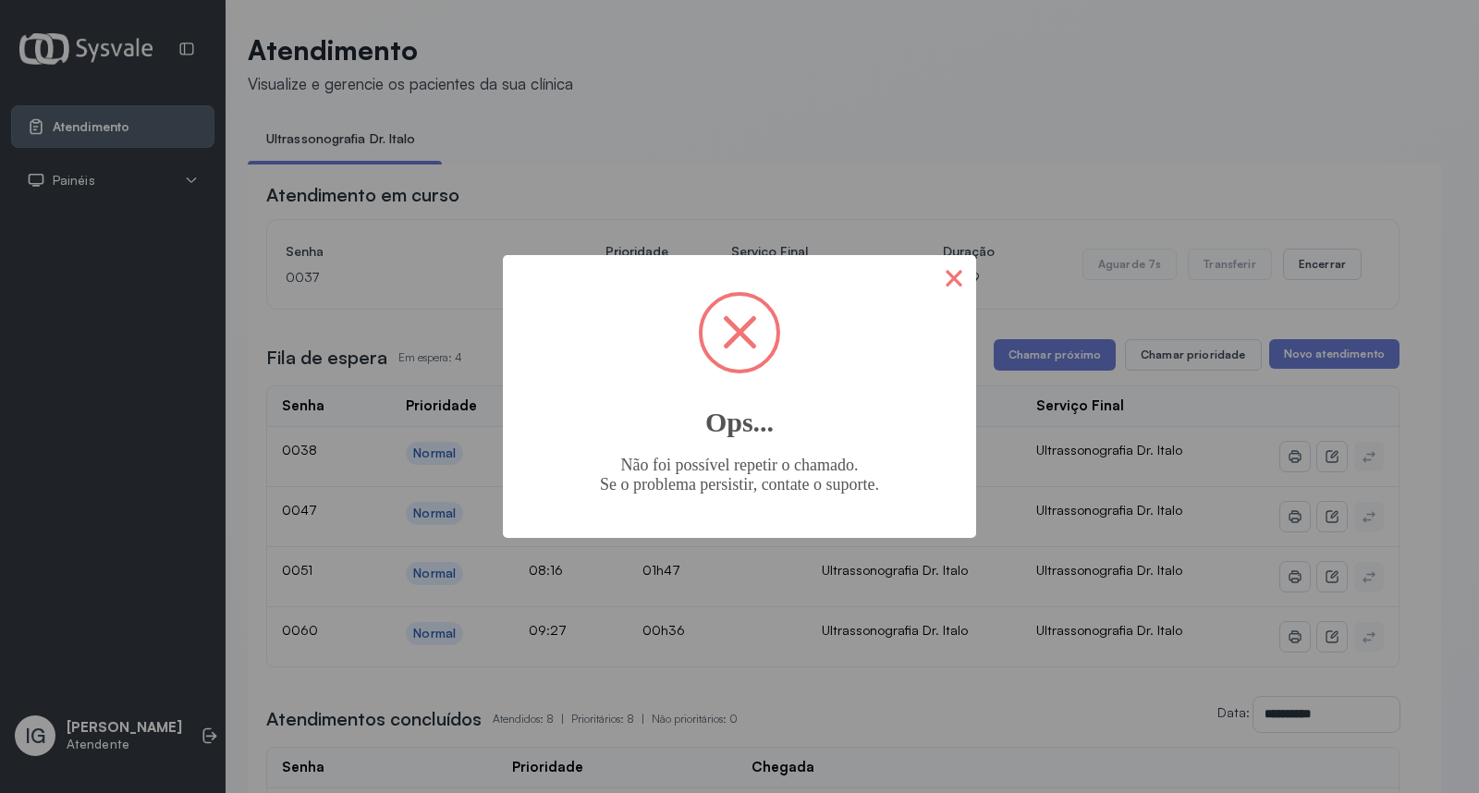
click at [961, 297] on button "×" at bounding box center [954, 277] width 44 height 44
